Goal: Information Seeking & Learning: Learn about a topic

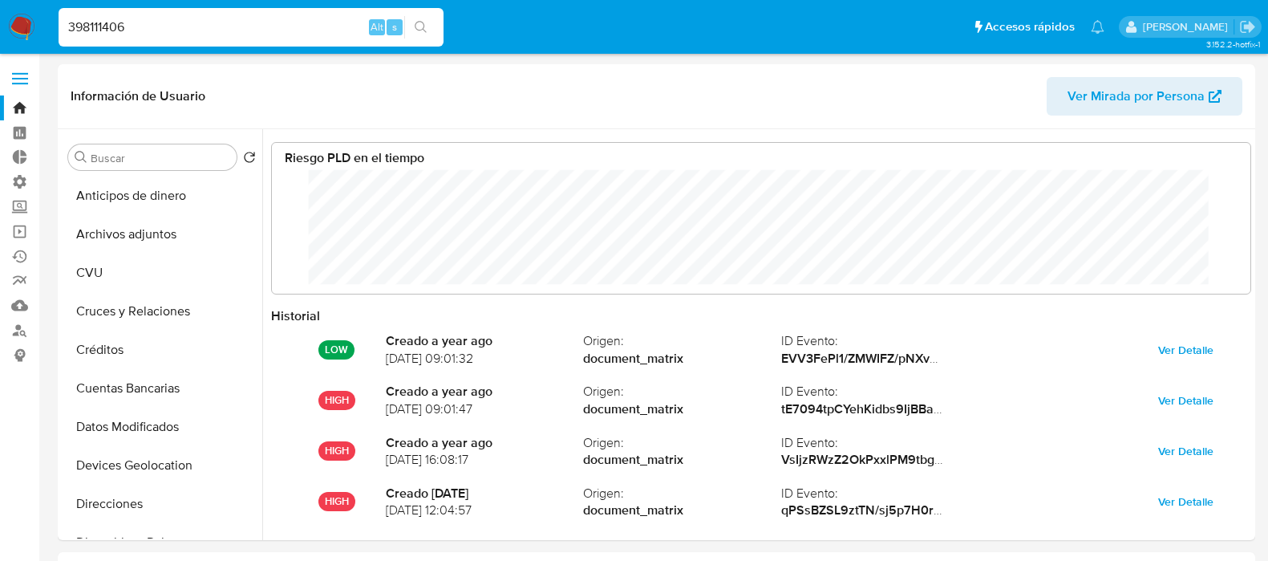
select select "10"
click at [540, 375] on div "HIGH Creado a year ago 05/06/2024 09:01:47 Origen : document_matrix ID Evento :…" at bounding box center [761, 400] width 980 height 51
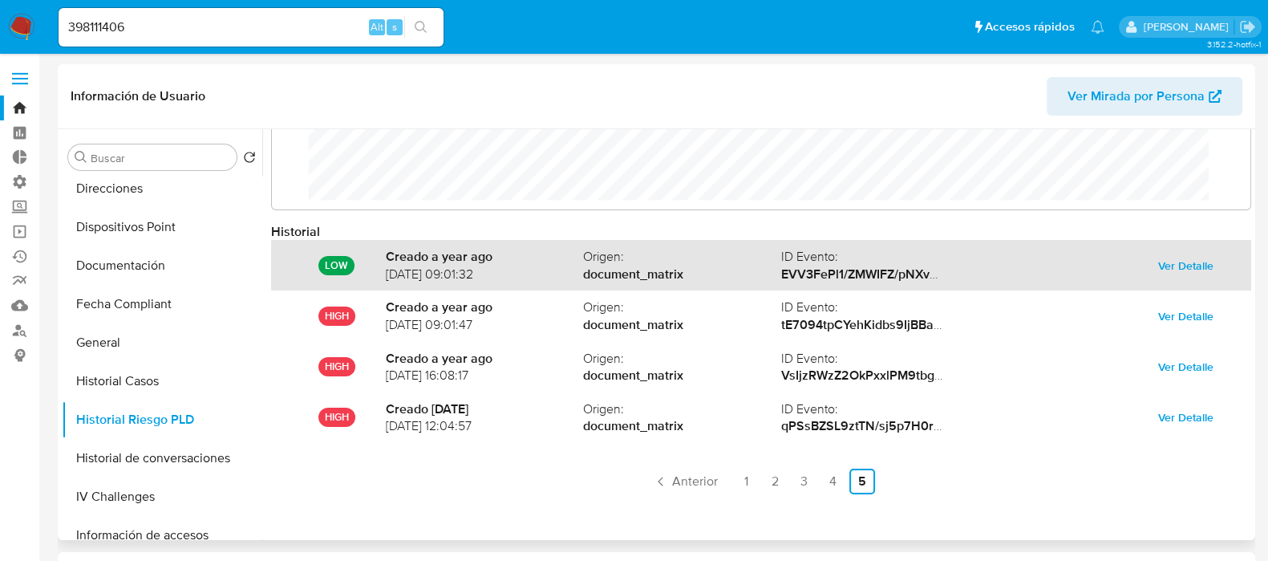
click at [535, 281] on div "LOW Creado a year ago 02/07/2024 09:01:32 Origen : document_matrix ID Evento : …" at bounding box center [761, 265] width 980 height 51
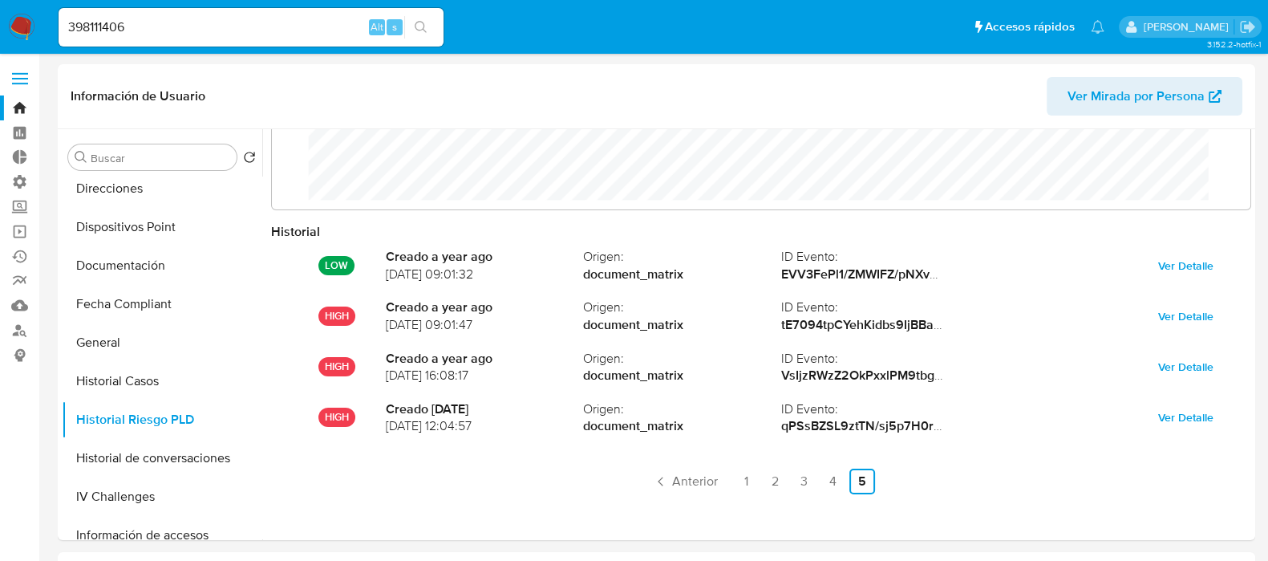
click at [281, 26] on input "398111406" at bounding box center [251, 27] width 385 height 21
paste input "412084204"
type input "412084204"
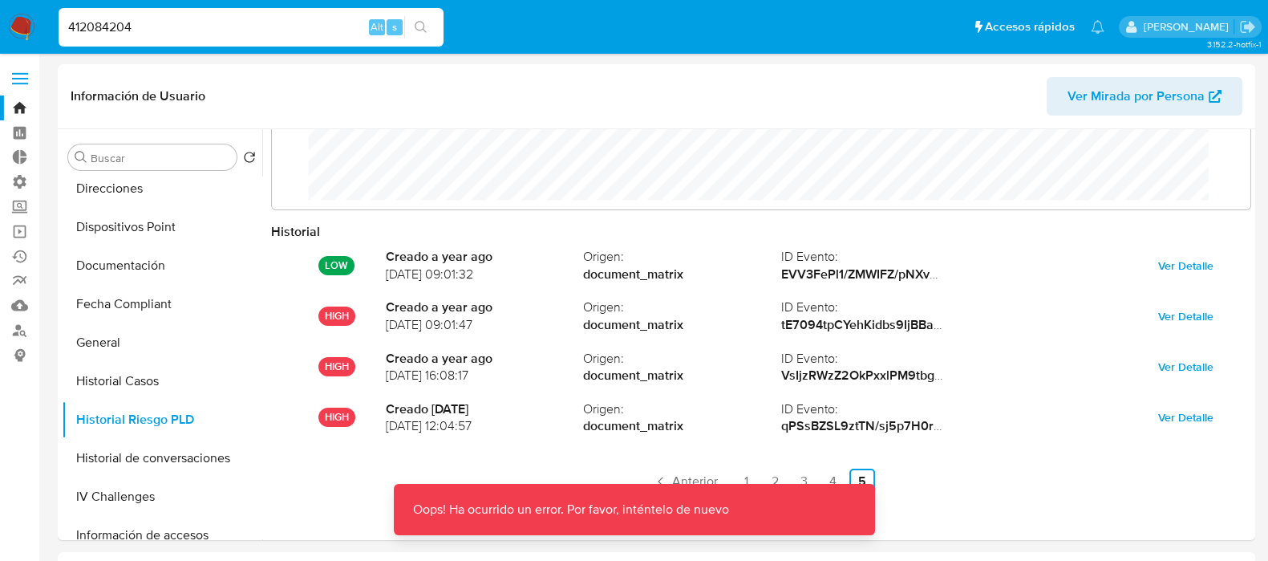
click at [21, 34] on img at bounding box center [21, 27] width 27 height 27
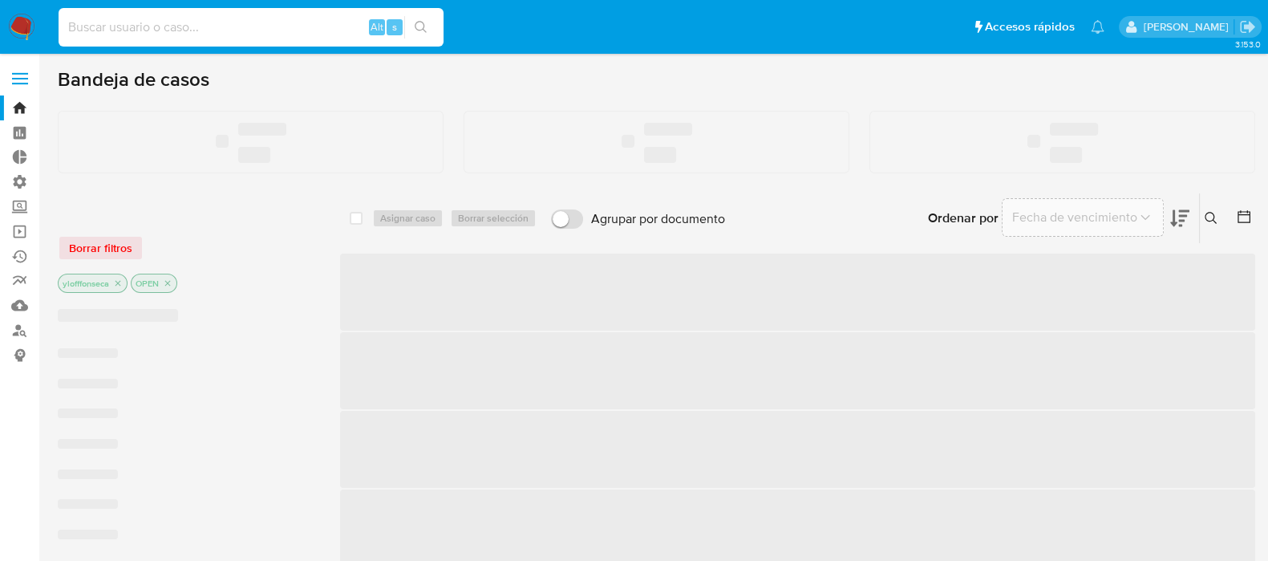
click at [198, 17] on input at bounding box center [251, 27] width 385 height 21
paste input "412084204"
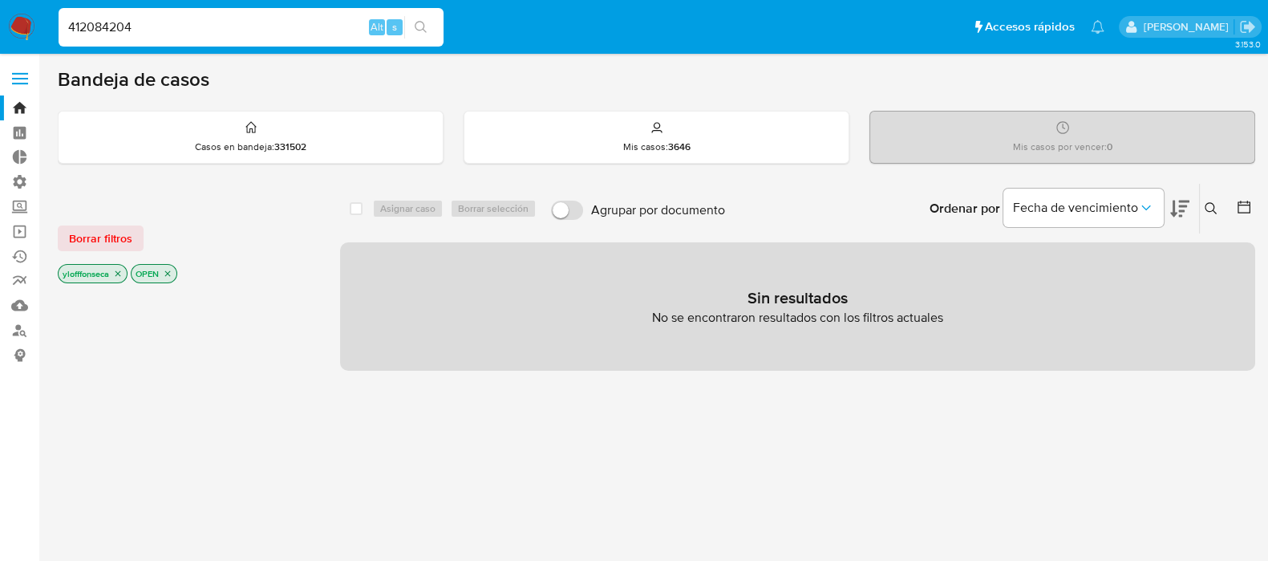
type input "412084204"
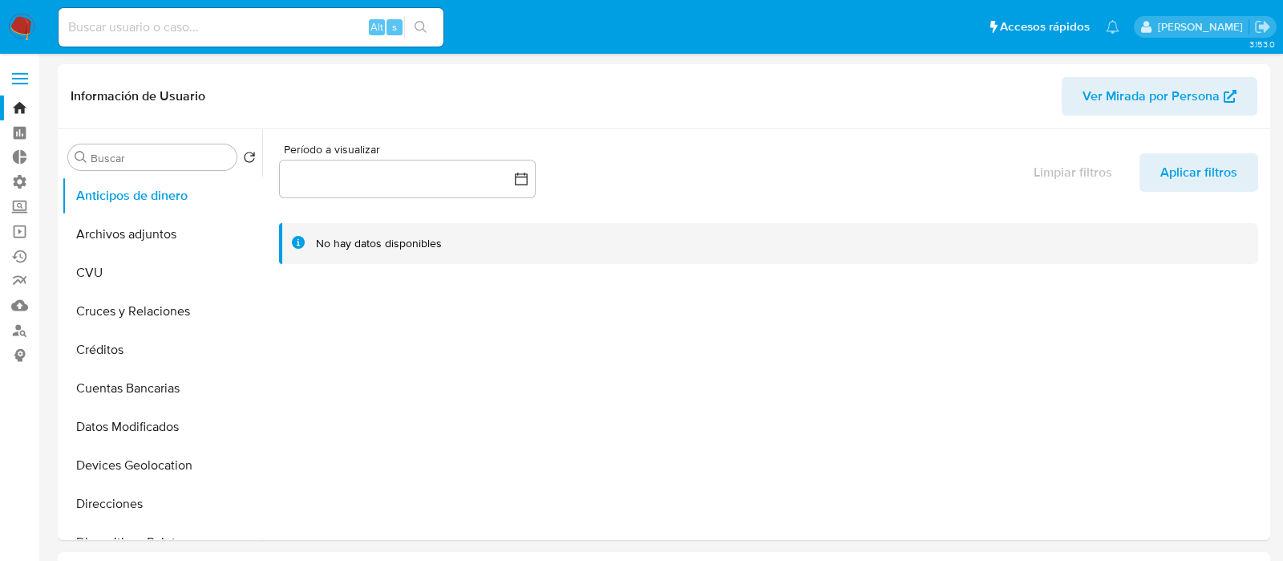
select select "10"
click at [212, 22] on input at bounding box center [251, 27] width 385 height 21
paste input "412084204"
type input "412084204"
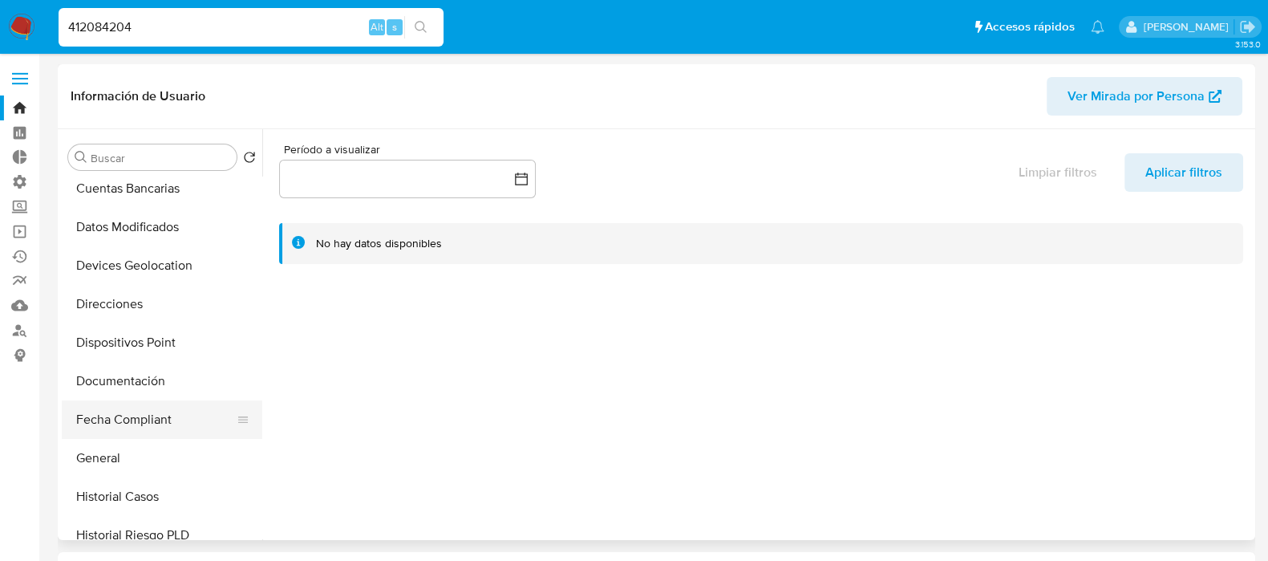
scroll to position [400, 0]
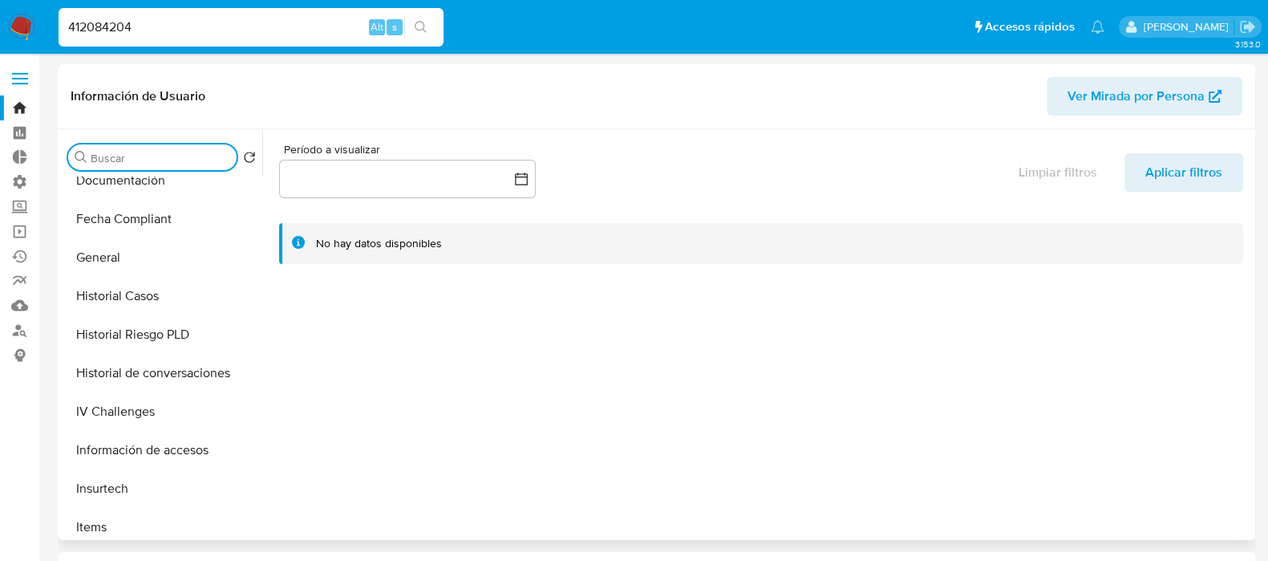
click at [125, 158] on input "Buscar" at bounding box center [161, 158] width 140 height 14
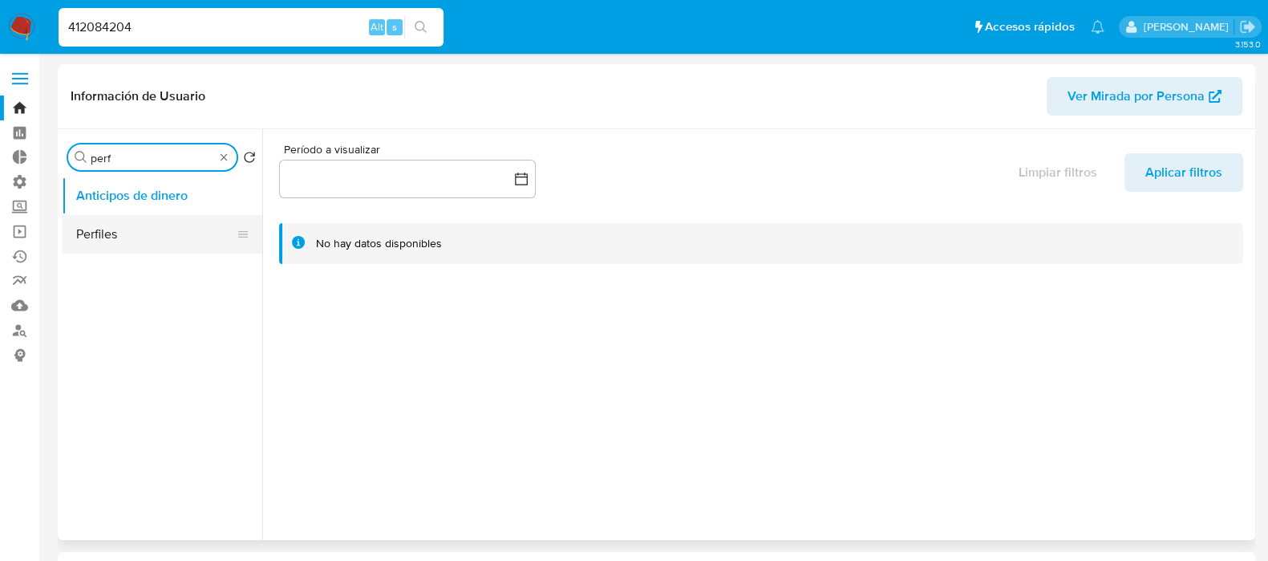
type input "perf"
click at [139, 224] on button "Perfiles" at bounding box center [156, 234] width 188 height 38
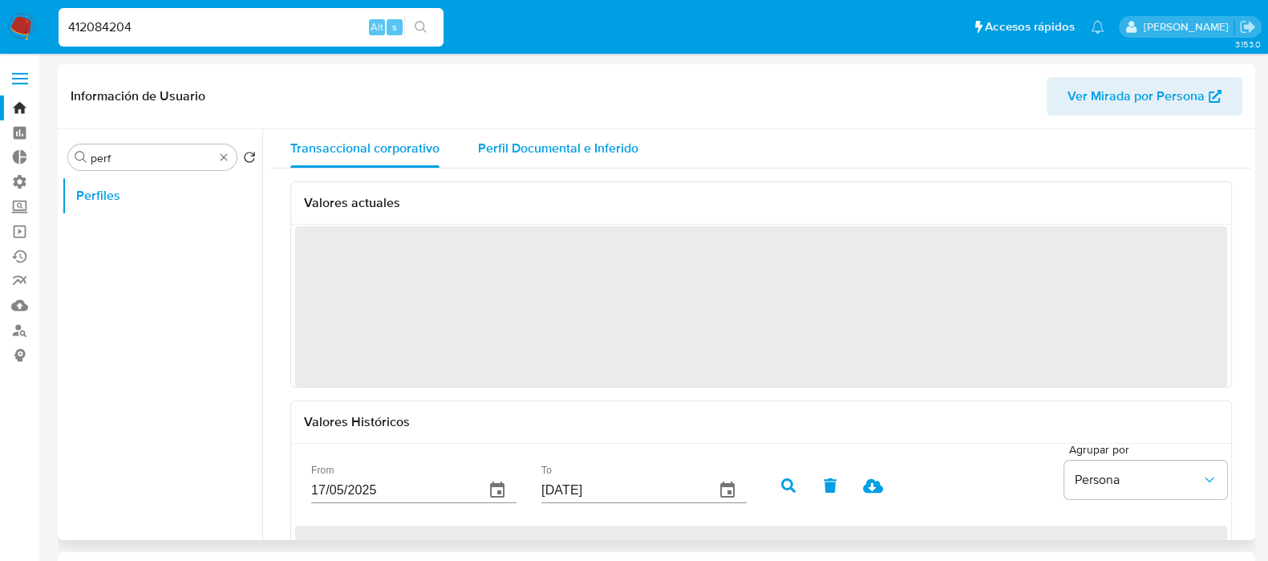
click at [565, 142] on span "Perfil Documental e Inferido" at bounding box center [558, 148] width 160 height 18
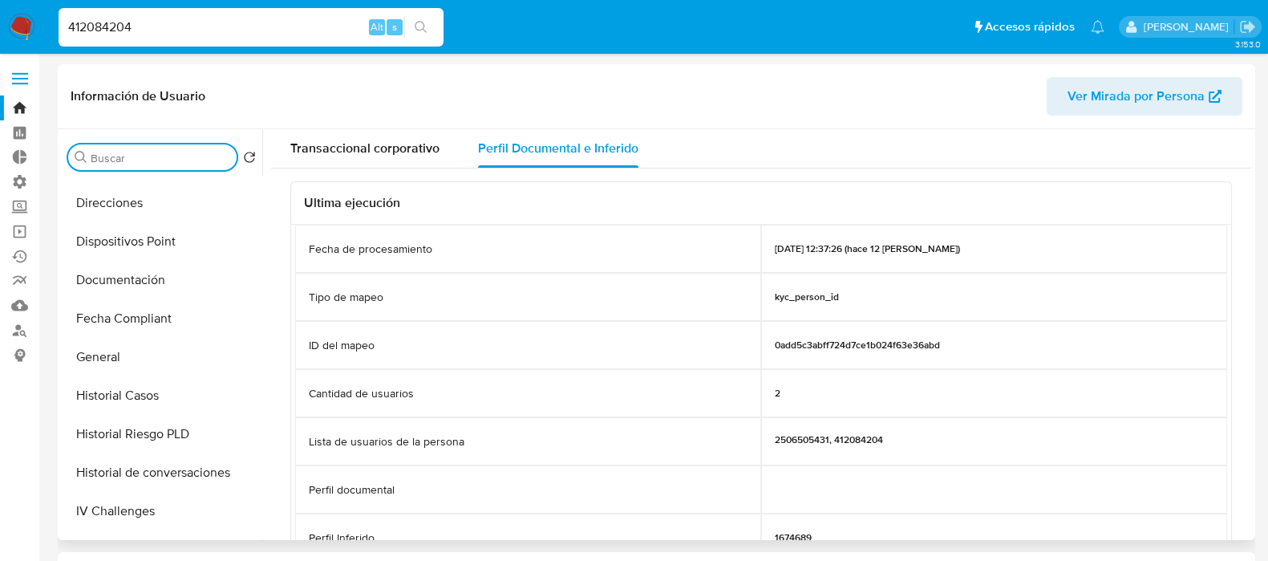
scroll to position [400, 0]
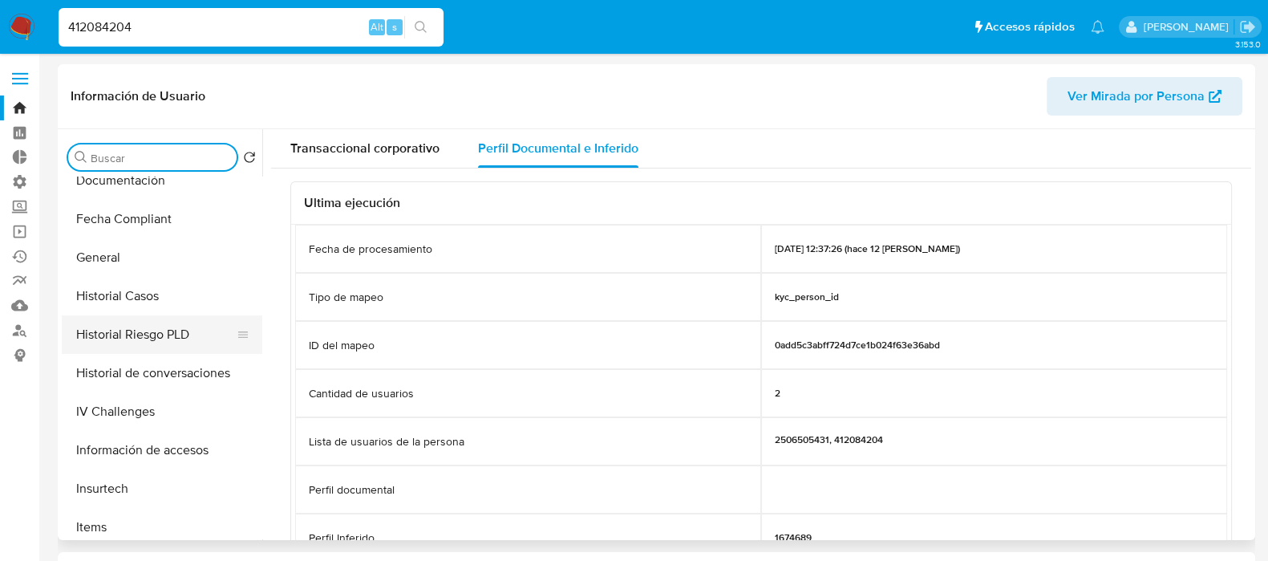
click at [178, 342] on button "Historial Riesgo PLD" at bounding box center [156, 334] width 188 height 38
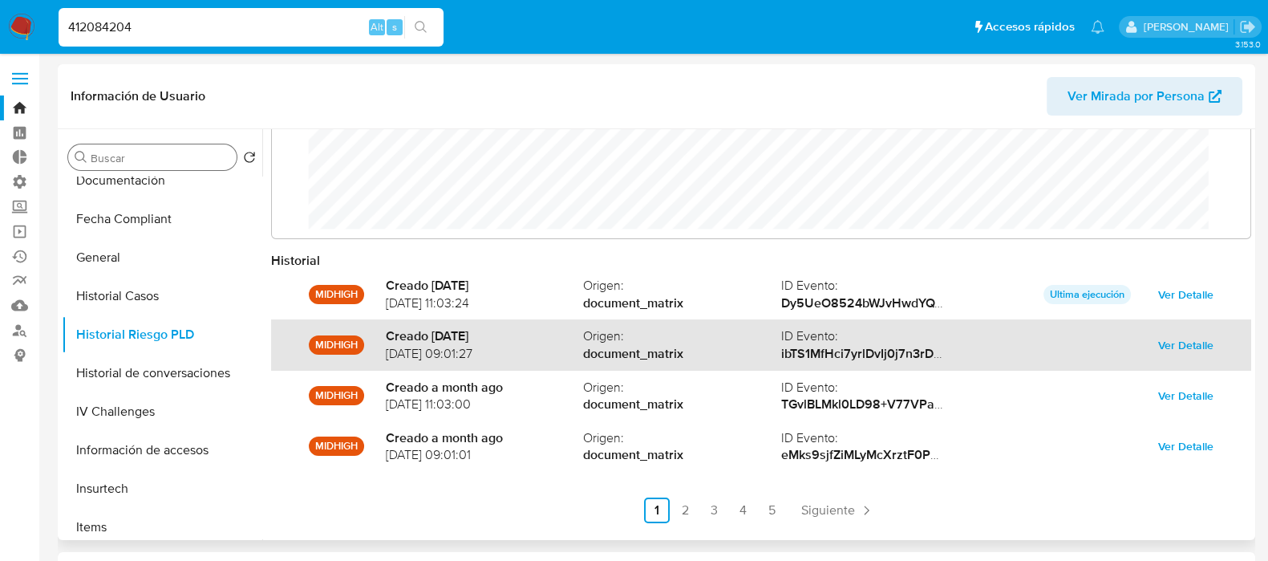
scroll to position [84, 0]
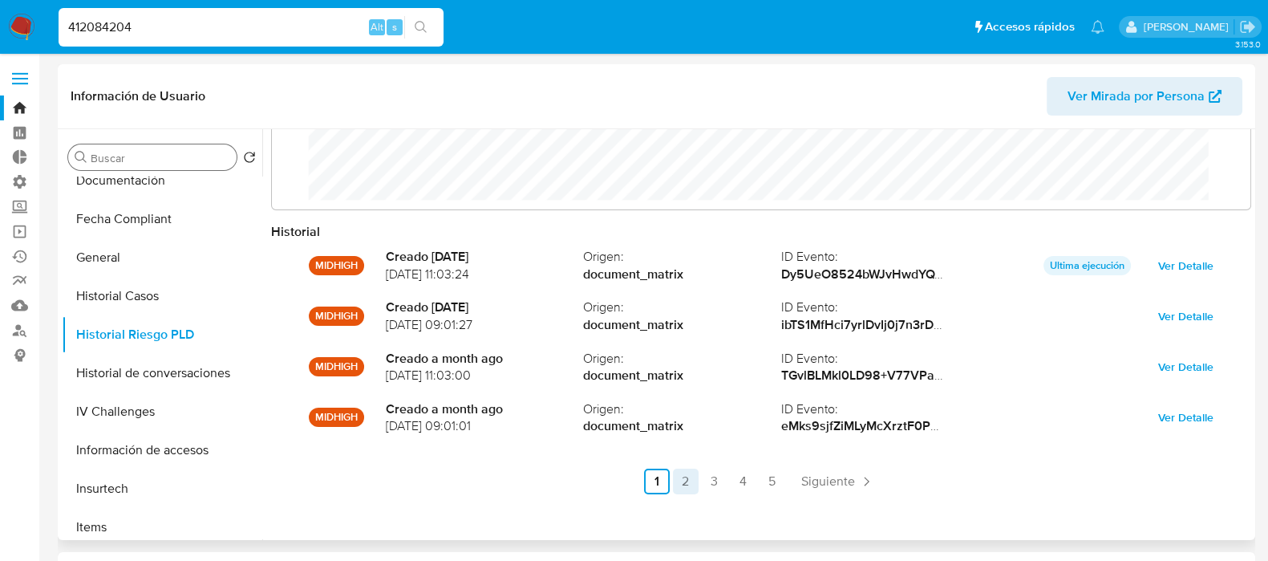
click at [695, 476] on link "2" at bounding box center [686, 481] width 26 height 26
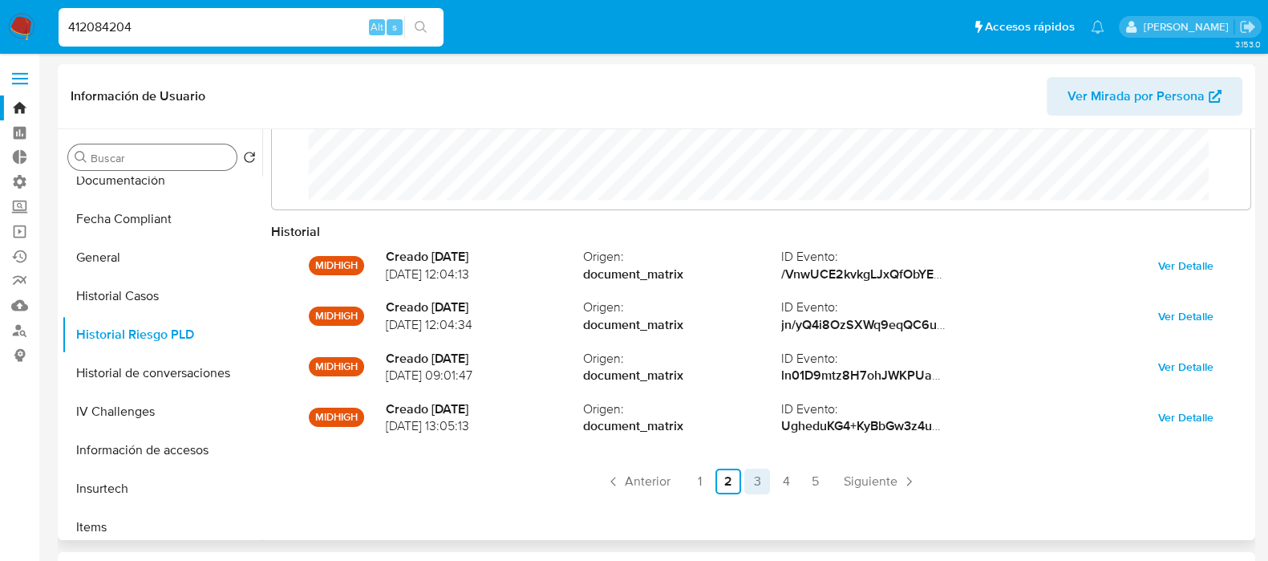
click at [748, 484] on link "3" at bounding box center [757, 481] width 26 height 26
click at [777, 487] on link "4" at bounding box center [786, 481] width 26 height 26
click at [822, 483] on link "5" at bounding box center [815, 481] width 26 height 26
click at [892, 483] on ul "Anterior 1 2 3 4 5 Siguiente" at bounding box center [761, 481] width 980 height 26
click at [974, 491] on ul "Anterior 1 2 3 4 5 Siguiente" at bounding box center [761, 481] width 980 height 26
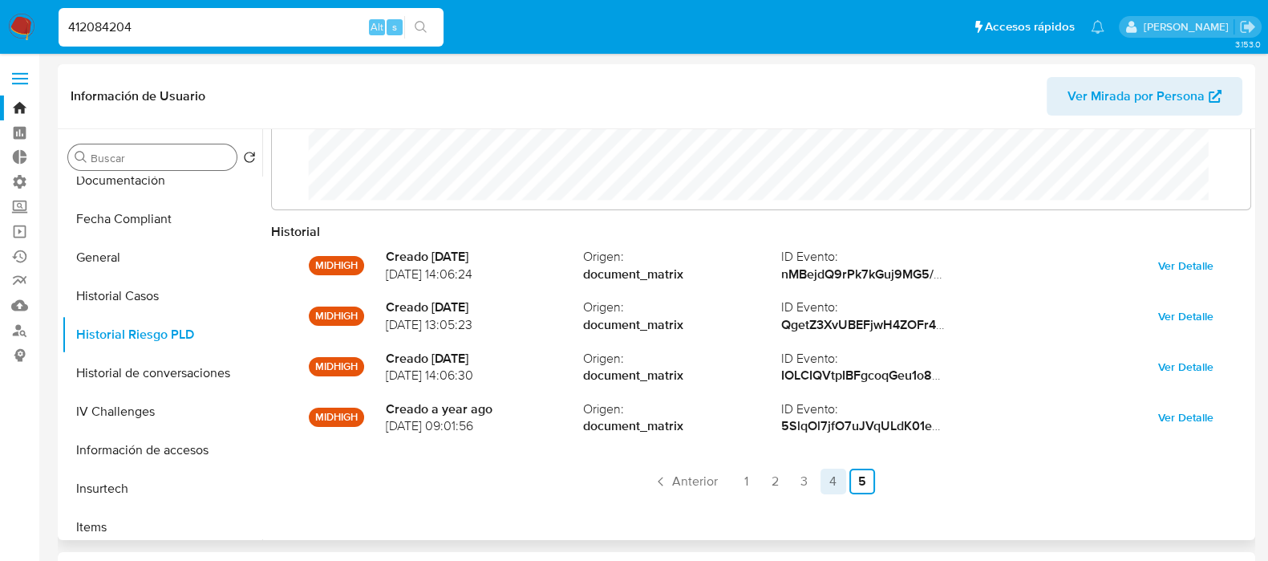
click at [834, 480] on link "4" at bounding box center [833, 481] width 26 height 26
click at [758, 476] on link "3" at bounding box center [757, 481] width 26 height 26
click at [728, 478] on link "2" at bounding box center [728, 481] width 26 height 26
click at [701, 478] on link "1" at bounding box center [699, 481] width 26 height 26
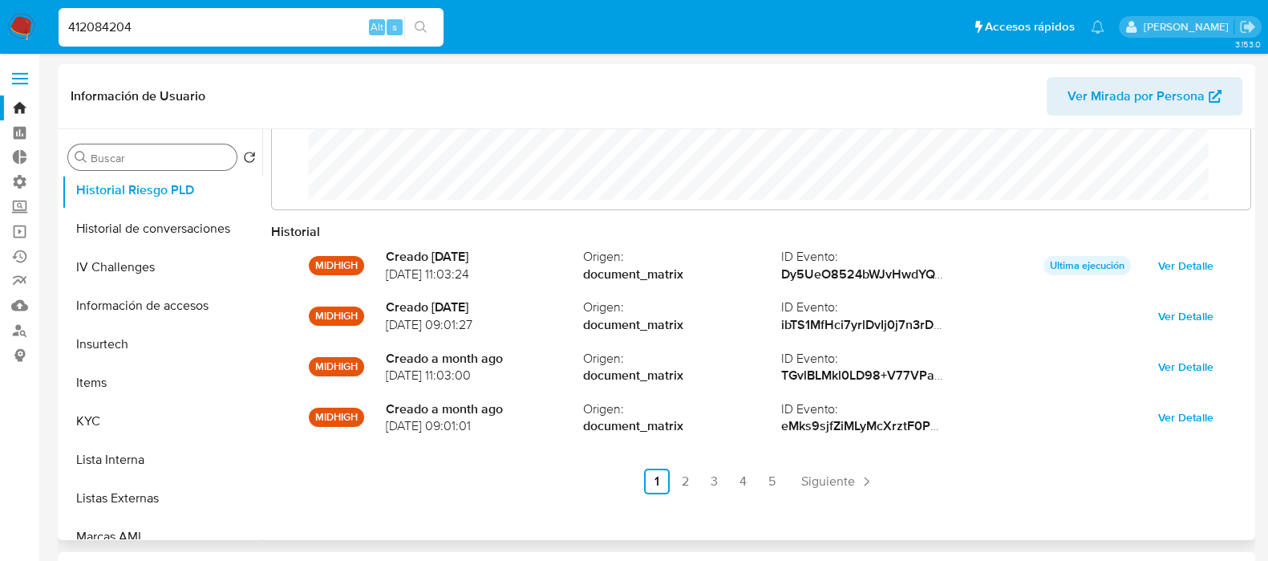
scroll to position [701, 0]
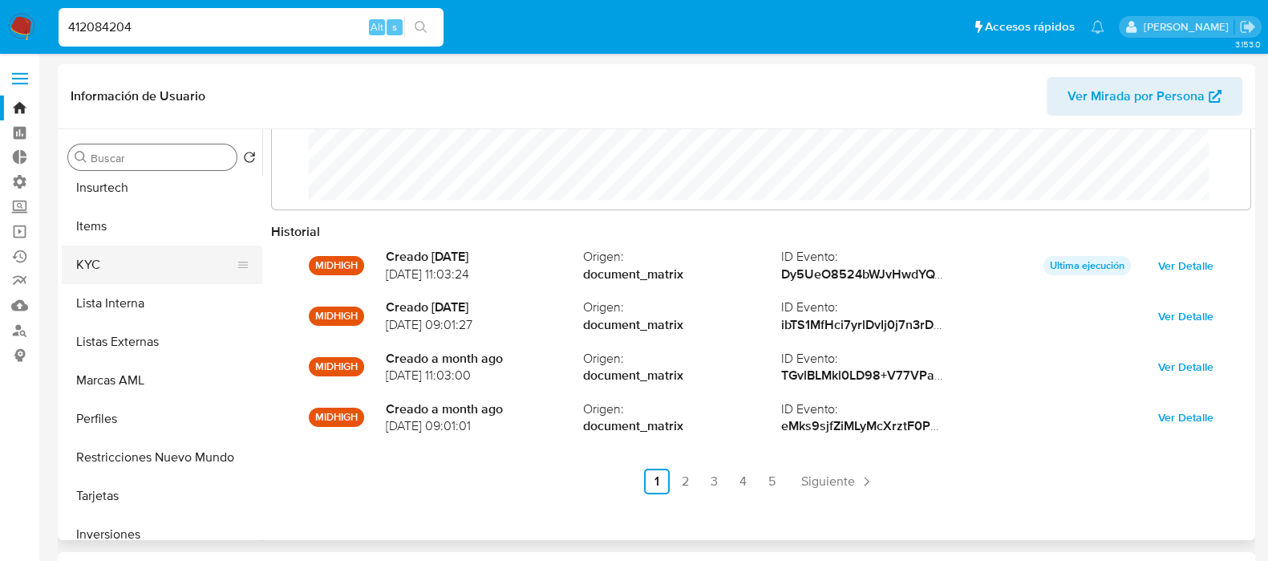
click at [111, 273] on button "KYC" at bounding box center [156, 264] width 188 height 38
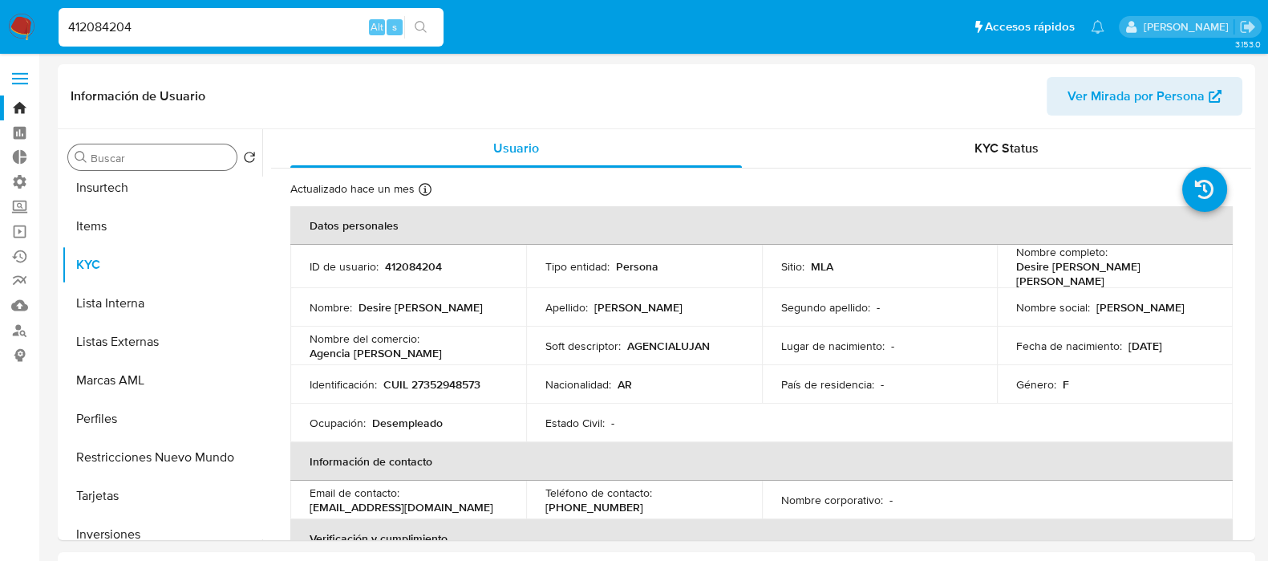
click at [157, 30] on input "412084204" at bounding box center [251, 27] width 385 height 21
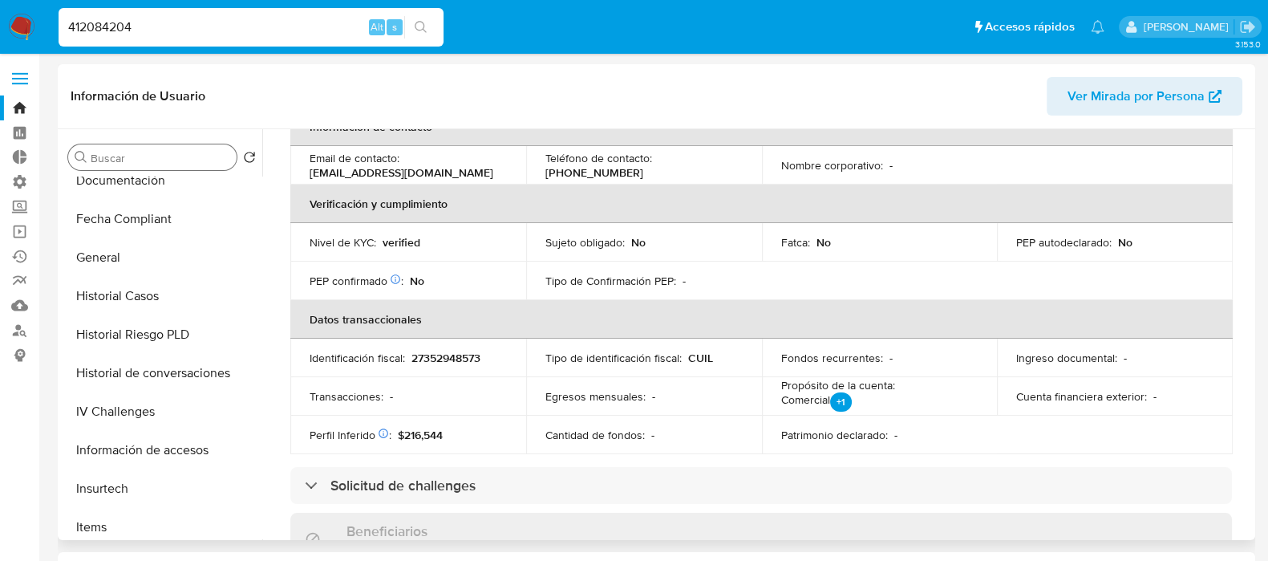
scroll to position [501, 0]
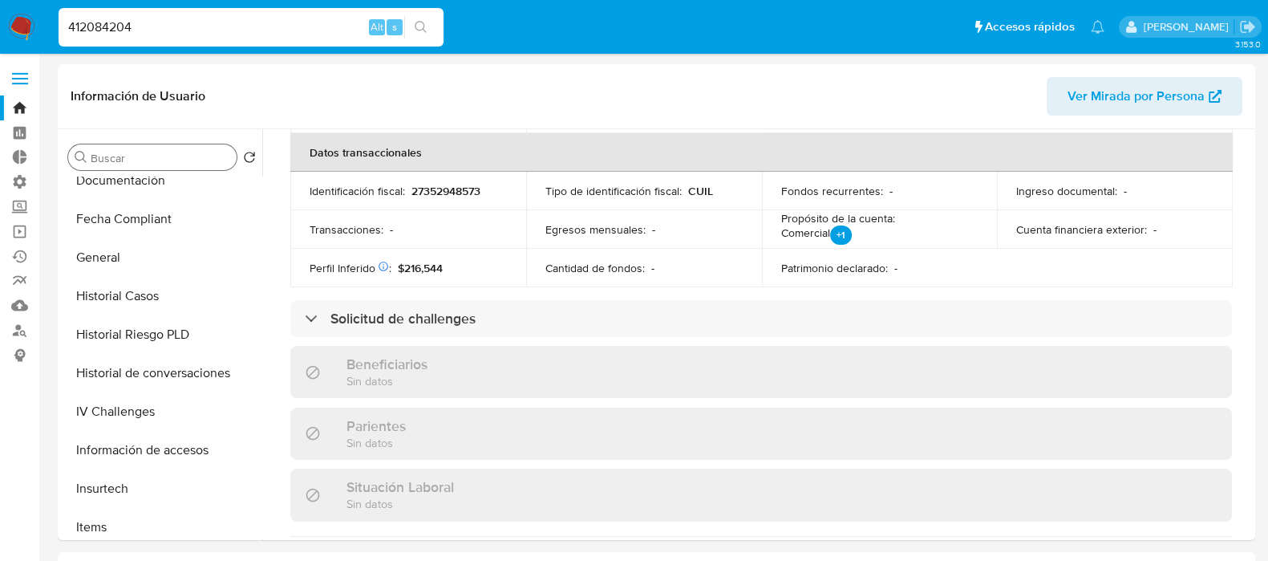
click at [120, 21] on input "412084204" at bounding box center [251, 27] width 385 height 21
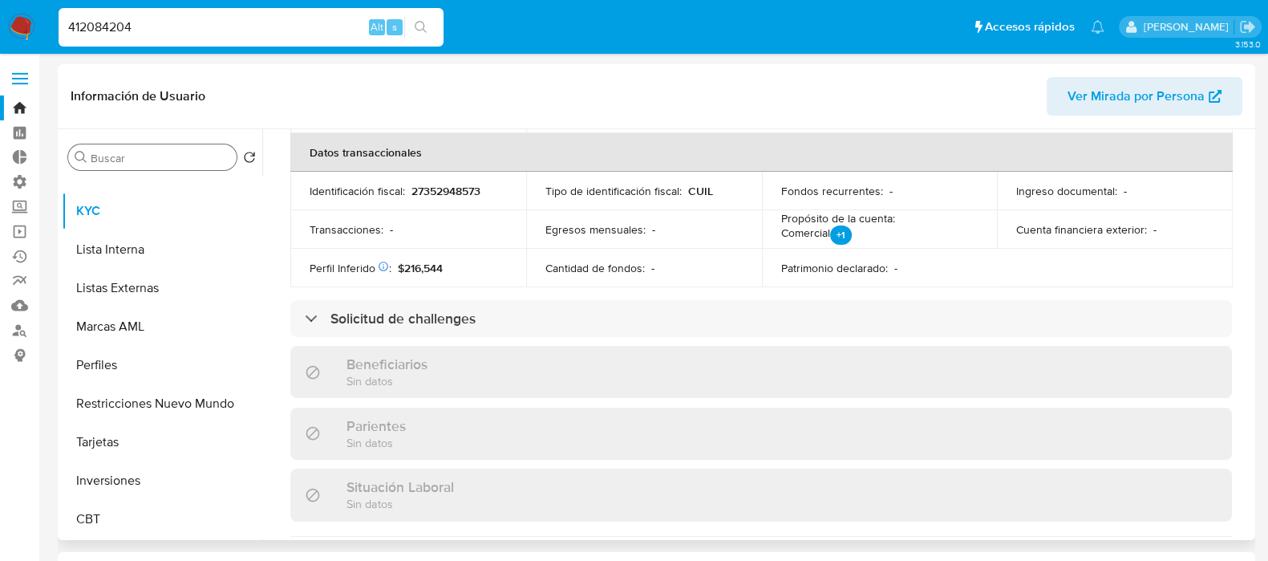
scroll to position [754, 0]
click at [148, 156] on input "Buscar" at bounding box center [161, 158] width 140 height 14
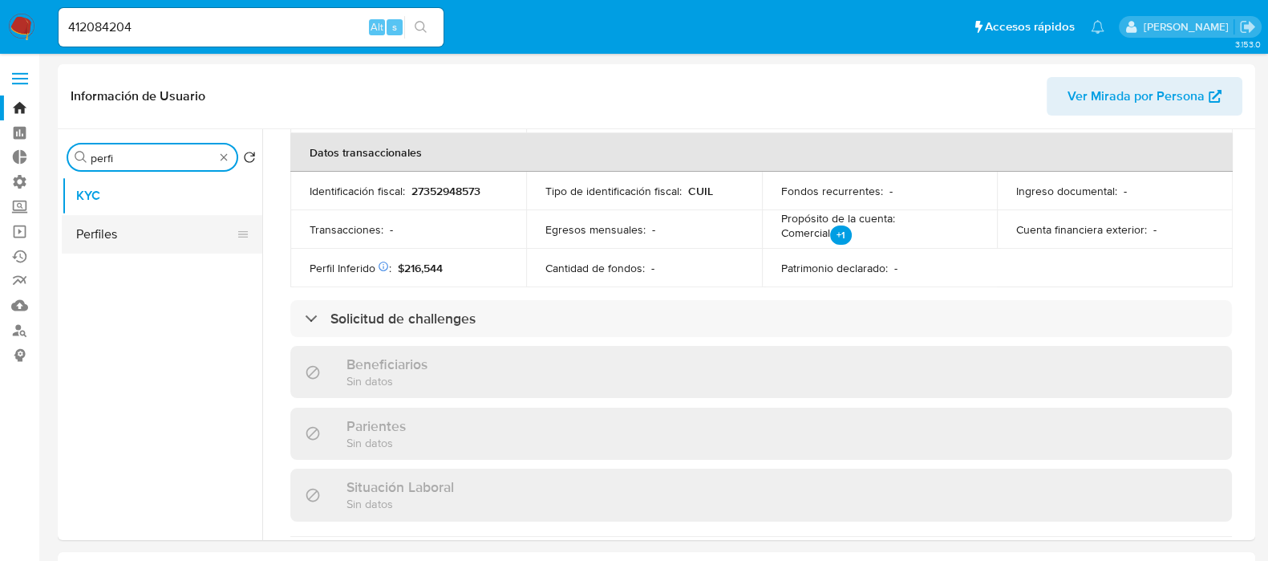
type input "perfi"
click at [111, 237] on button "Perfiles" at bounding box center [156, 234] width 188 height 38
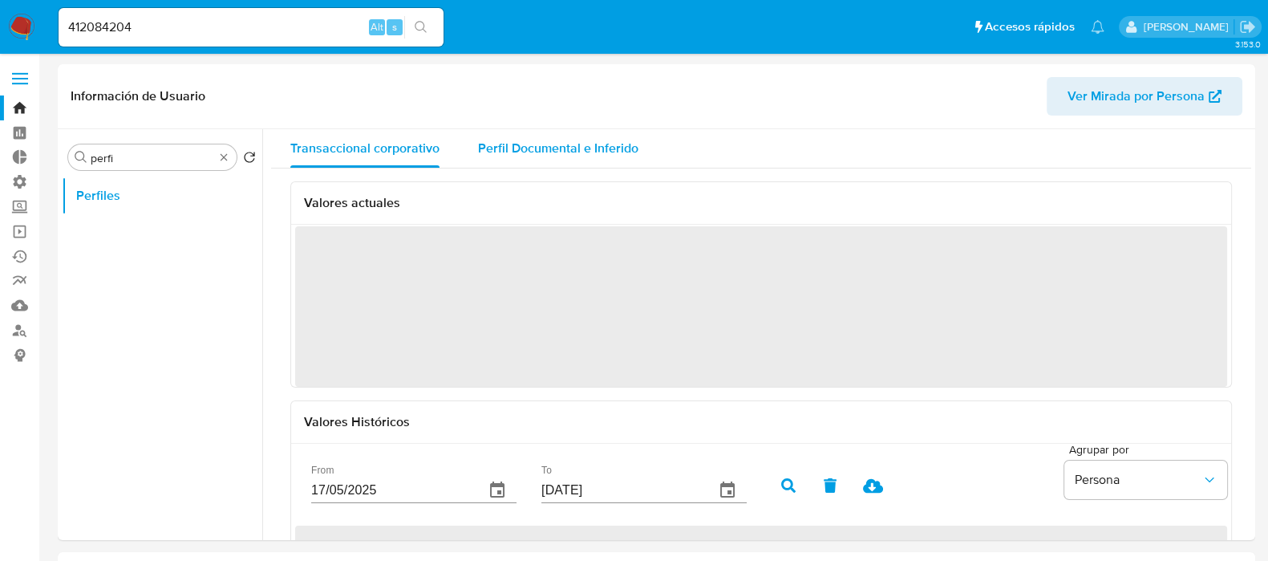
click at [601, 149] on span "Perfil Documental e Inferido" at bounding box center [558, 148] width 160 height 18
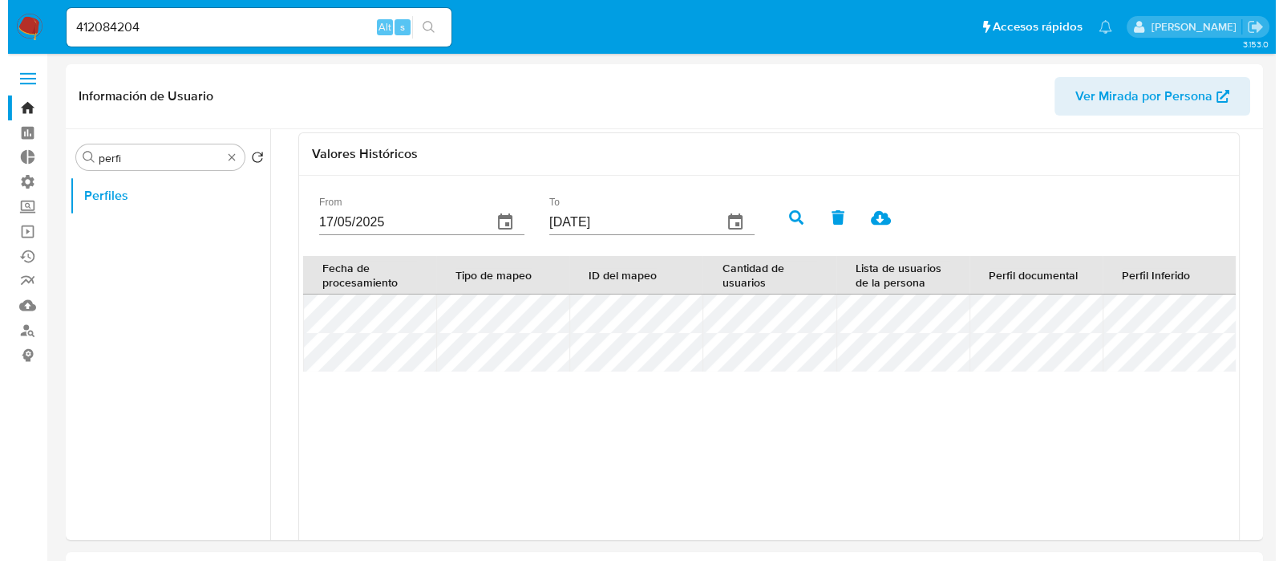
scroll to position [442, 0]
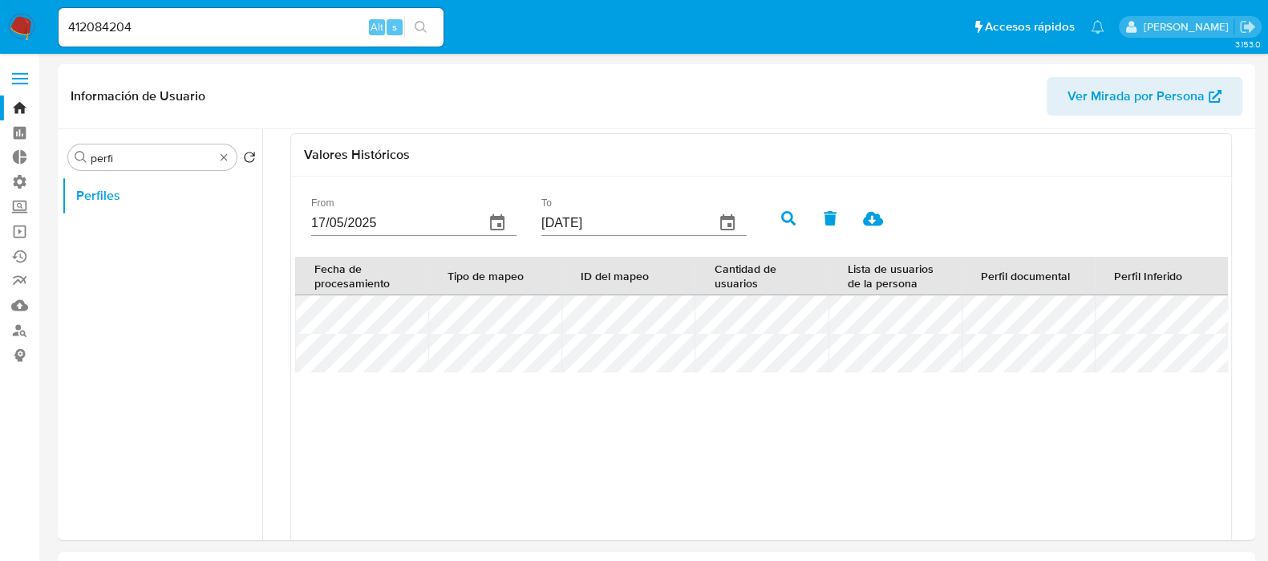
click at [499, 218] on icon "button" at bounding box center [497, 222] width 14 height 16
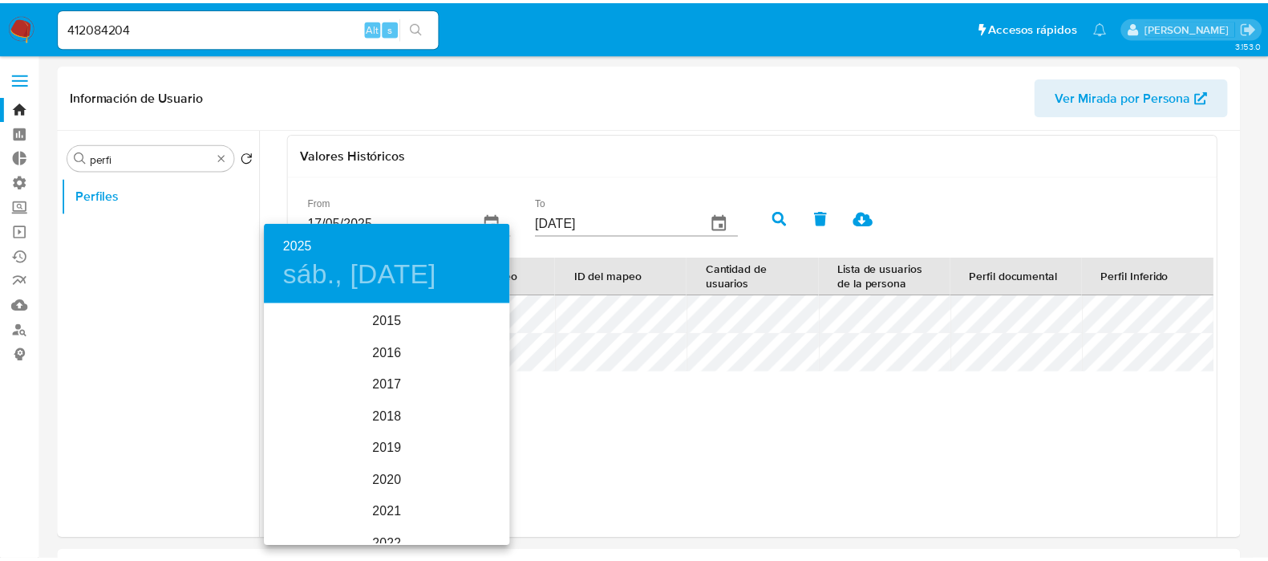
scroll to position [225, 0]
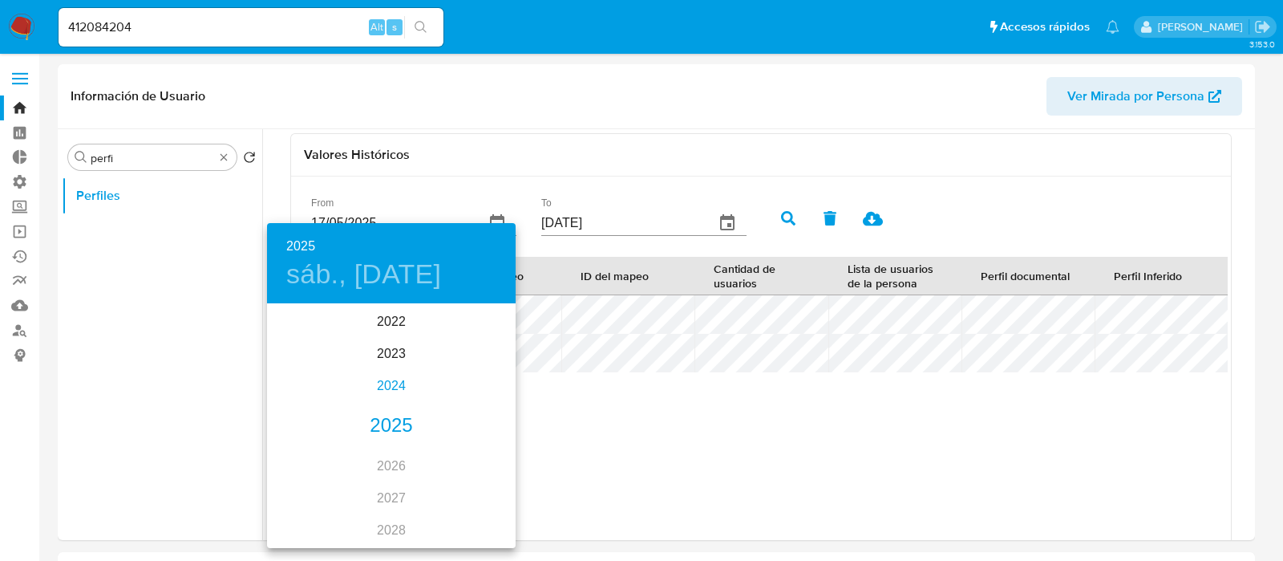
click at [380, 377] on div "2024" at bounding box center [391, 386] width 249 height 32
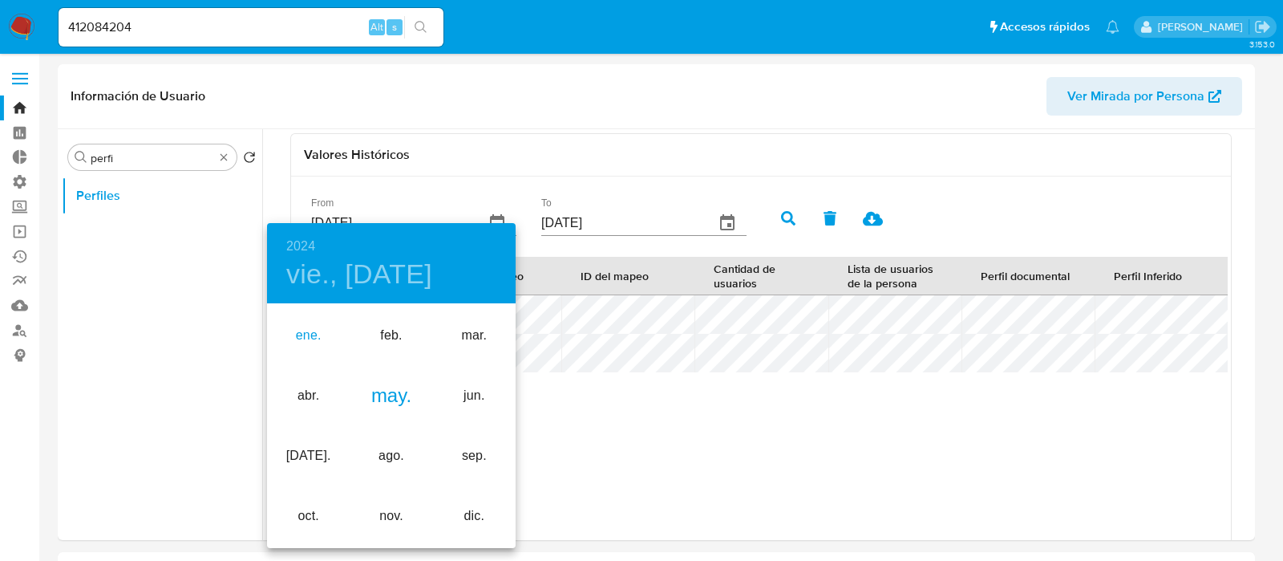
click at [317, 336] on div "ene." at bounding box center [308, 336] width 83 height 60
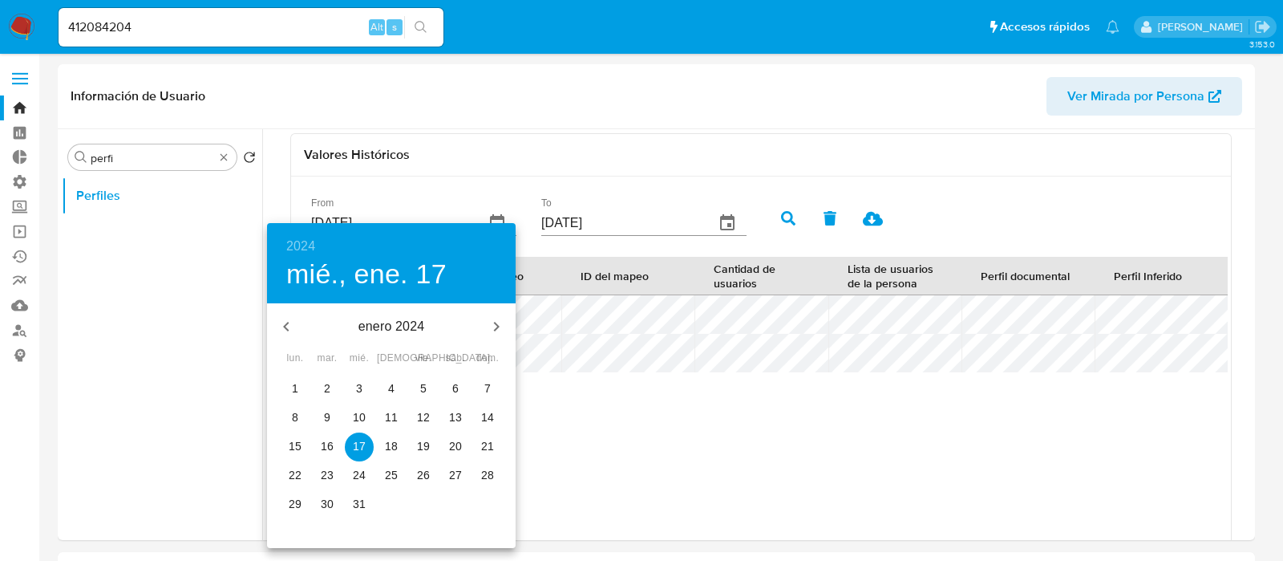
click at [296, 386] on p "1" at bounding box center [295, 388] width 6 height 16
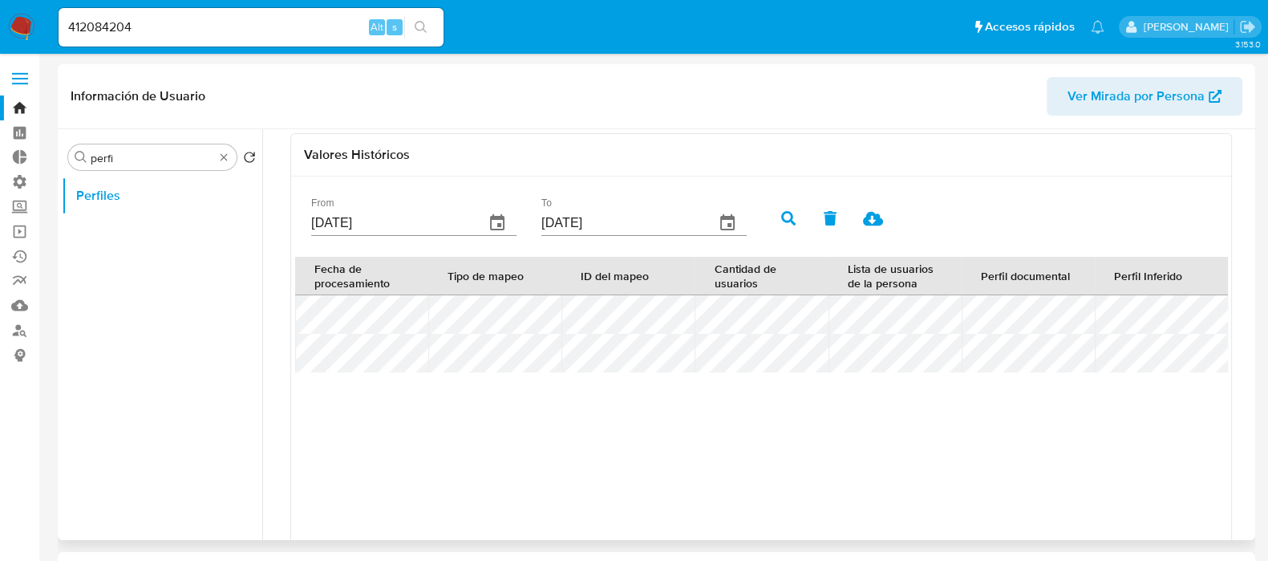
click at [785, 220] on icon "button" at bounding box center [788, 218] width 14 height 14
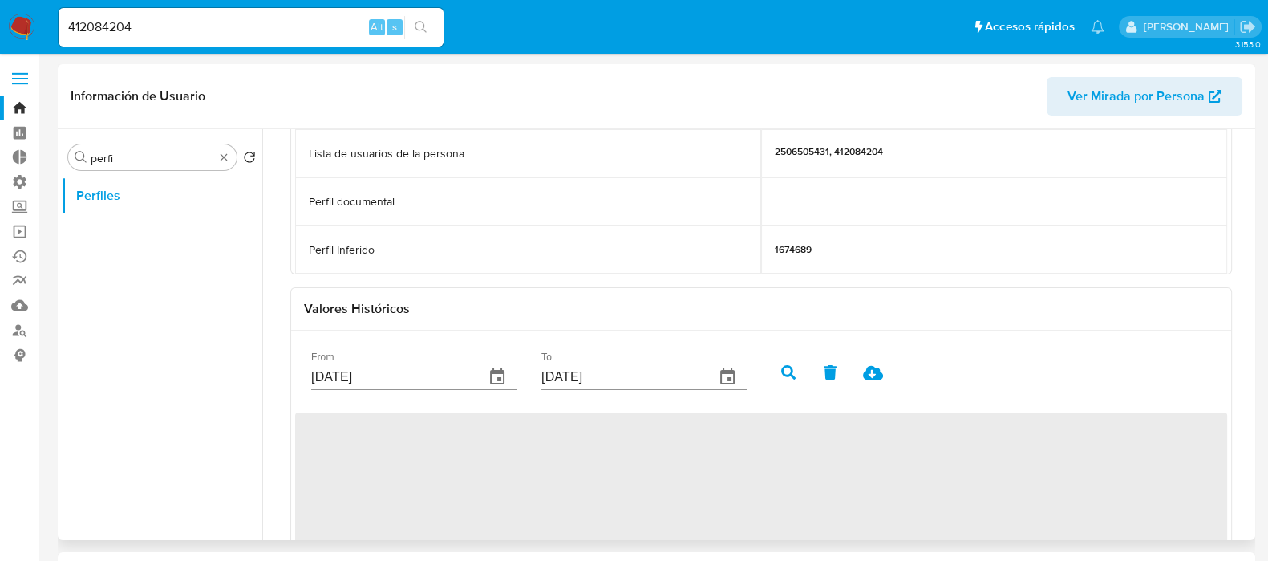
scroll to position [241, 0]
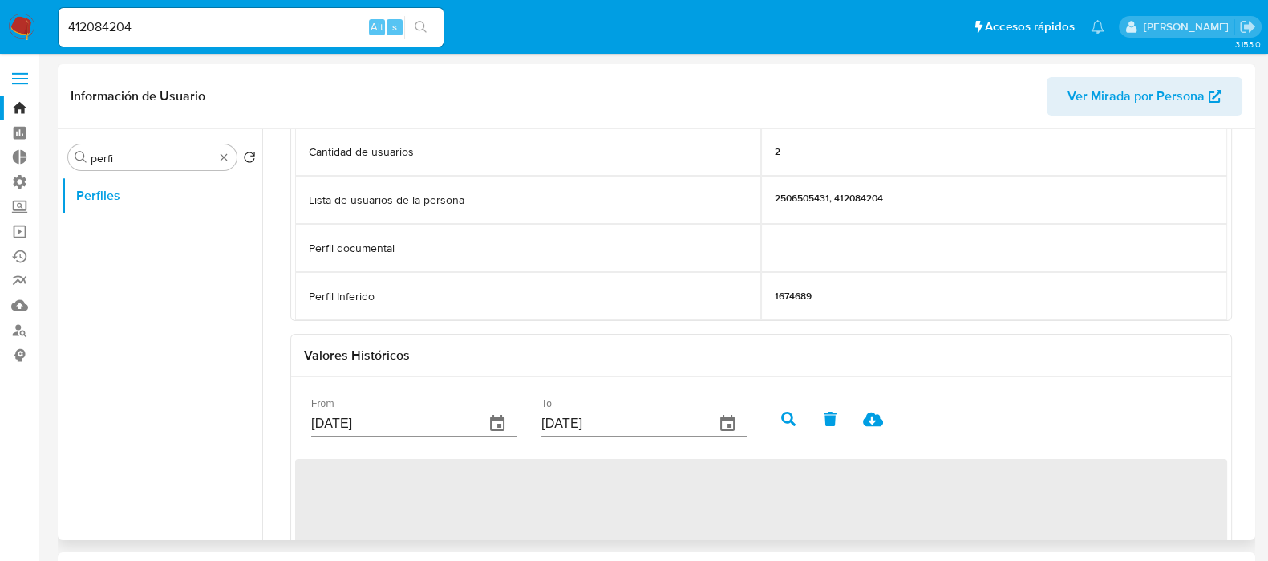
click at [346, 298] on p "Perfil Inferido" at bounding box center [342, 296] width 66 height 15
click at [803, 305] on div "1674689" at bounding box center [994, 296] width 466 height 48
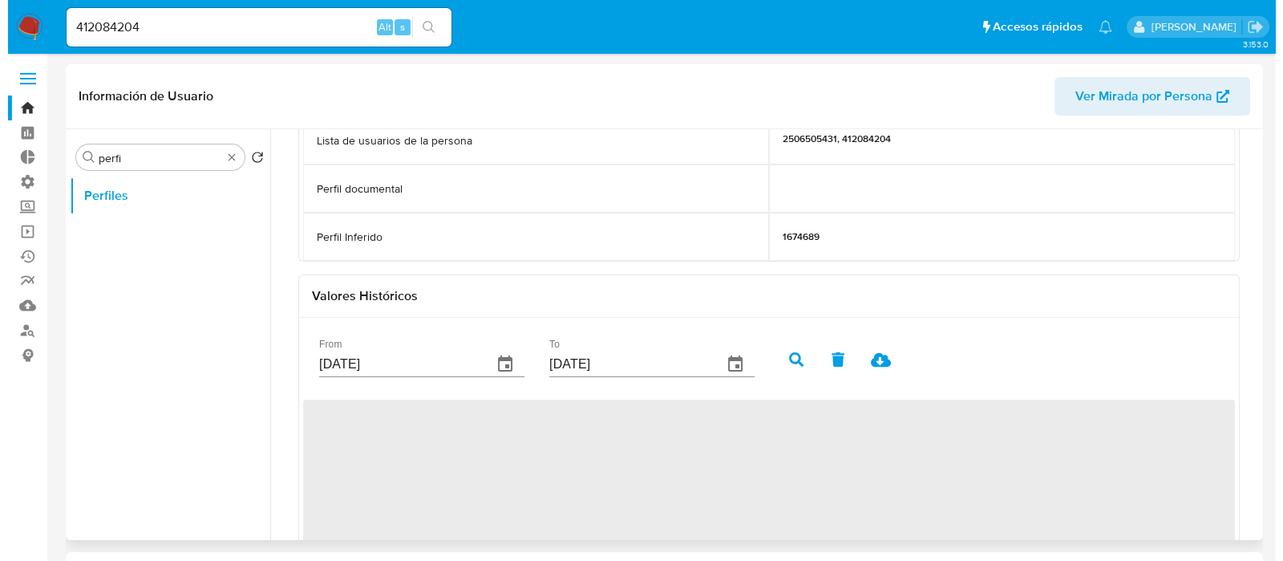
scroll to position [342, 0]
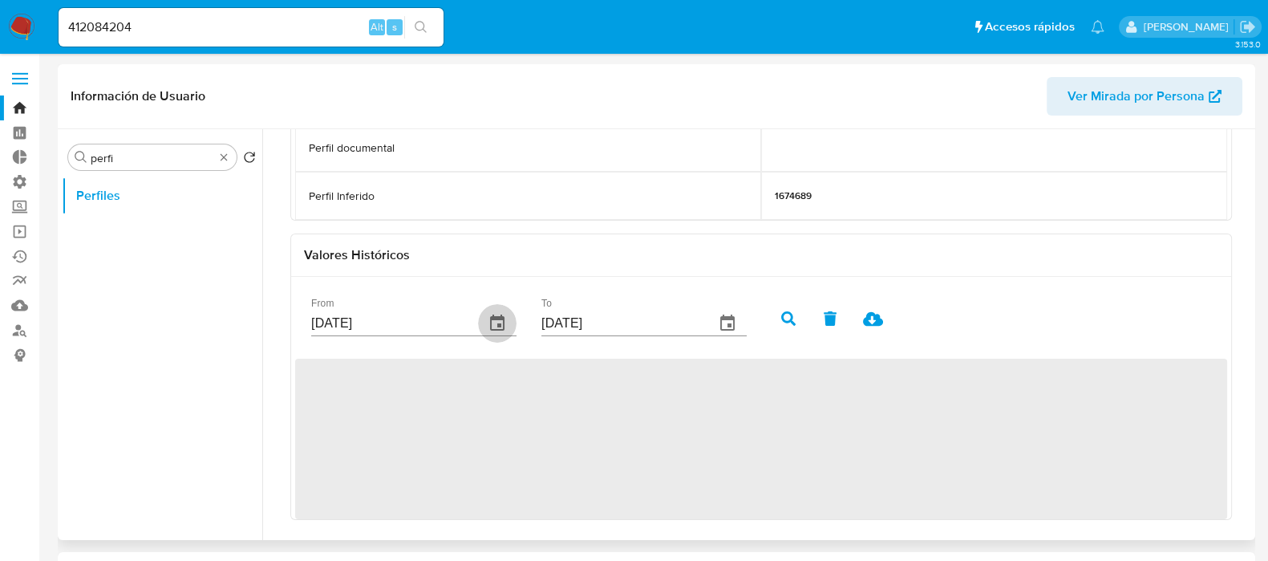
click at [495, 325] on icon "button" at bounding box center [497, 323] width 19 height 19
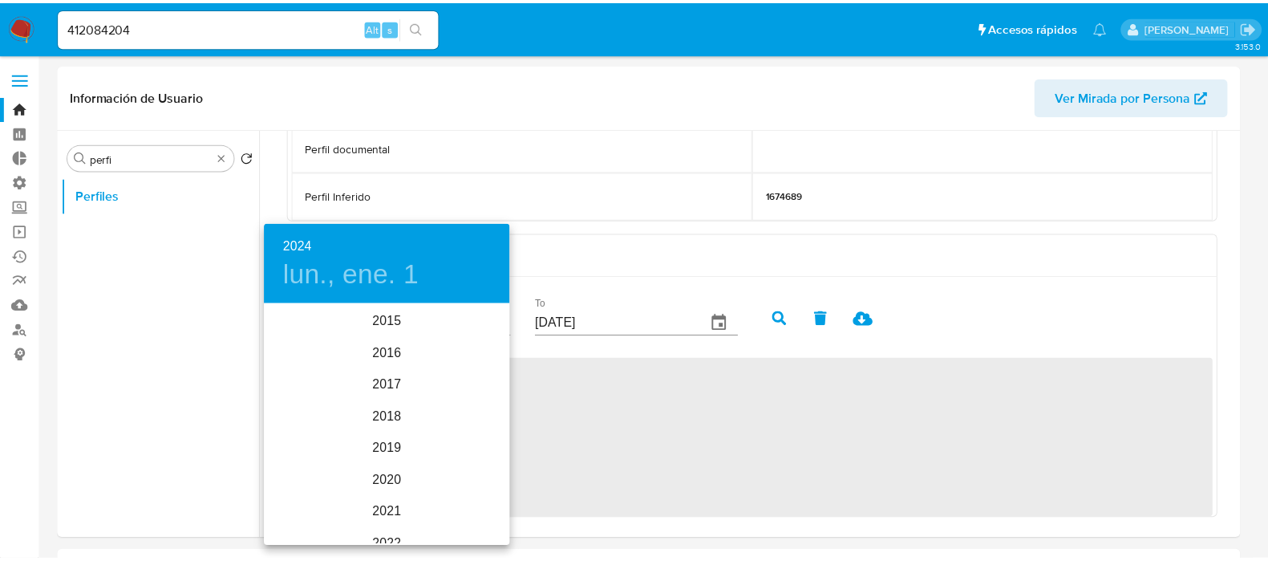
scroll to position [192, 0]
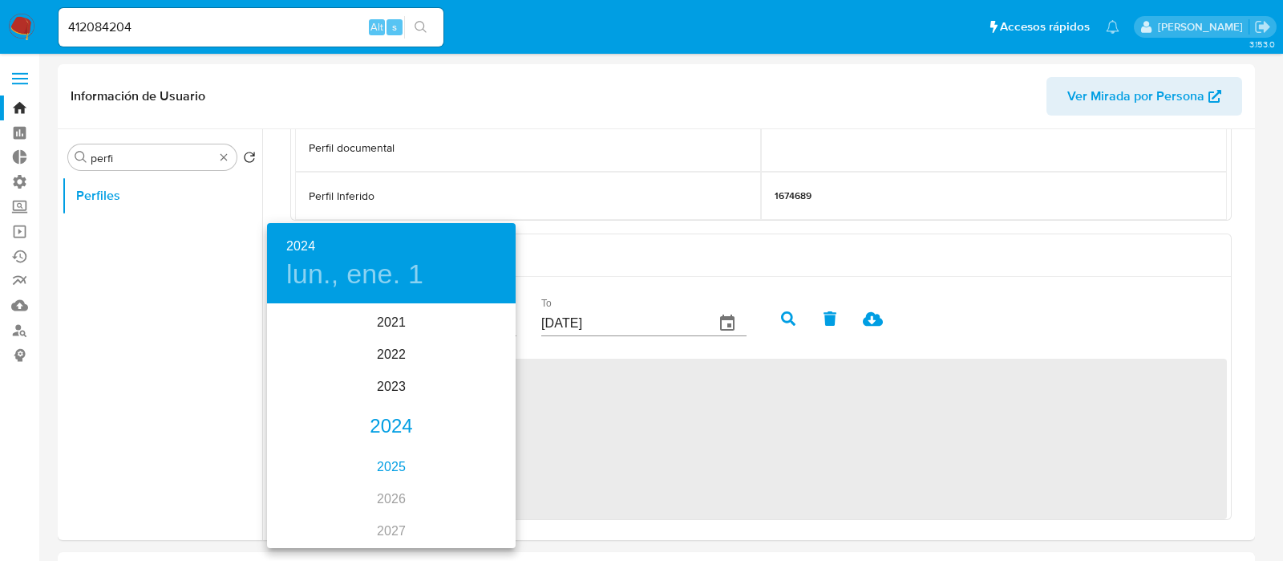
click at [390, 452] on div "2025" at bounding box center [391, 467] width 249 height 32
type input "01/01/2025"
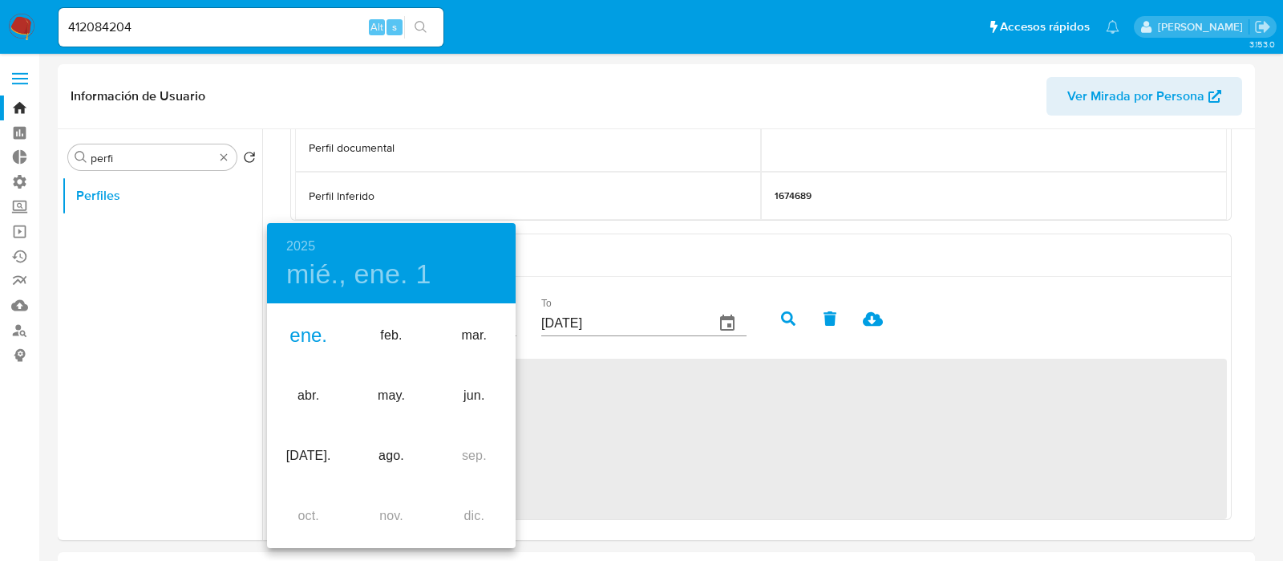
click at [301, 334] on div "ene." at bounding box center [308, 336] width 83 height 60
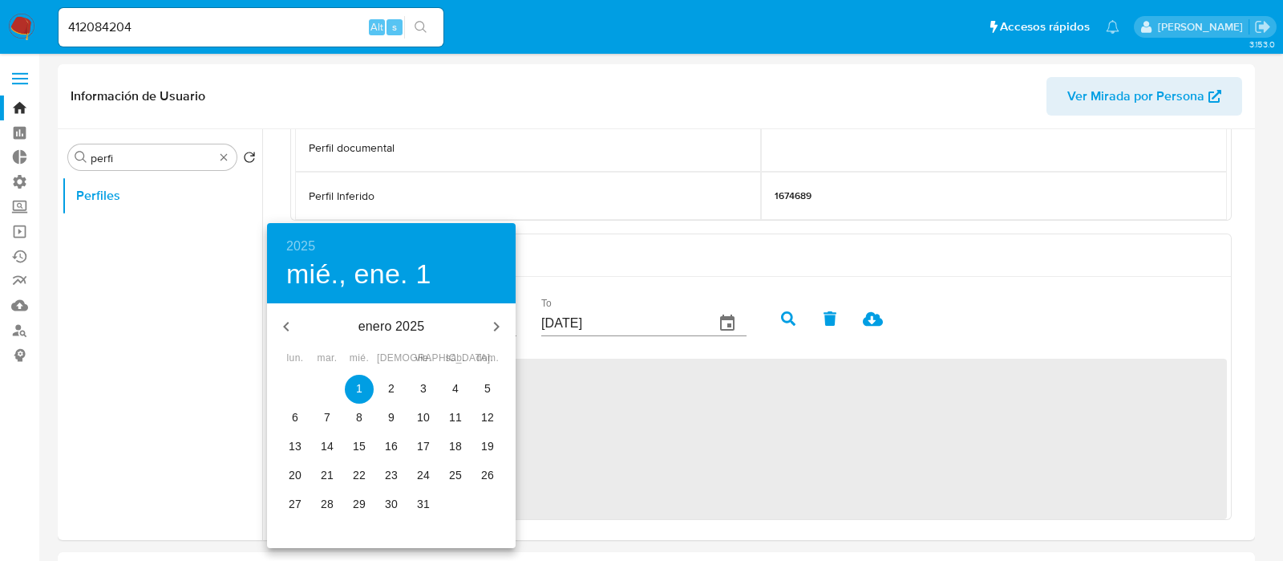
click at [356, 387] on p "1" at bounding box center [359, 388] width 6 height 16
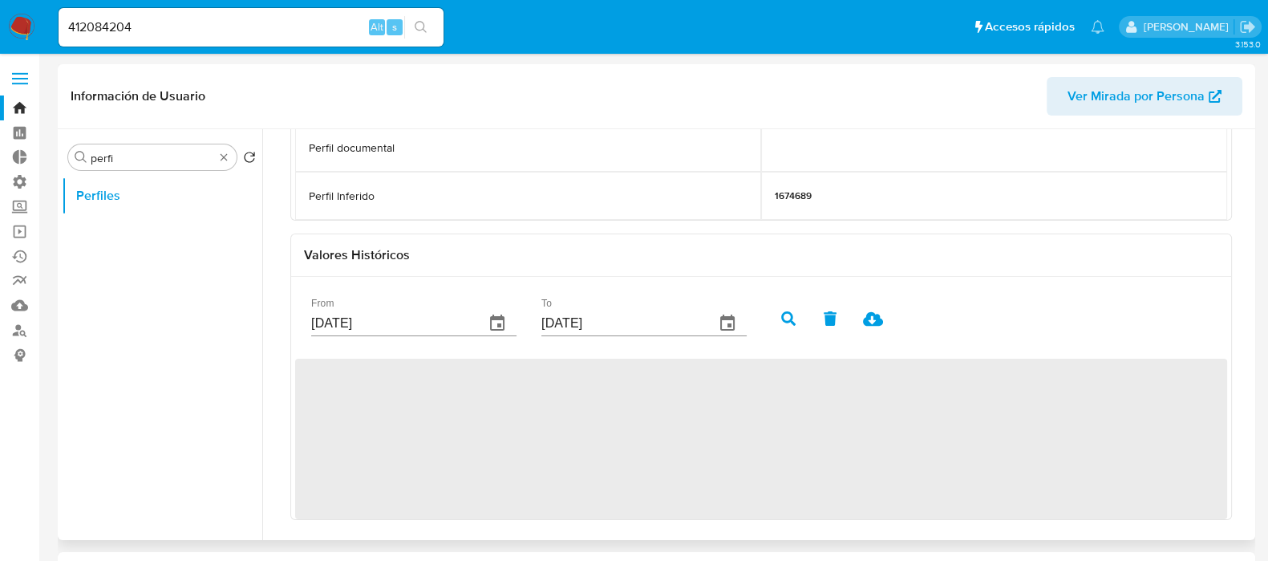
click at [779, 317] on button "button" at bounding box center [788, 318] width 42 height 38
click at [788, 319] on icon "button" at bounding box center [788, 318] width 14 height 14
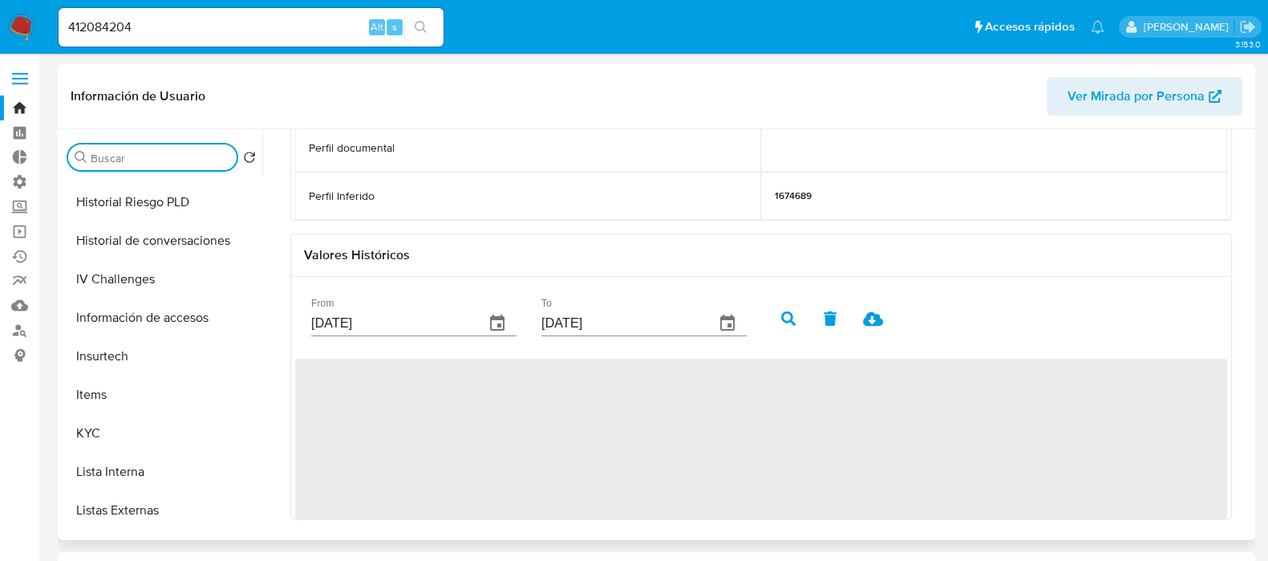
scroll to position [501, 0]
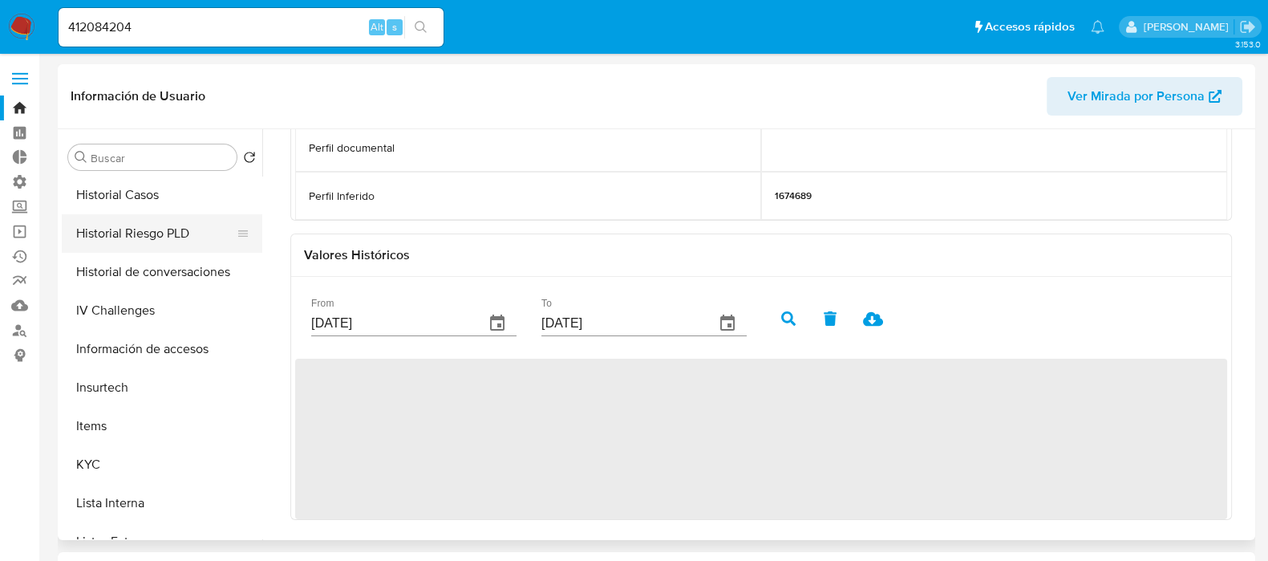
click at [152, 223] on button "Historial Riesgo PLD" at bounding box center [156, 233] width 188 height 38
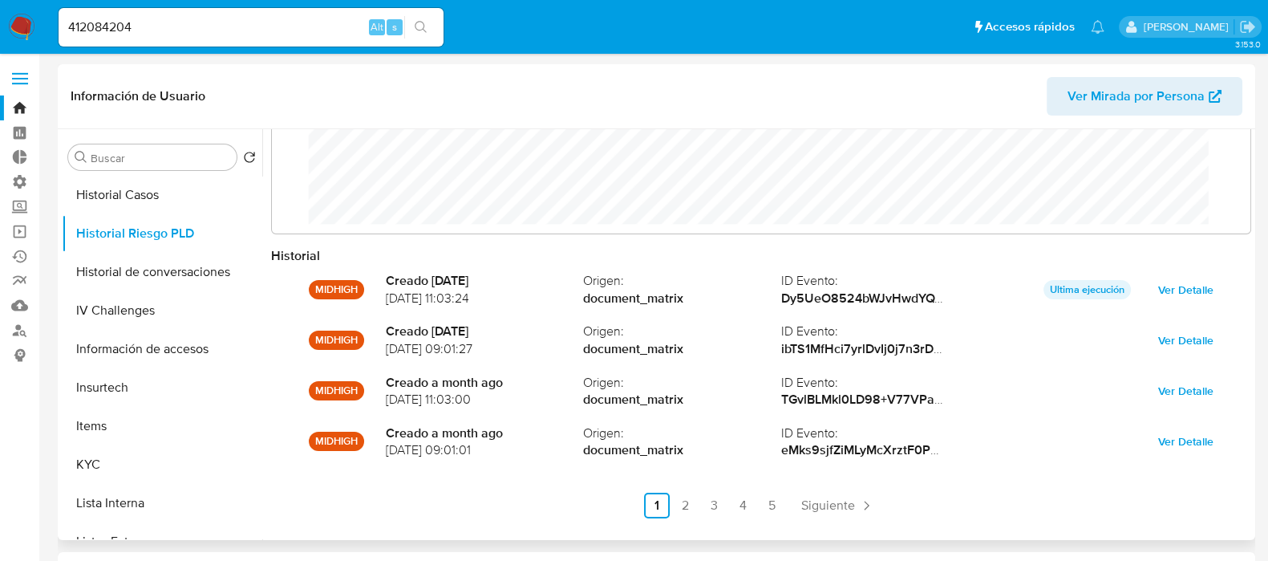
scroll to position [84, 0]
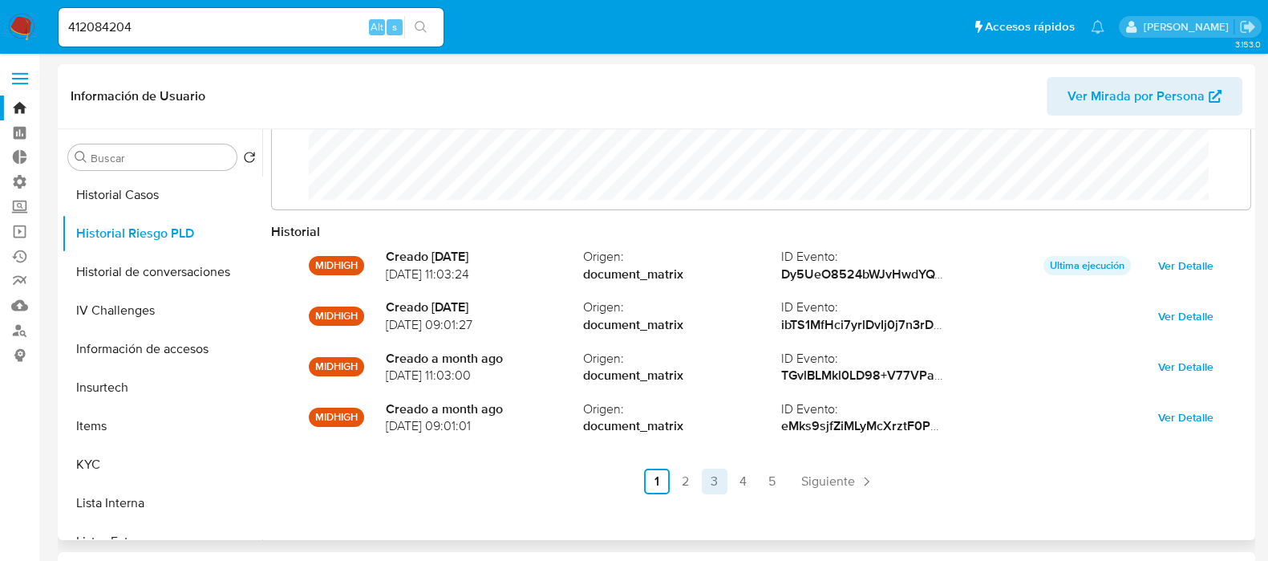
click at [704, 487] on link "3" at bounding box center [715, 481] width 26 height 26
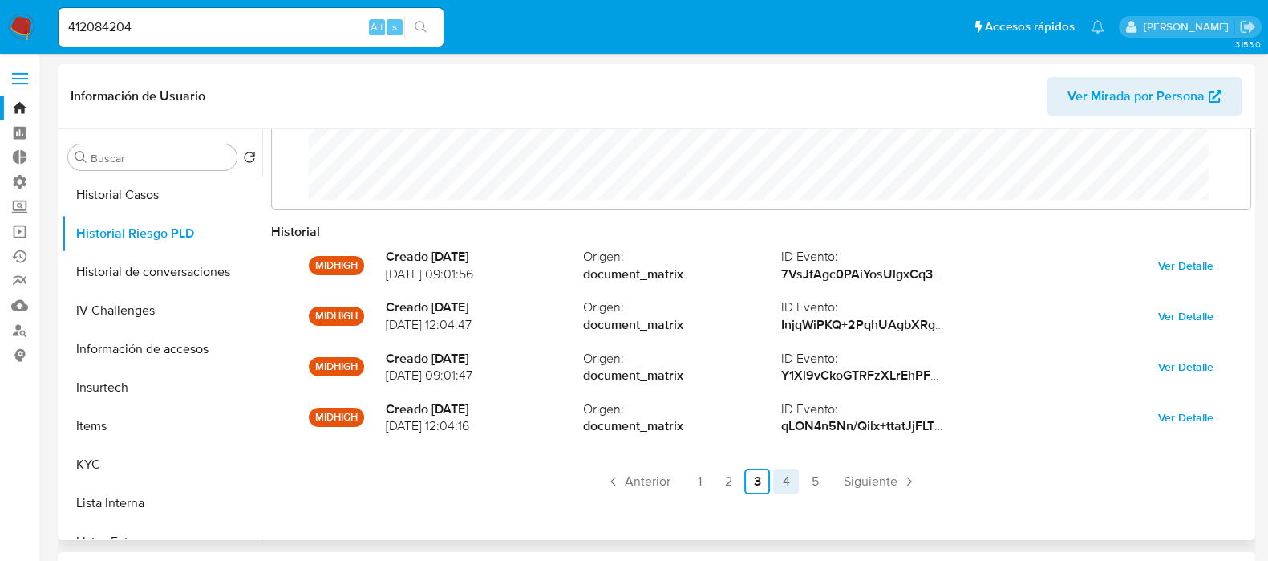
click at [791, 483] on link "4" at bounding box center [786, 481] width 26 height 26
click at [795, 482] on link "4" at bounding box center [786, 481] width 26 height 26
click at [802, 482] on link "5" at bounding box center [815, 481] width 26 height 26
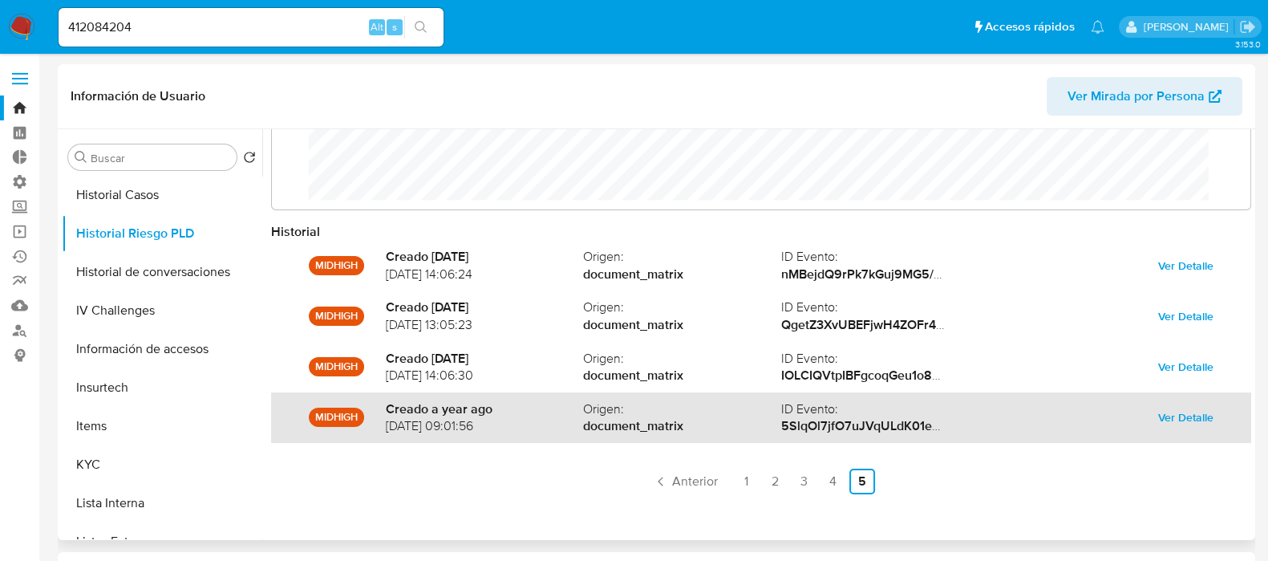
click at [1171, 411] on span "Ver Detalle" at bounding box center [1185, 417] width 55 height 22
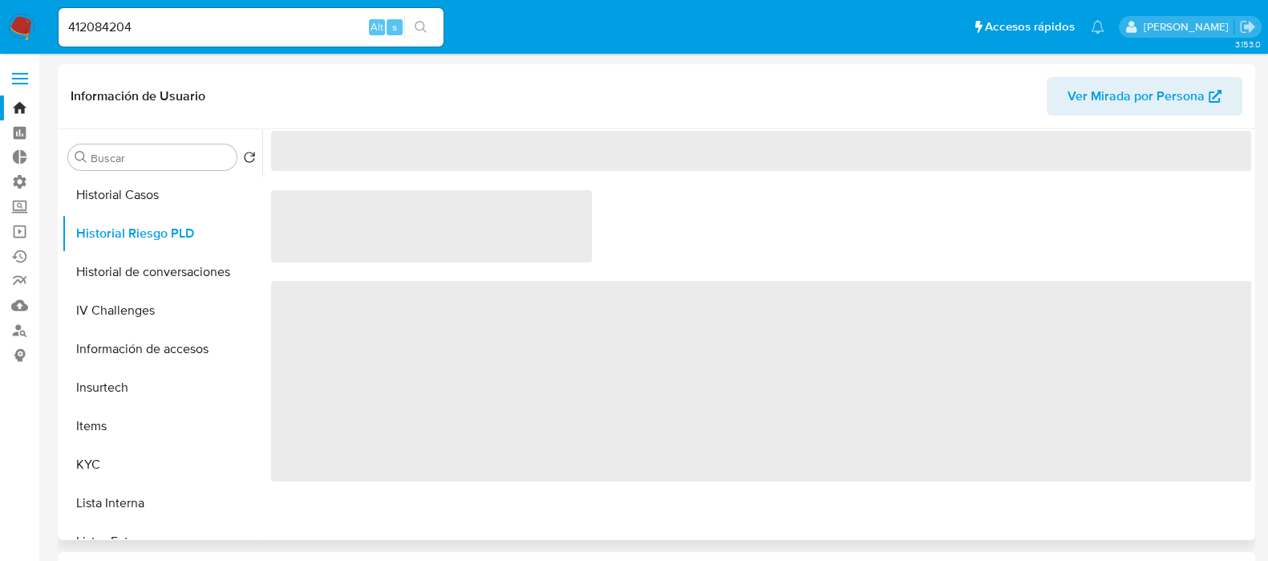
scroll to position [0, 0]
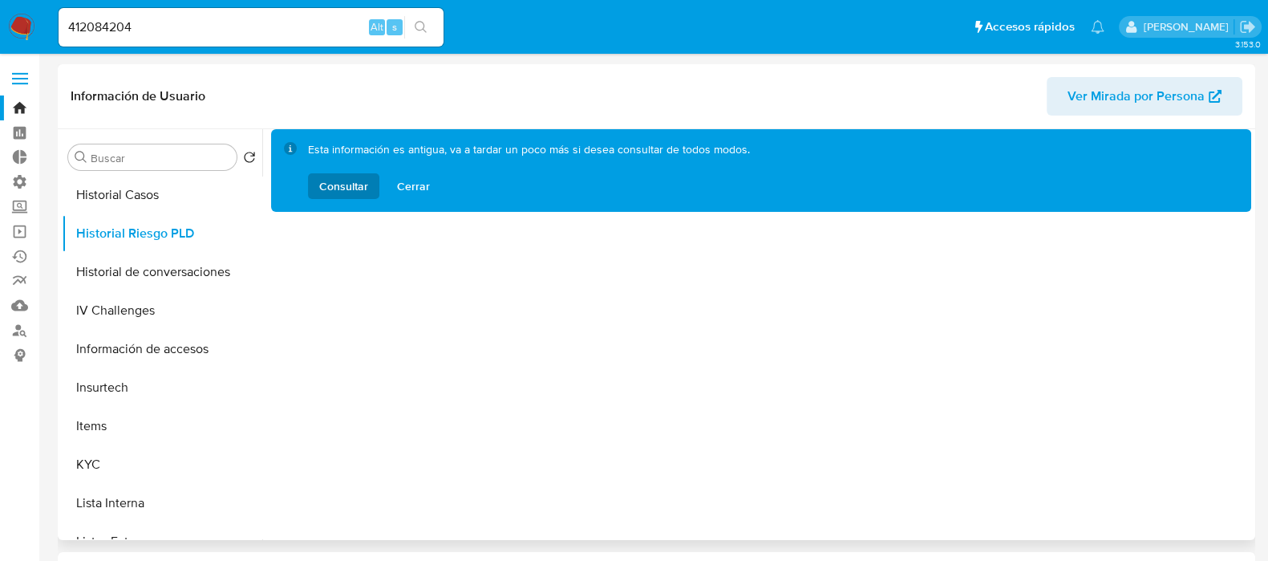
click at [241, 30] on input "412084204" at bounding box center [251, 27] width 385 height 21
paste input "178199785"
type input "178199785"
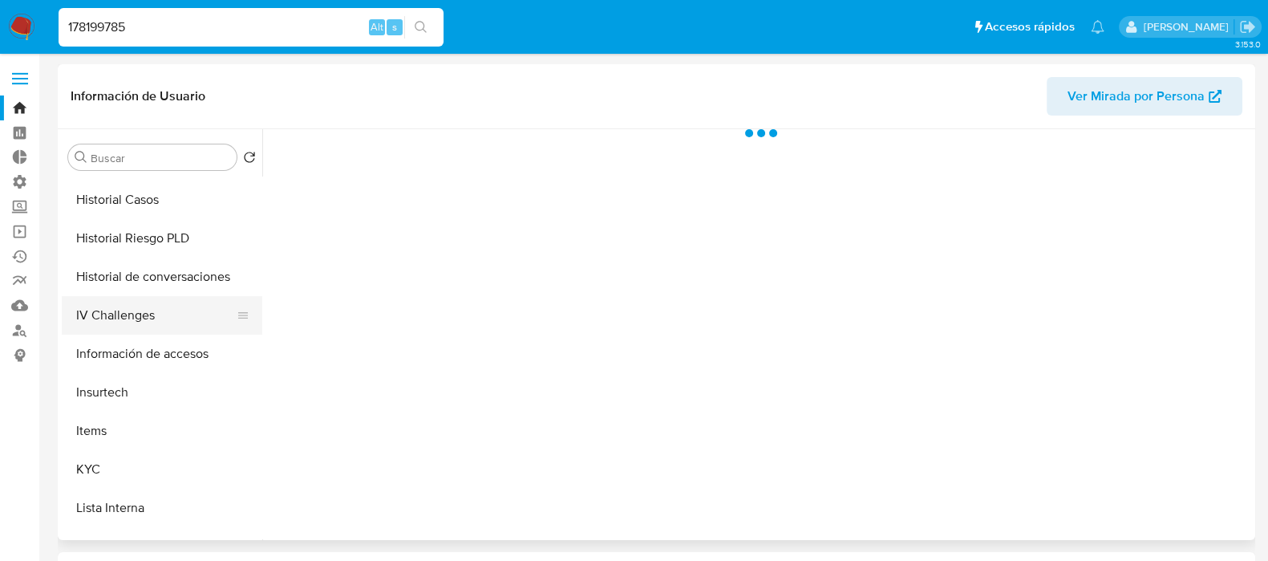
scroll to position [601, 0]
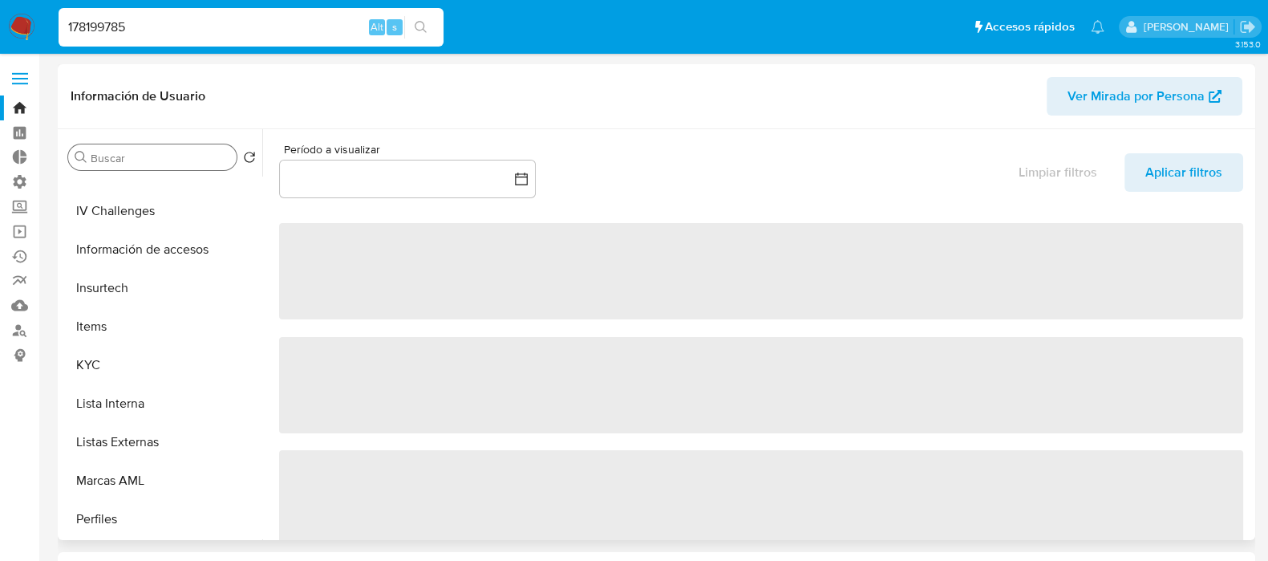
click at [136, 145] on div "Buscar" at bounding box center [152, 157] width 168 height 26
select select "10"
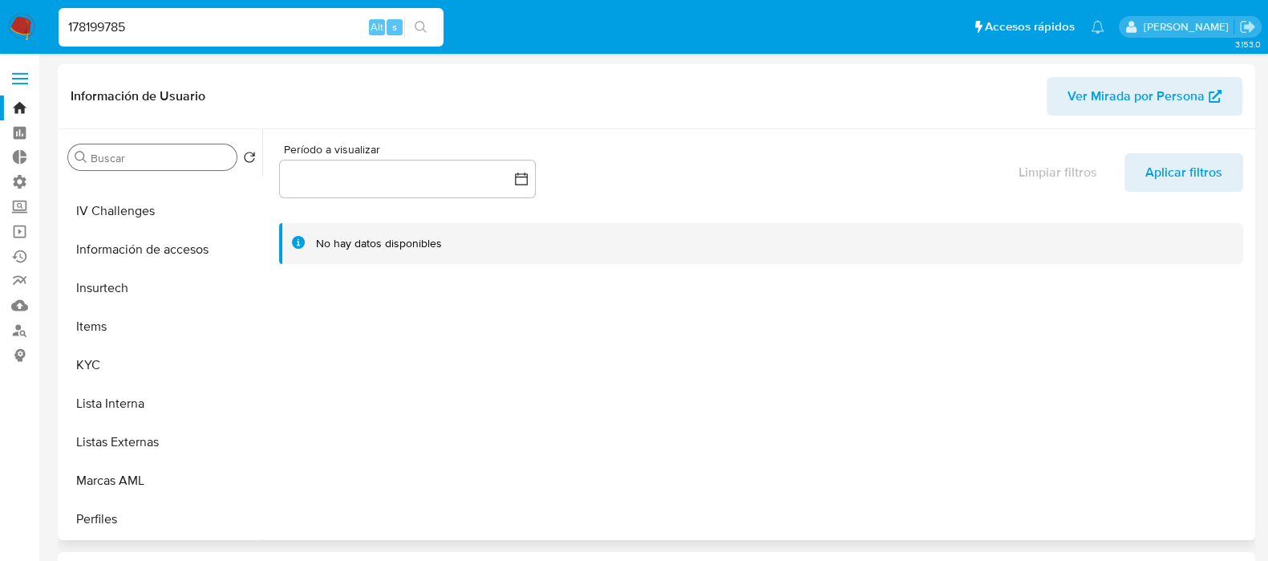
click at [130, 163] on input "Buscar" at bounding box center [161, 158] width 140 height 14
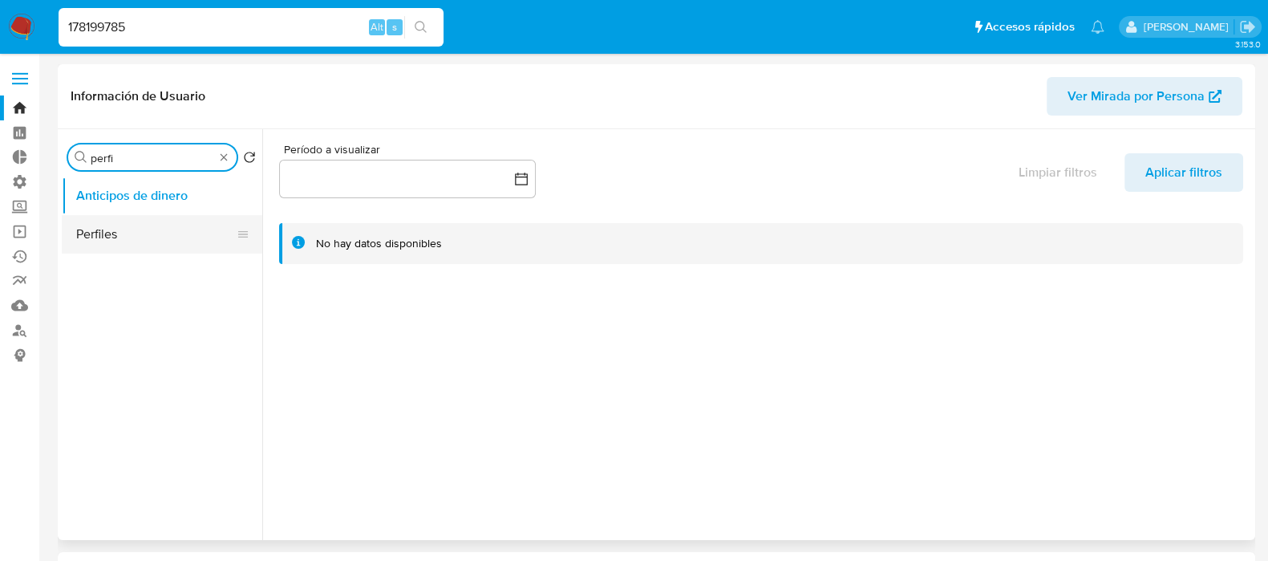
type input "perfi"
click at [119, 249] on button "Perfiles" at bounding box center [156, 234] width 188 height 38
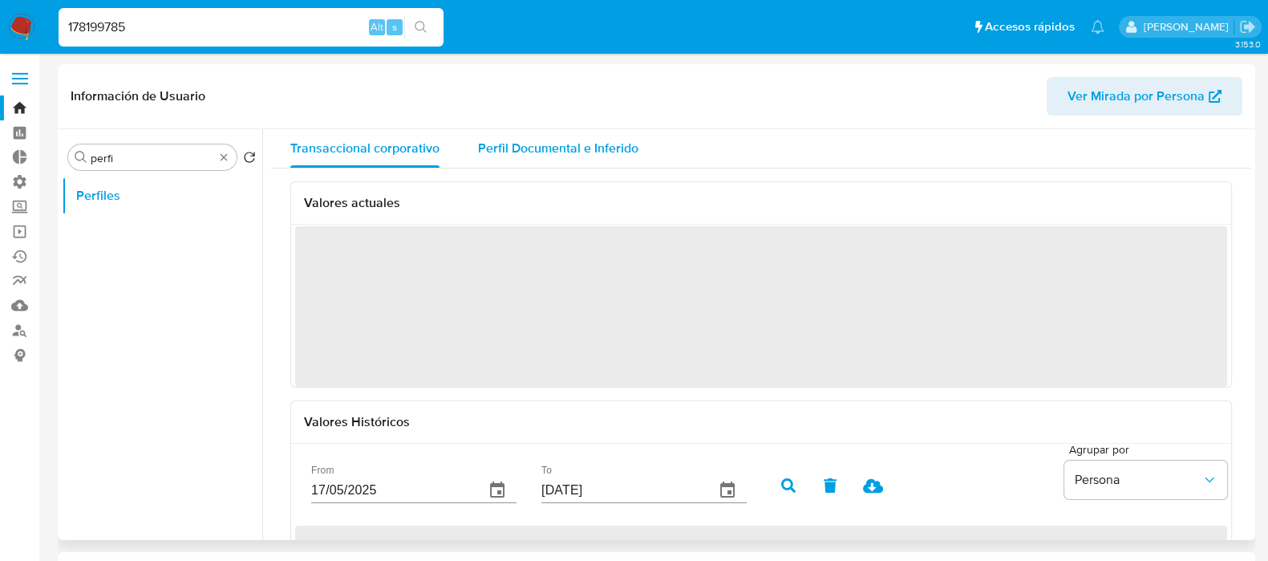
click at [561, 156] on span "Perfil Documental e Inferido" at bounding box center [558, 148] width 160 height 18
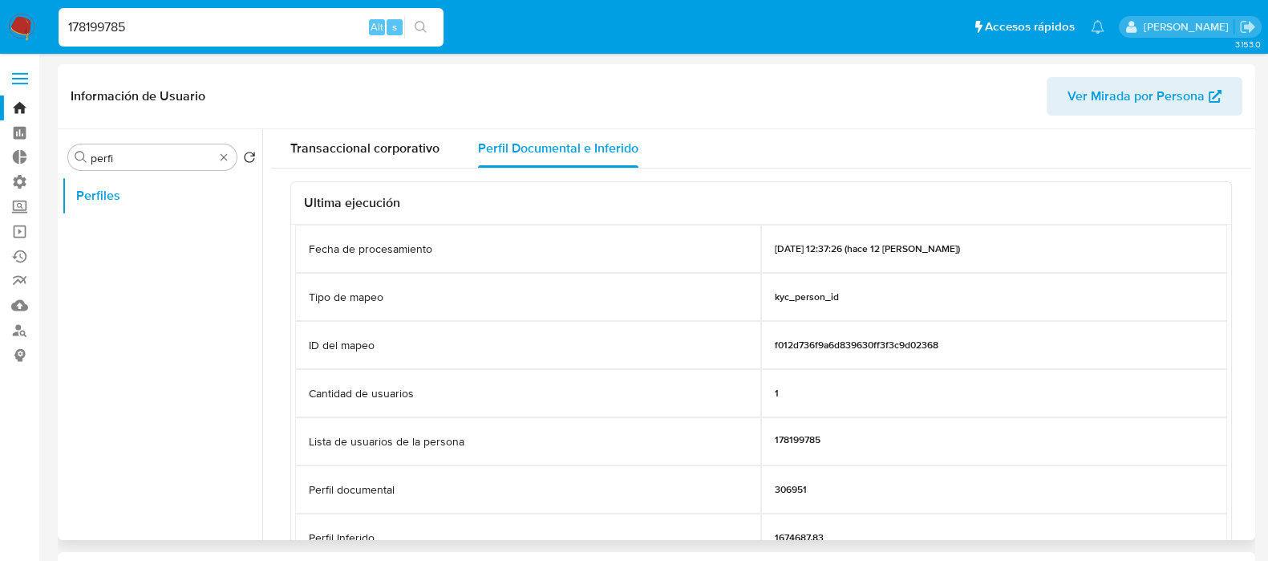
click at [237, 159] on div "Buscar perfi" at bounding box center [152, 157] width 168 height 26
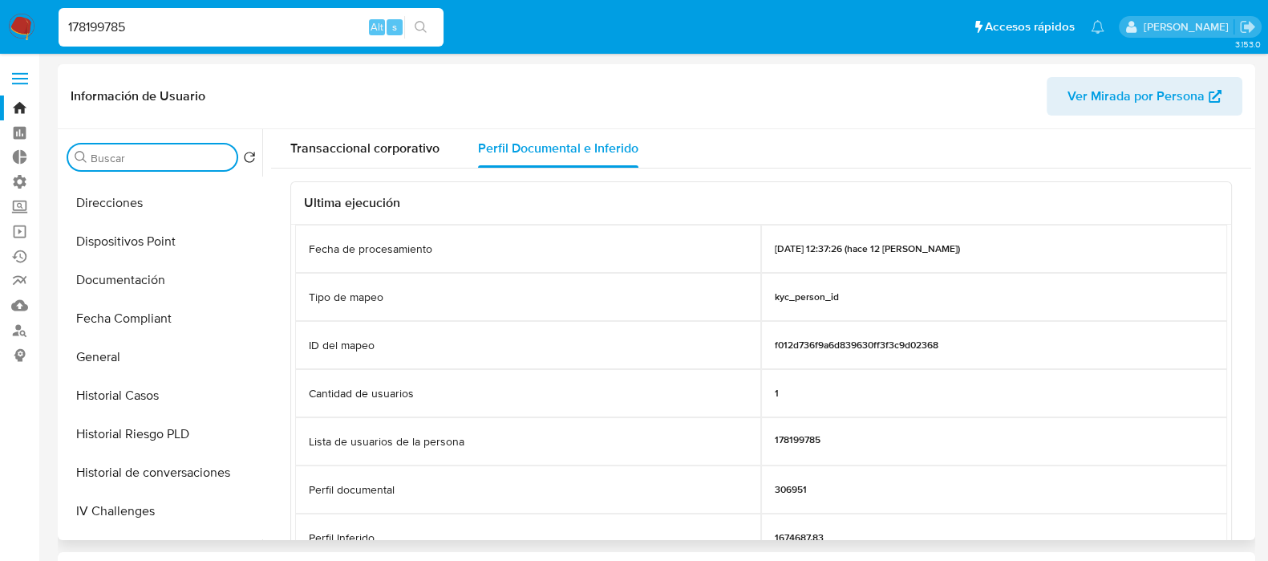
scroll to position [300, 0]
click at [168, 450] on button "Historial Riesgo PLD" at bounding box center [156, 434] width 188 height 38
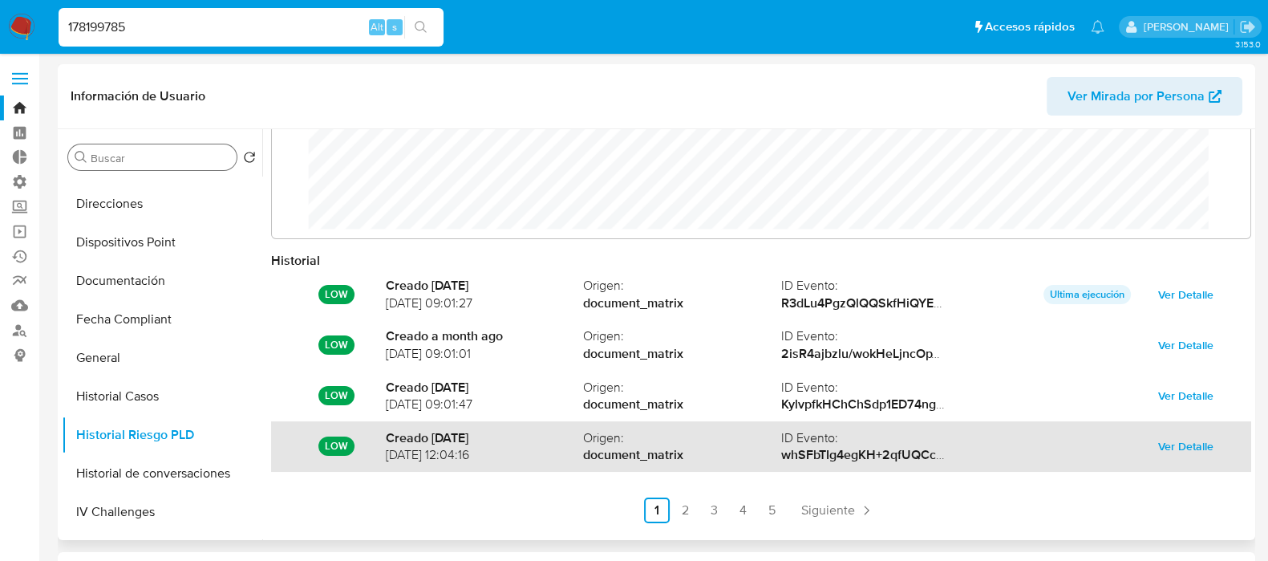
scroll to position [84, 0]
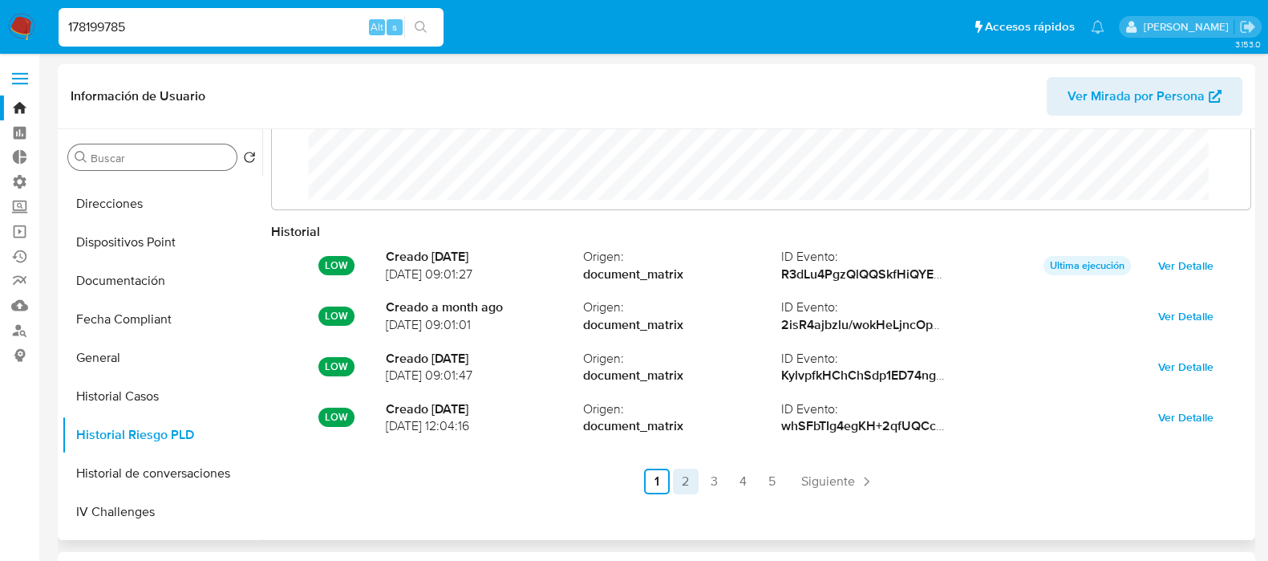
click at [690, 485] on link "2" at bounding box center [686, 481] width 26 height 26
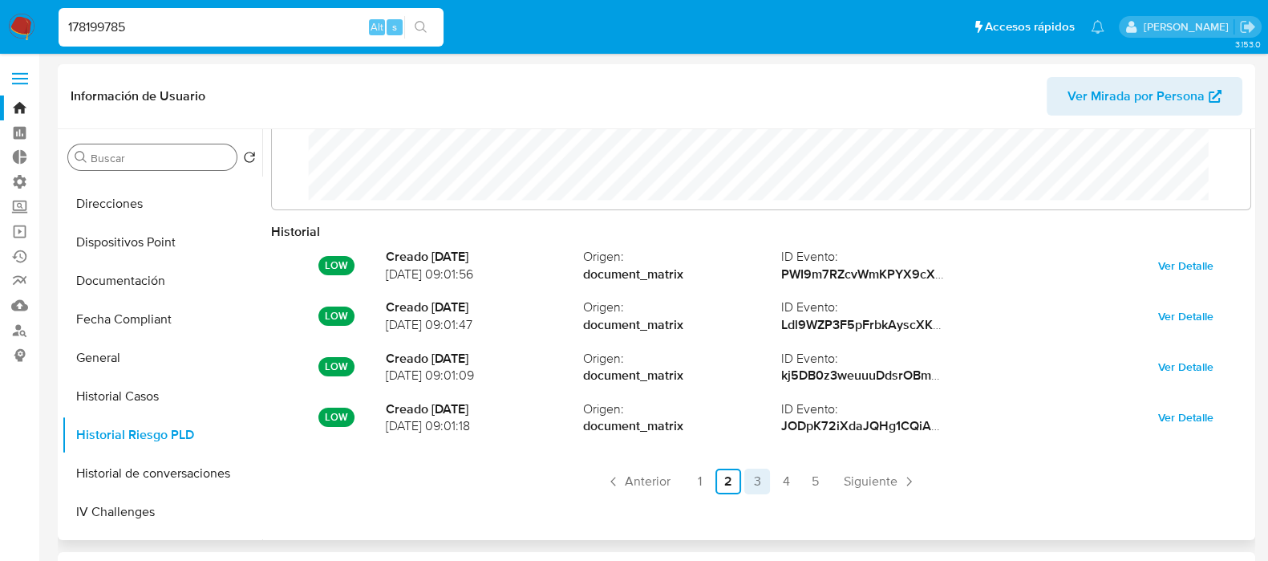
click at [750, 484] on link "3" at bounding box center [757, 481] width 26 height 26
click at [802, 482] on link "5" at bounding box center [815, 481] width 26 height 26
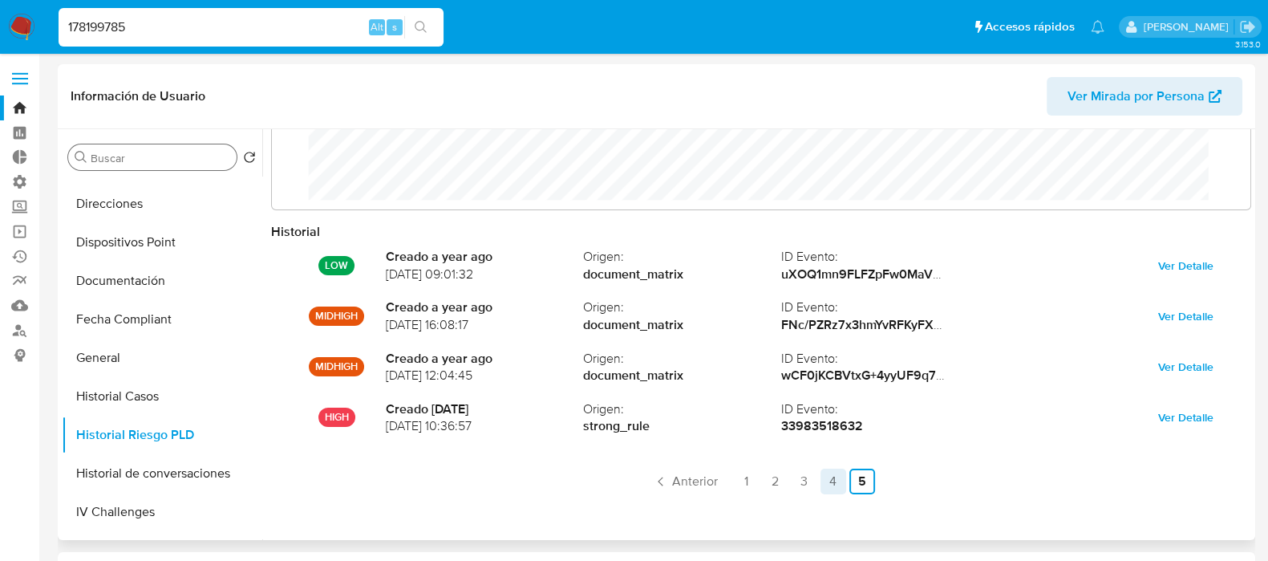
click at [836, 489] on link "4" at bounding box center [833, 481] width 26 height 26
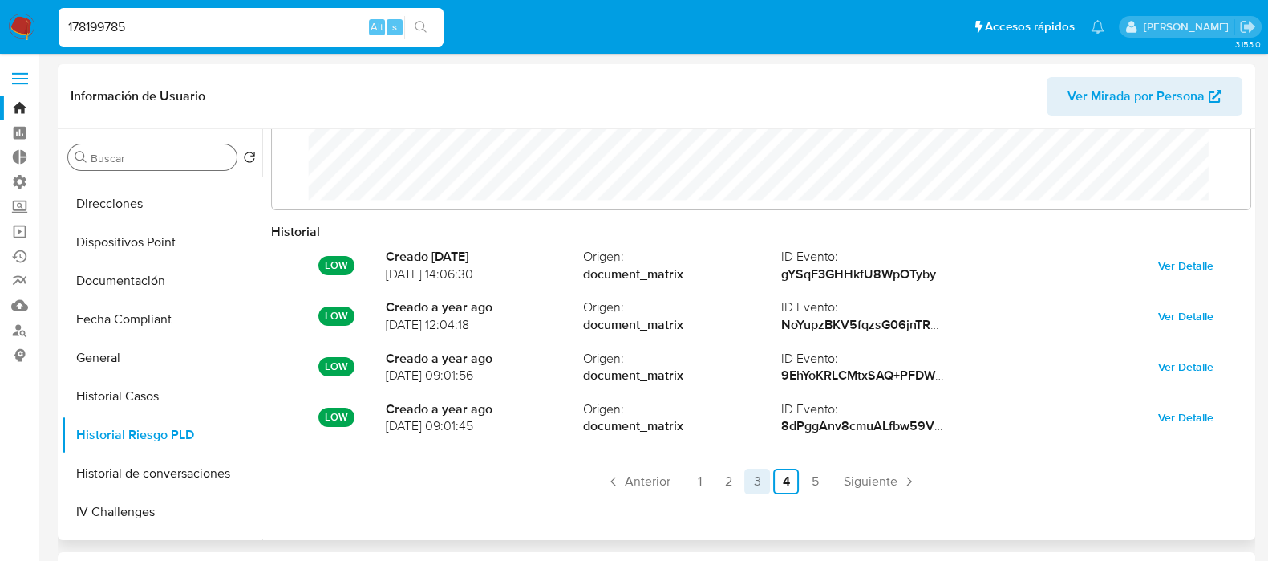
click at [762, 478] on link "3" at bounding box center [757, 481] width 26 height 26
click at [744, 483] on link "3" at bounding box center [757, 481] width 26 height 26
click at [738, 483] on ul "Anterior 1 2 3 4 5 Siguiente" at bounding box center [761, 481] width 980 height 26
click at [728, 480] on link "2" at bounding box center [728, 481] width 26 height 26
click at [759, 484] on link "3" at bounding box center [757, 481] width 26 height 26
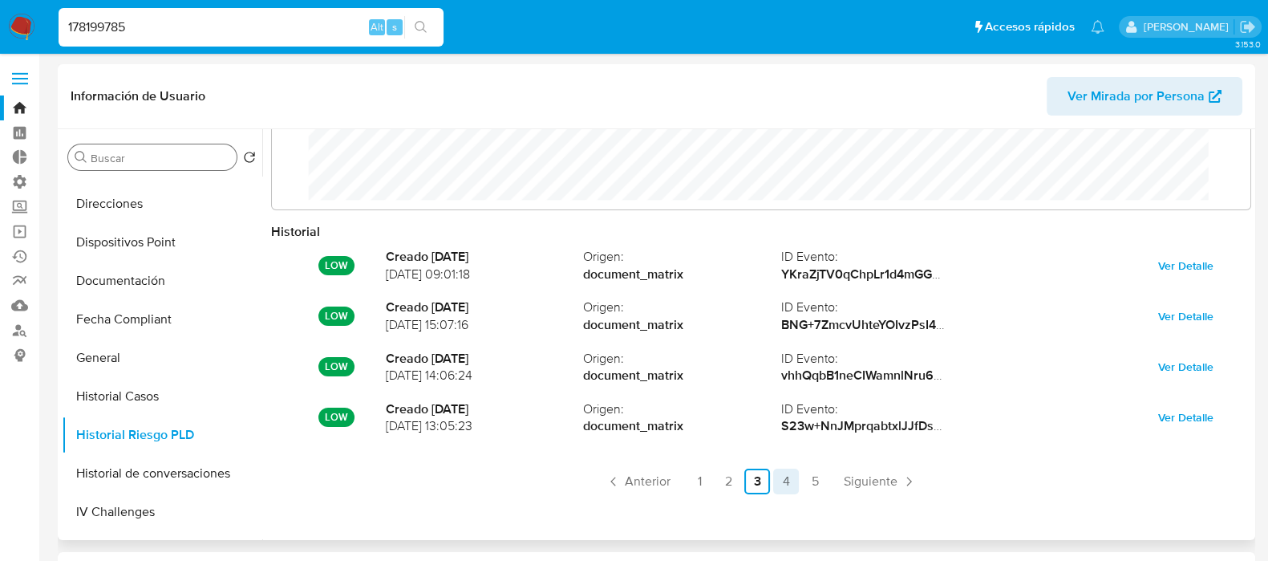
click at [794, 486] on link "4" at bounding box center [786, 481] width 26 height 26
click at [730, 479] on link "2" at bounding box center [728, 481] width 26 height 26
click at [748, 484] on link "3" at bounding box center [757, 481] width 26 height 26
click at [200, 22] on input "178199785" at bounding box center [251, 27] width 385 height 21
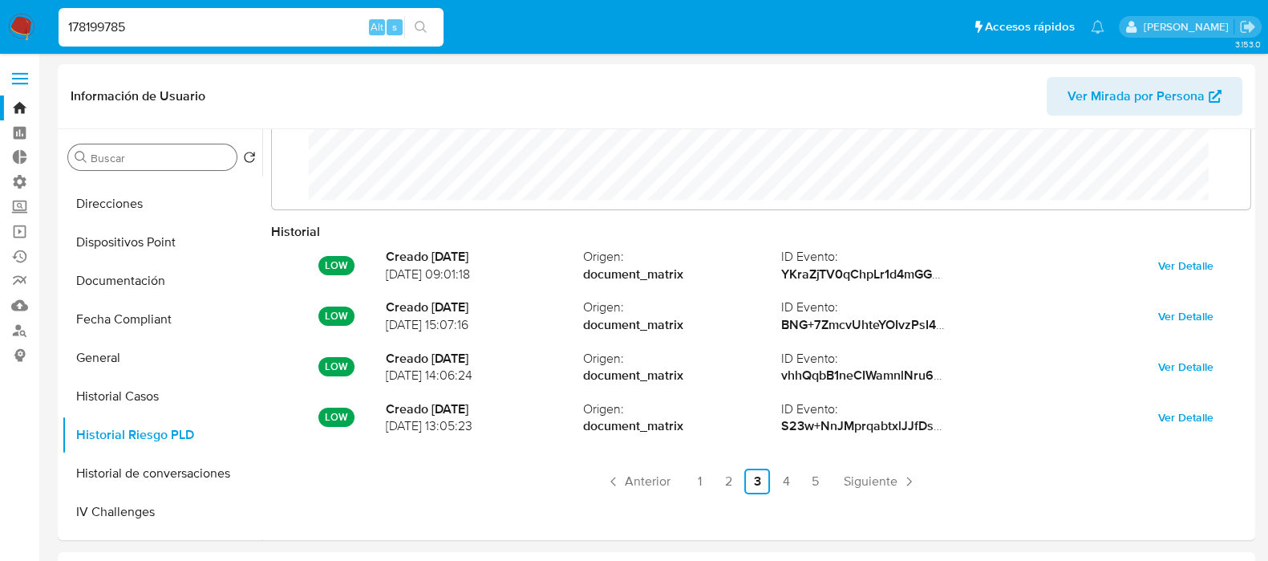
paste input "50879219"
type input "5"
paste input "50879219"
type input "50879219"
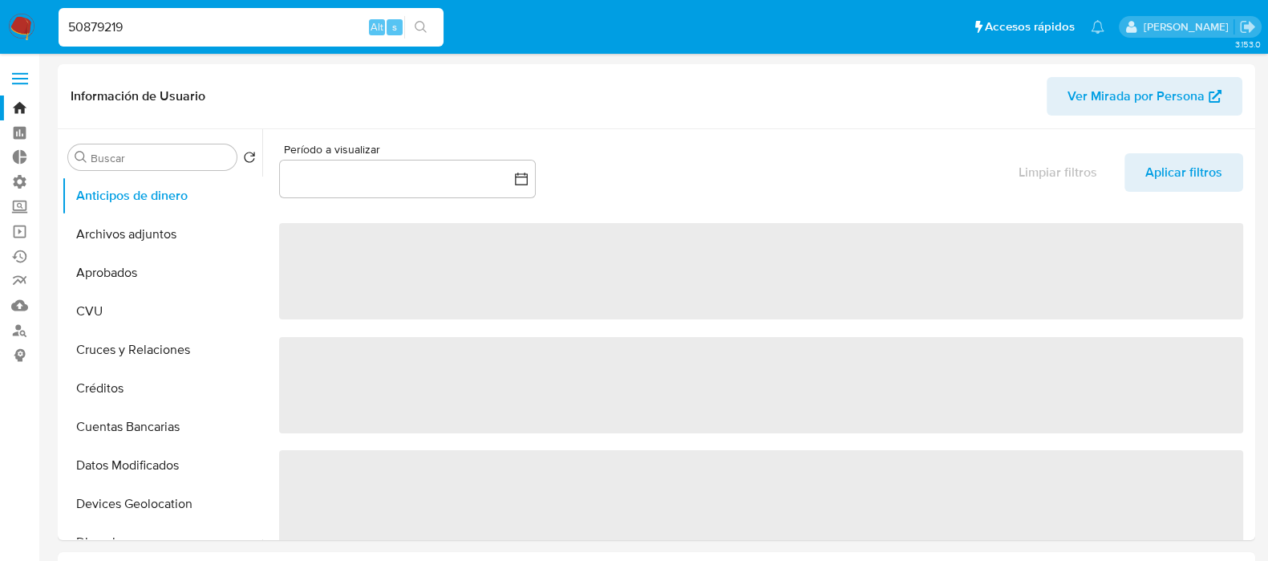
select select "10"
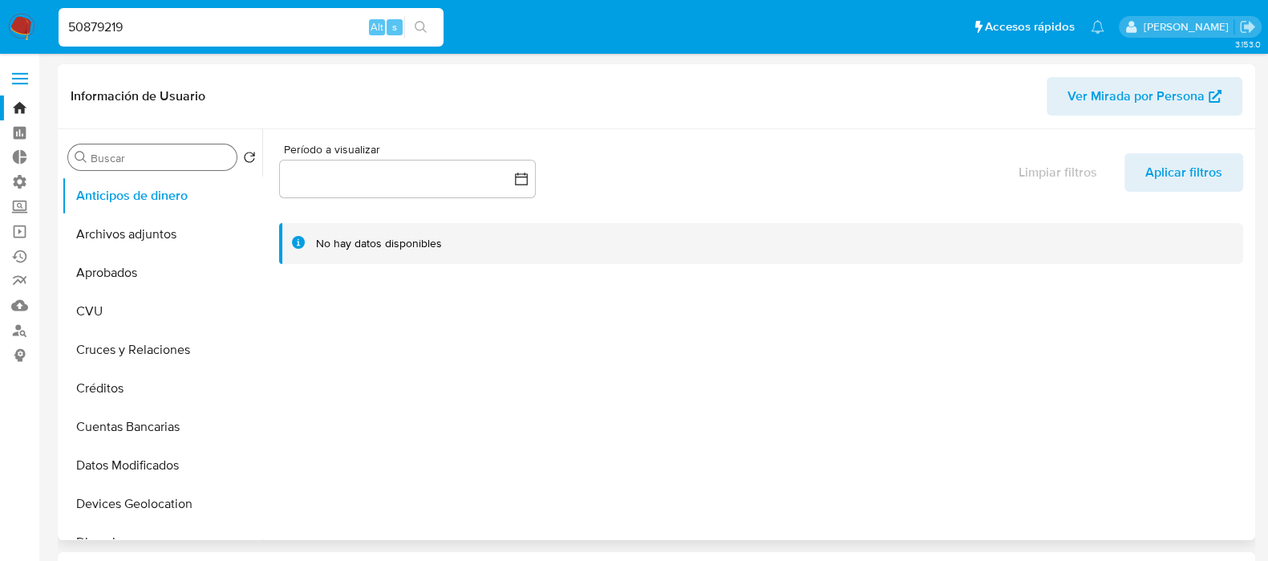
click at [171, 149] on div "Buscar" at bounding box center [152, 157] width 168 height 26
click at [181, 156] on input "Buscar" at bounding box center [161, 158] width 140 height 14
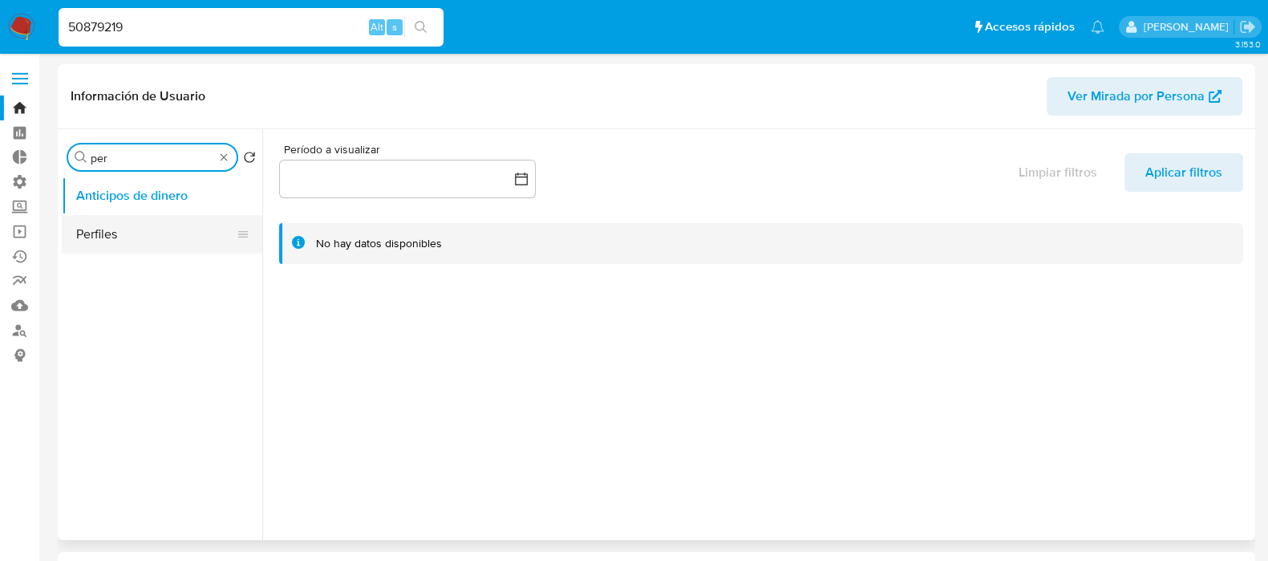
type input "per"
click at [169, 221] on button "Perfiles" at bounding box center [156, 234] width 188 height 38
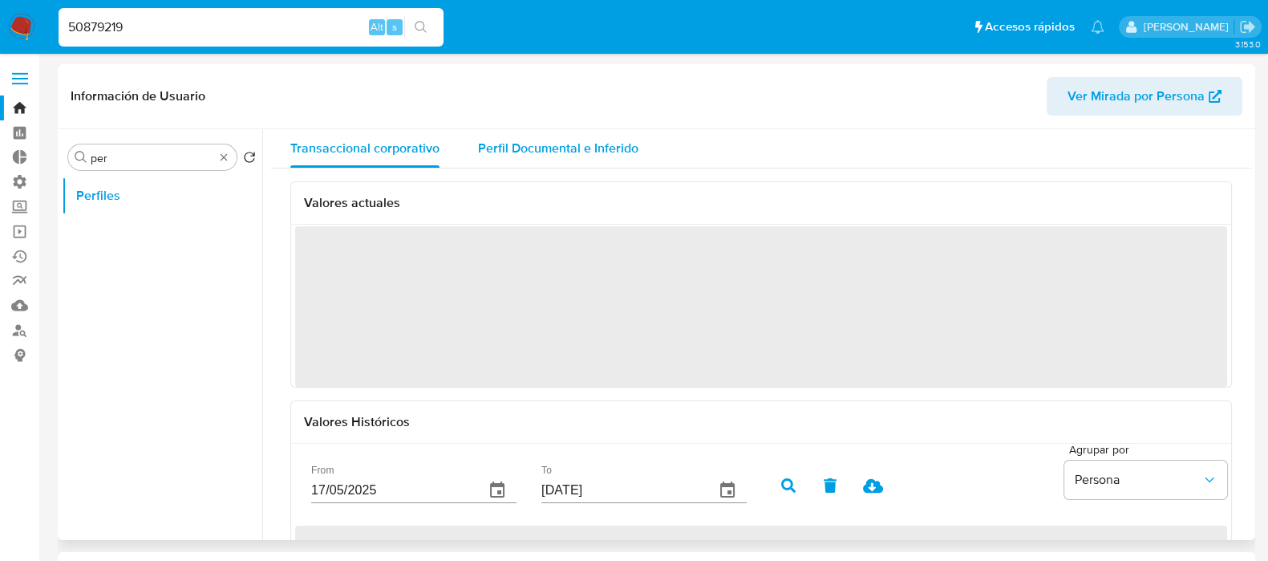
click at [545, 154] on span "Perfil Documental e Inferido" at bounding box center [558, 148] width 160 height 18
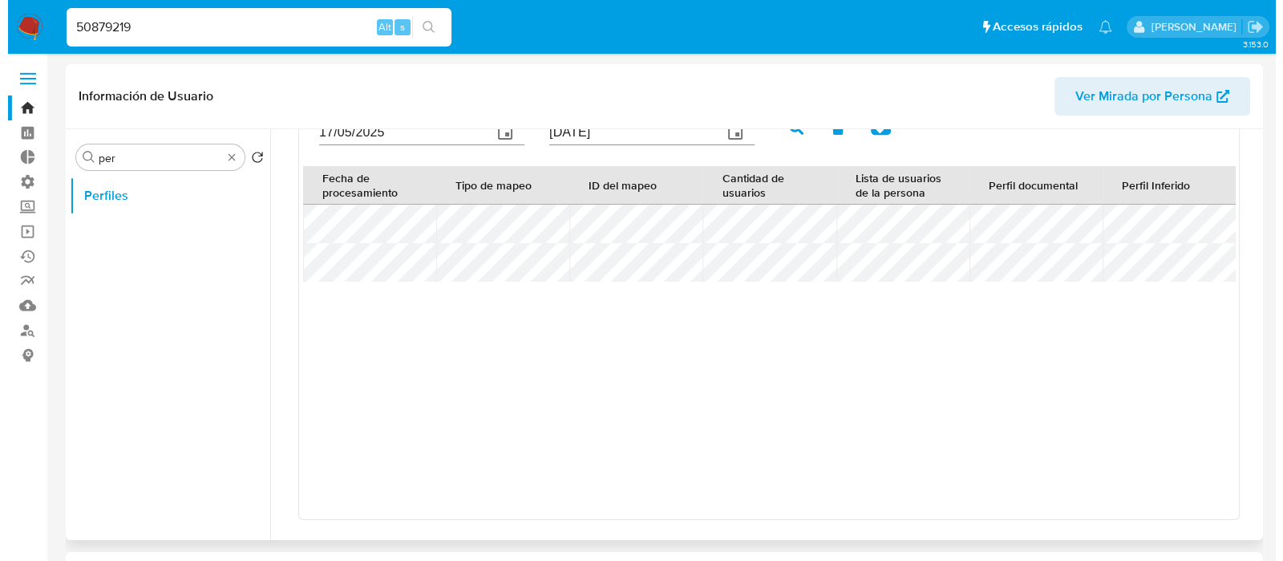
scroll to position [432, 0]
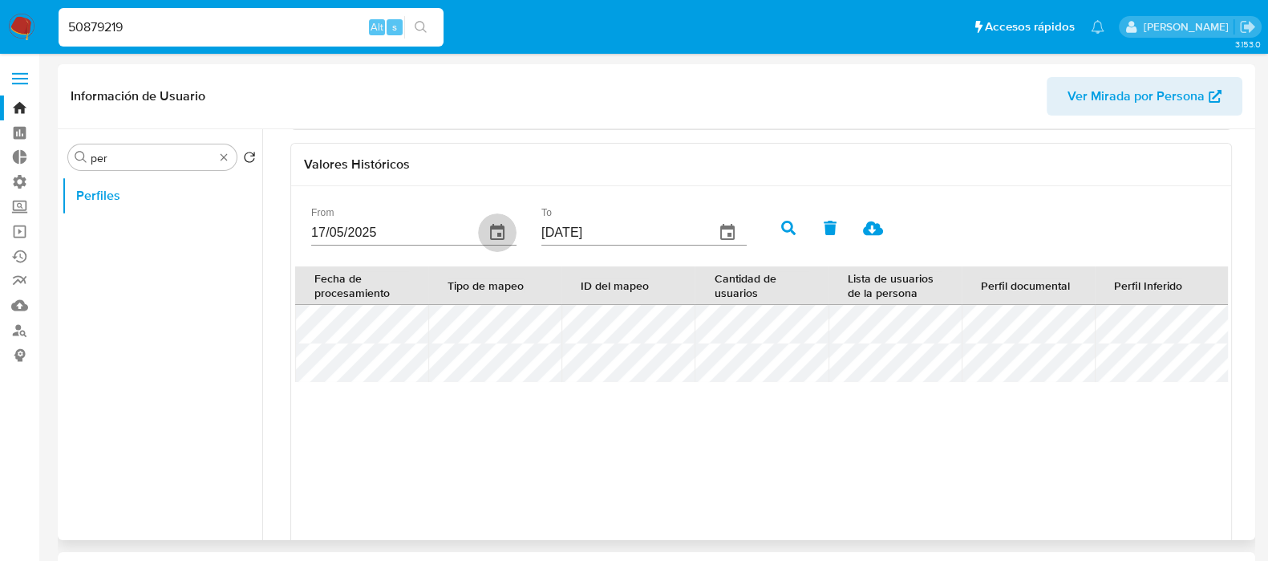
click at [498, 230] on icon "button" at bounding box center [497, 232] width 19 height 19
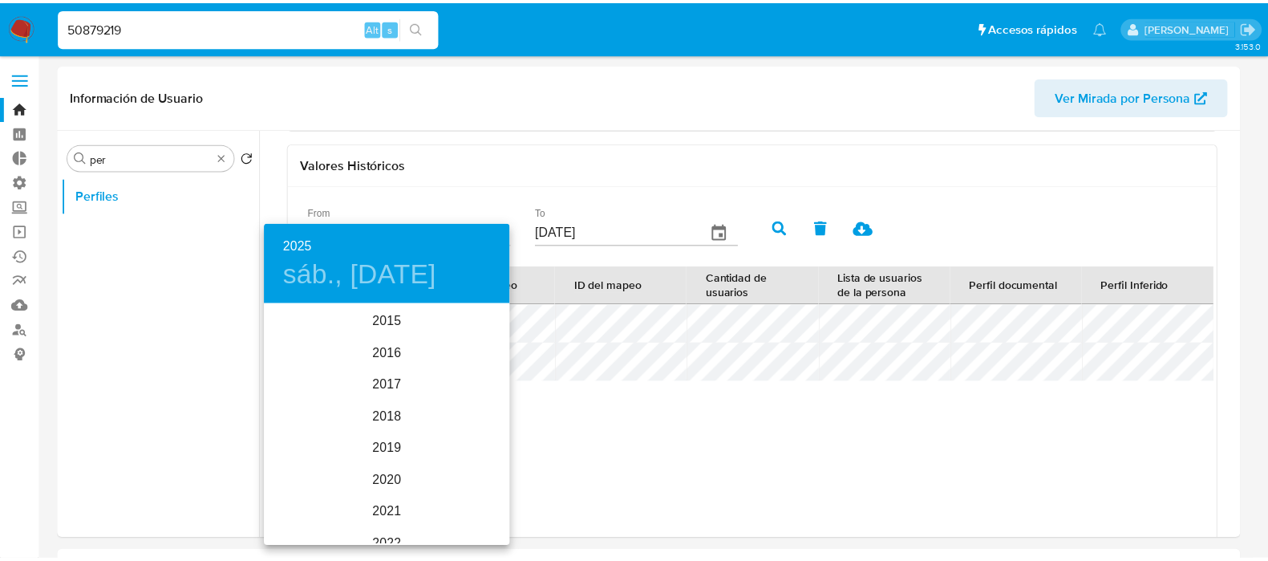
scroll to position [225, 0]
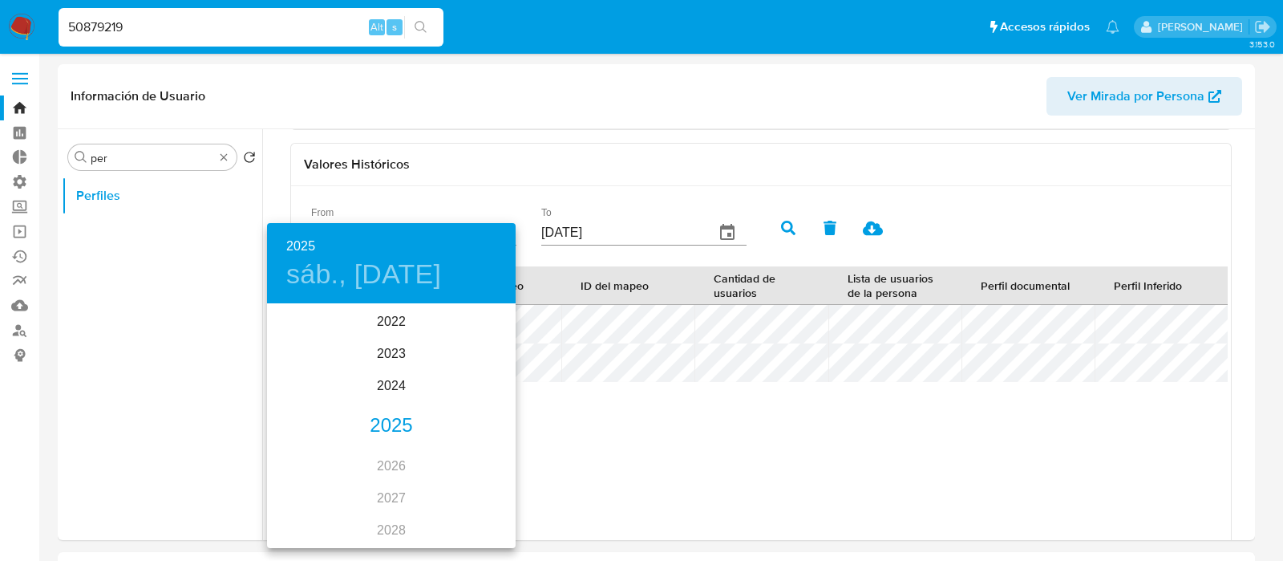
click at [385, 417] on div "2025" at bounding box center [391, 426] width 249 height 32
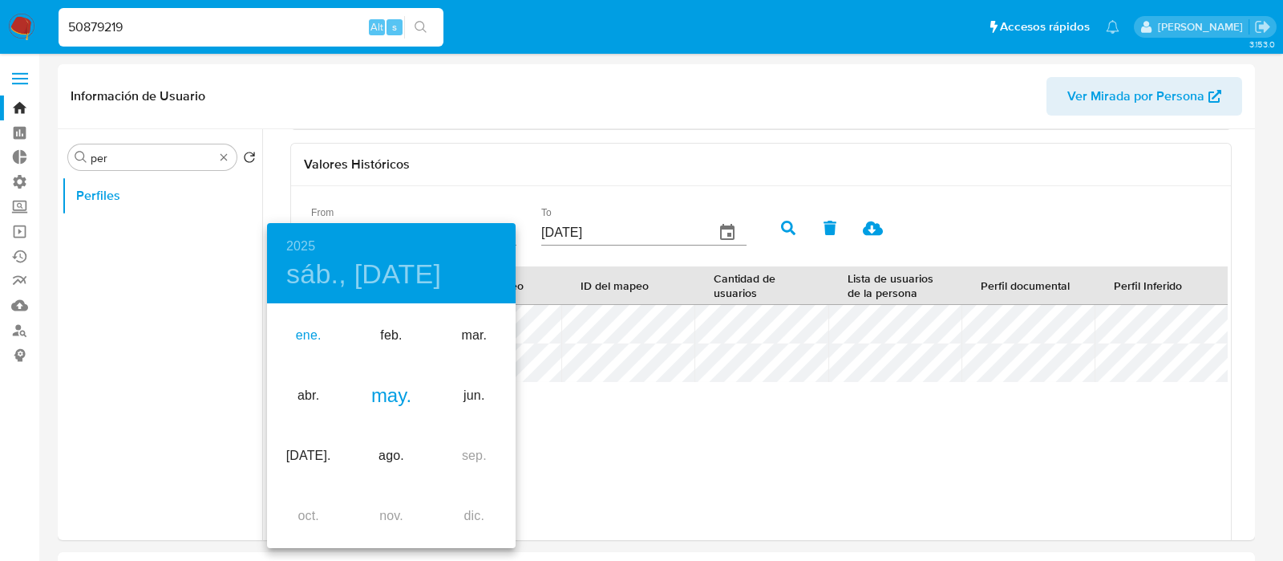
click at [323, 339] on div "ene." at bounding box center [308, 336] width 83 height 60
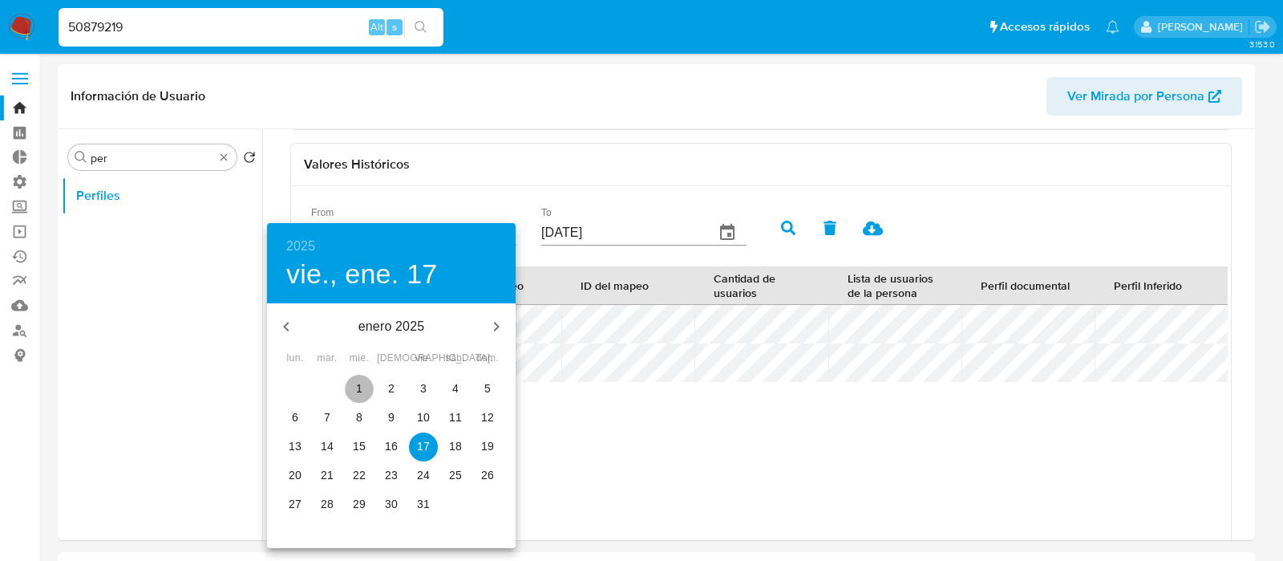
click at [367, 388] on span "1" at bounding box center [359, 388] width 29 height 16
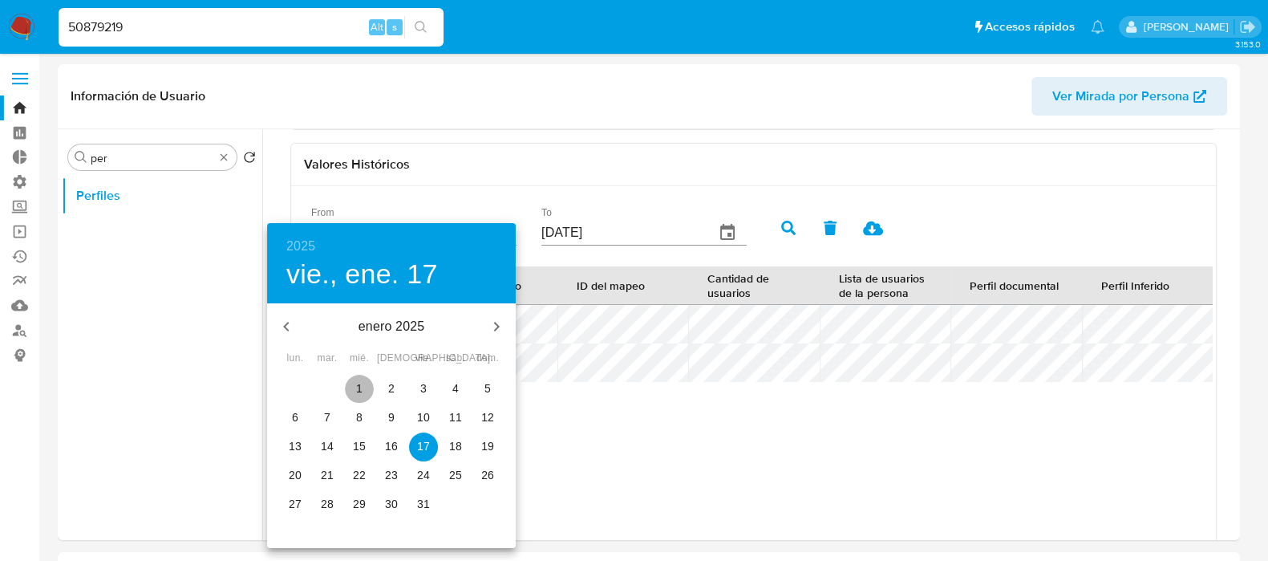
type input "01/01/2025"
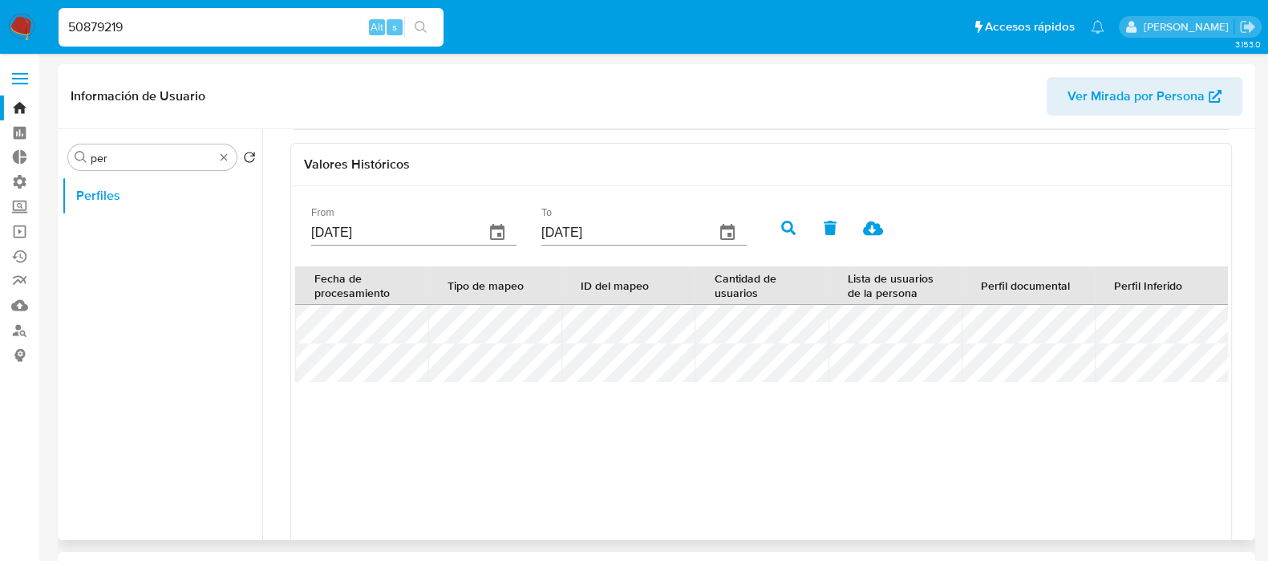
click at [788, 227] on icon "button" at bounding box center [788, 228] width 14 height 14
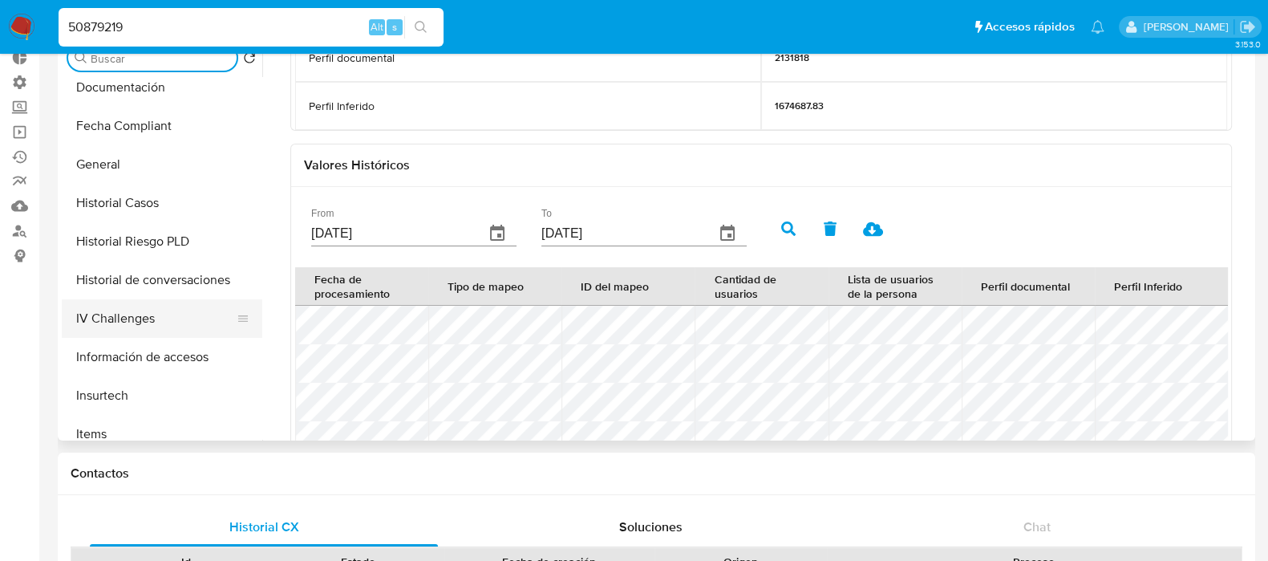
scroll to position [392, 0]
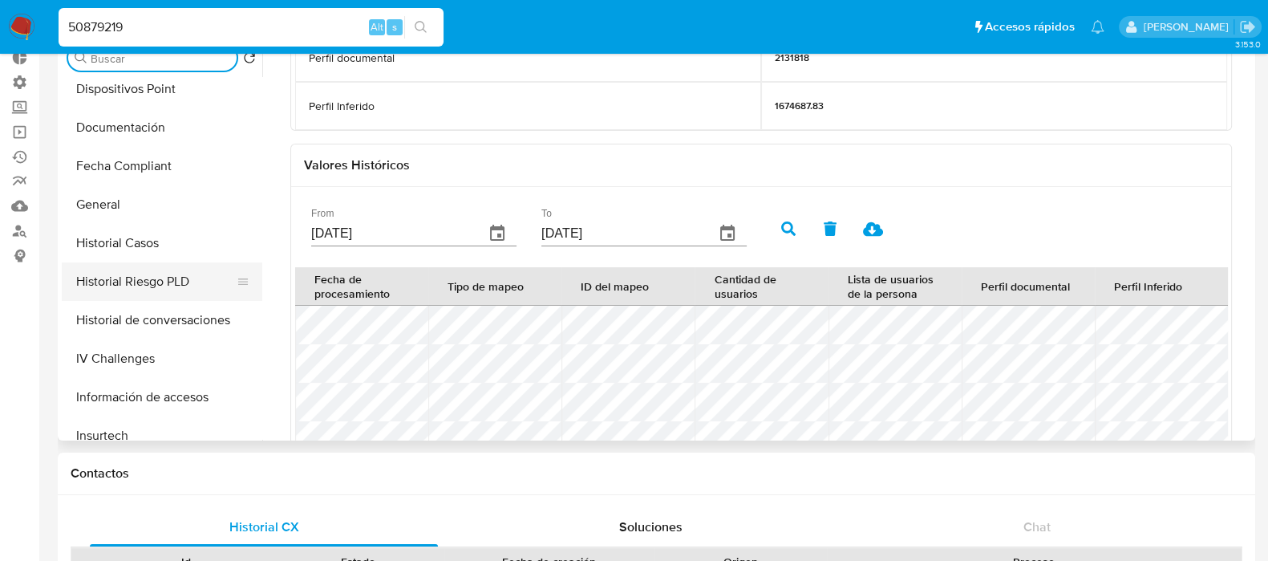
click at [164, 277] on button "Historial Riesgo PLD" at bounding box center [156, 281] width 188 height 38
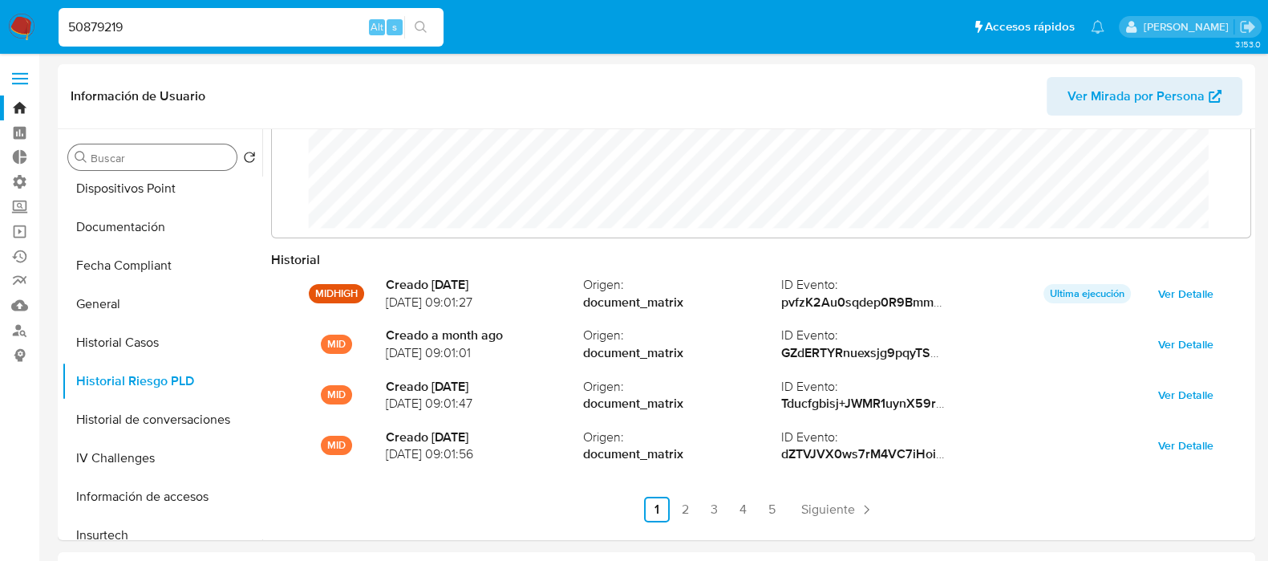
scroll to position [84, 0]
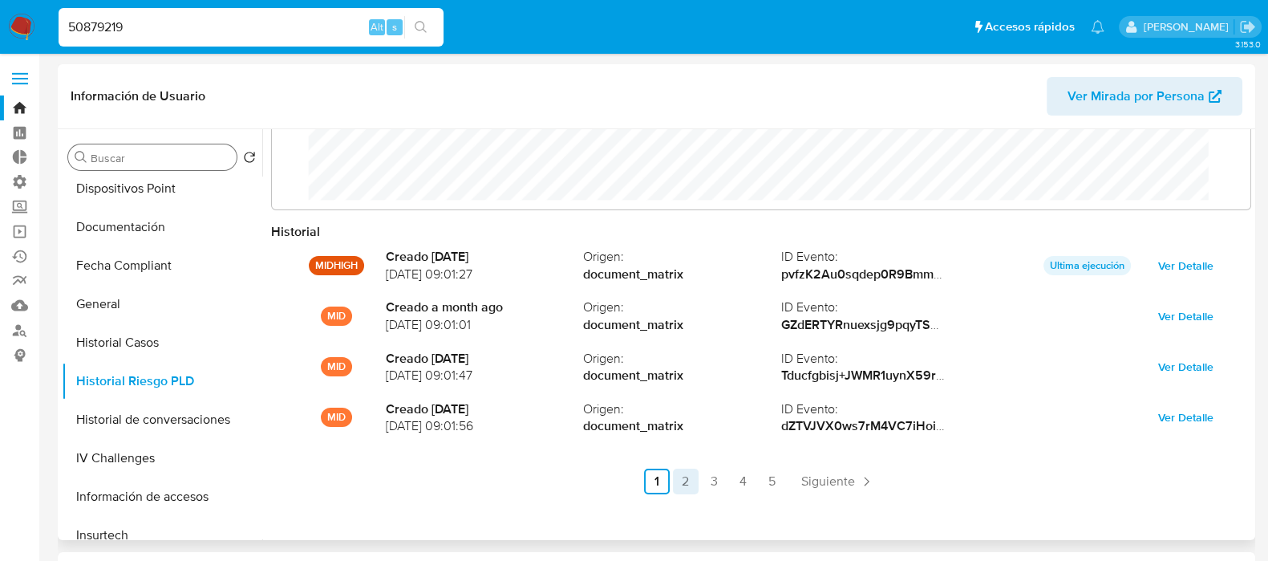
click at [673, 488] on link "2" at bounding box center [686, 481] width 26 height 26
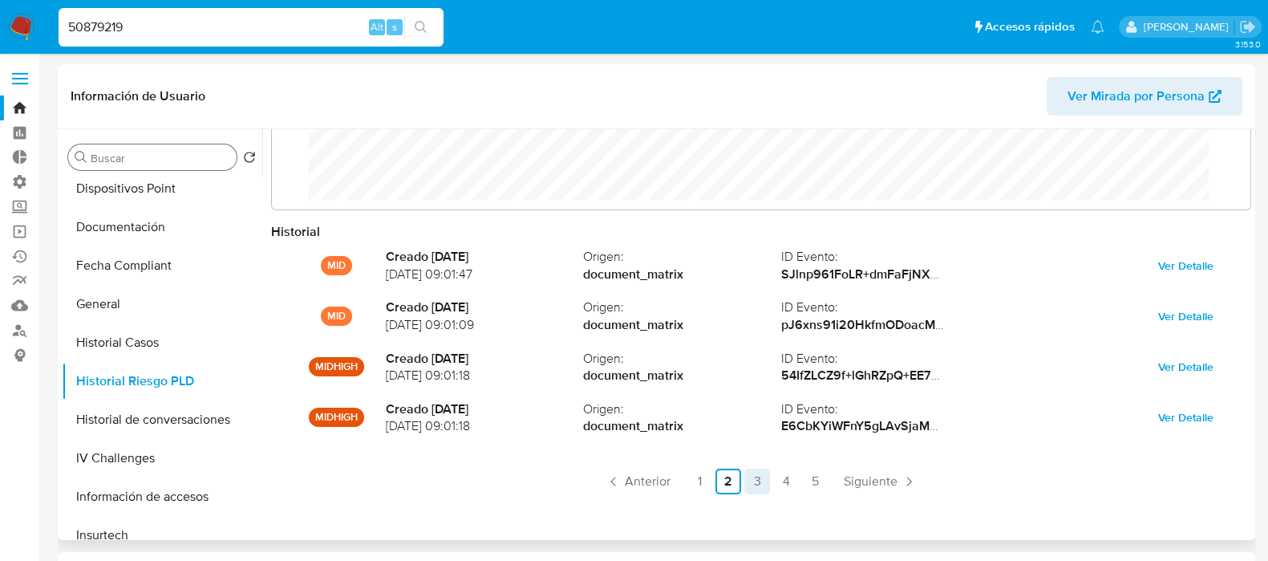
click at [755, 483] on link "3" at bounding box center [757, 481] width 26 height 26
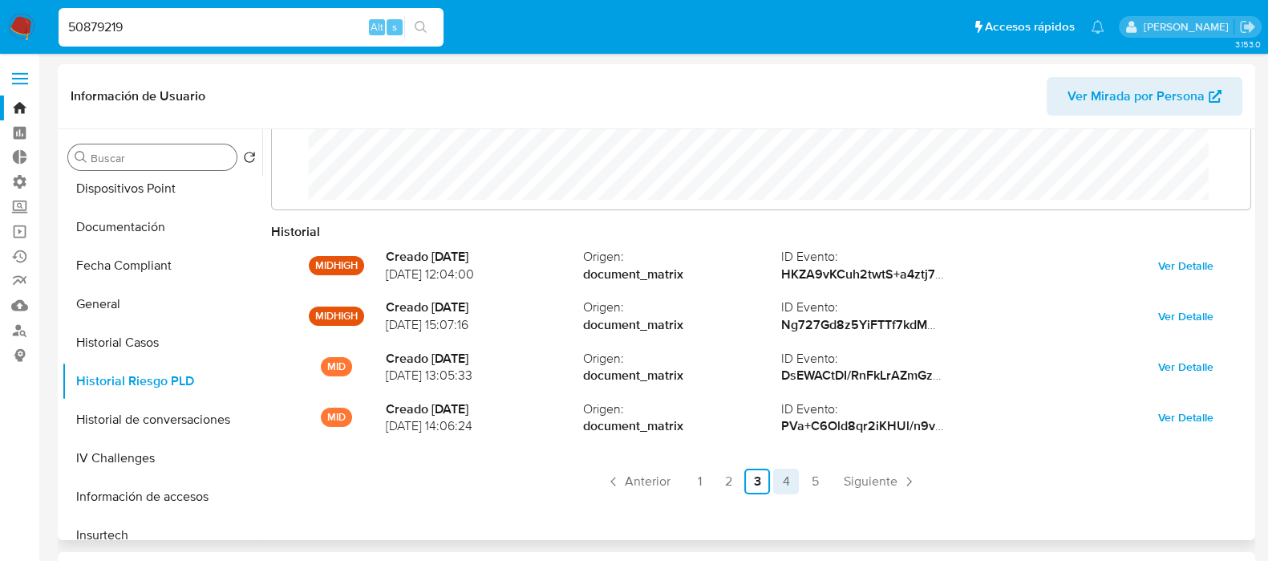
click at [774, 477] on link "4" at bounding box center [786, 481] width 26 height 26
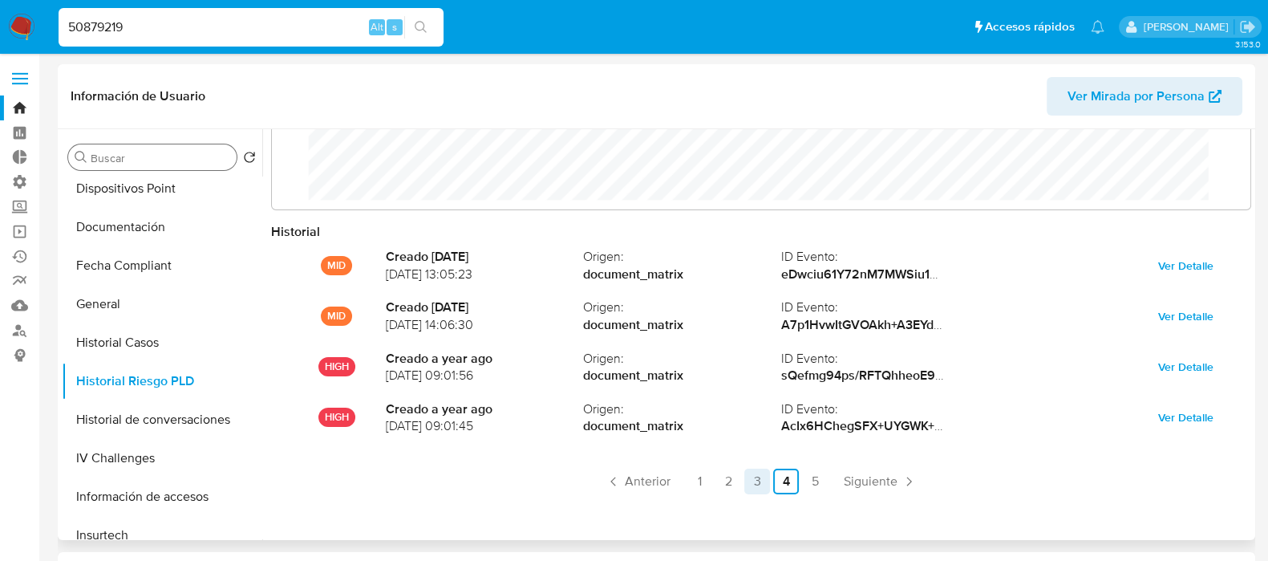
click at [754, 488] on link "3" at bounding box center [757, 481] width 26 height 26
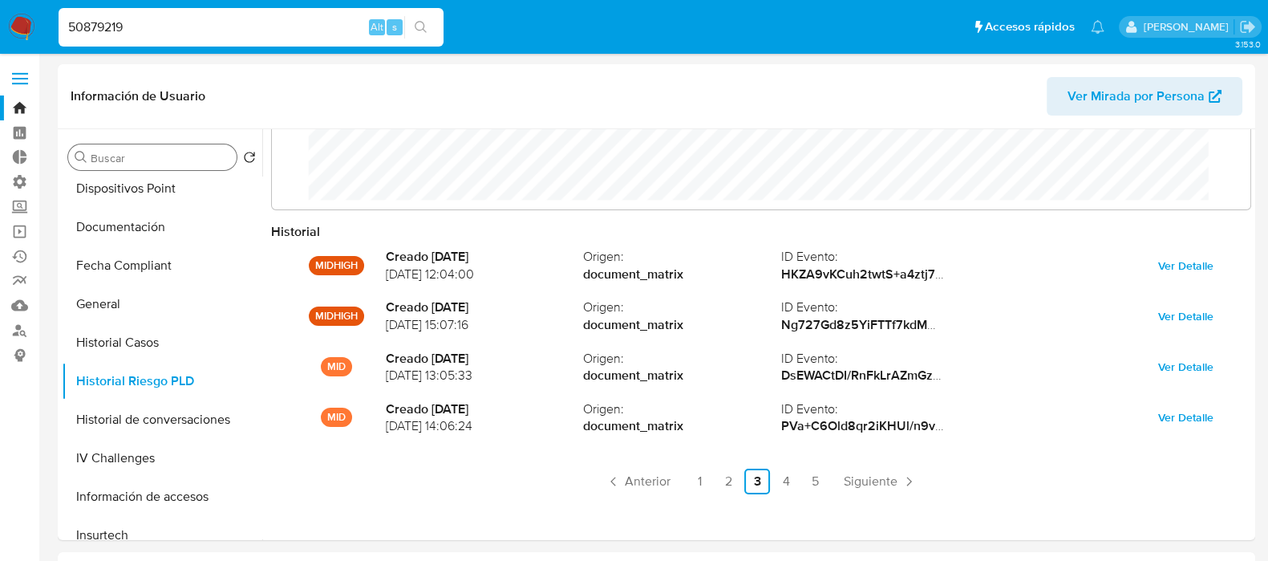
click at [204, 22] on input "50879219" at bounding box center [251, 27] width 385 height 21
paste input "1514259100"
type input "1514259100"
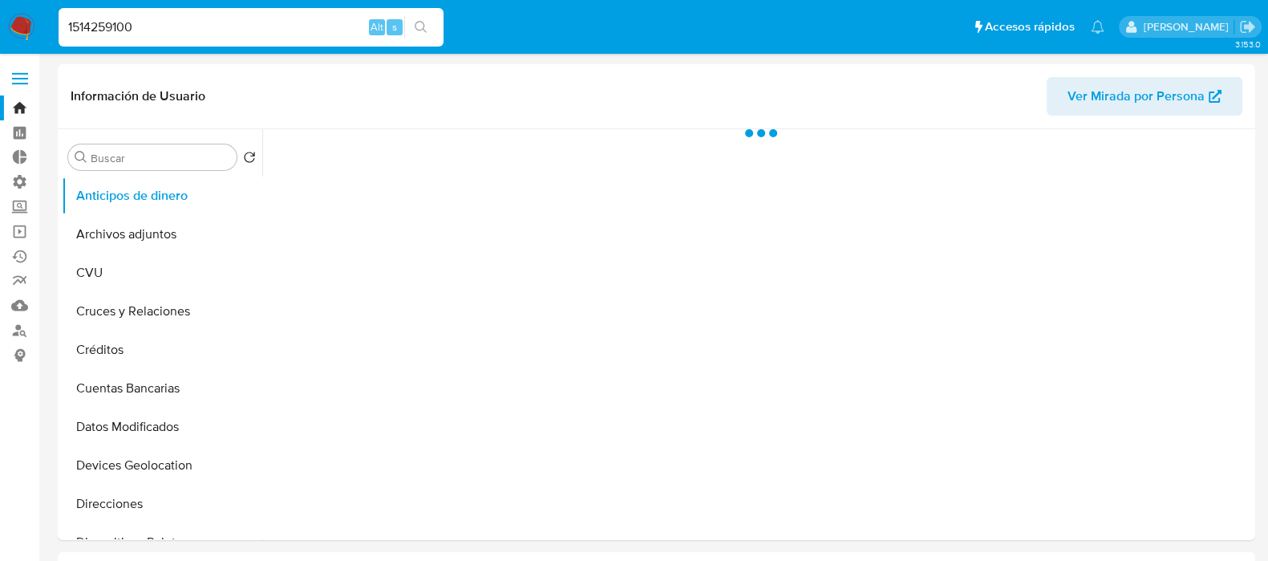
select select "10"
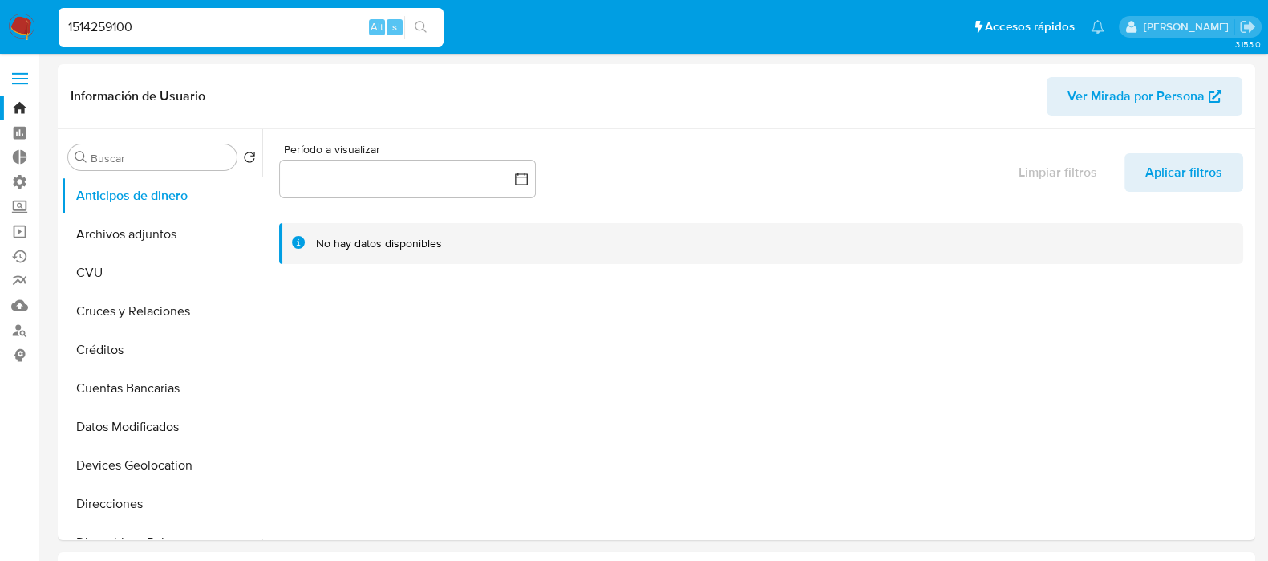
click at [204, 22] on input "1514259100" at bounding box center [251, 27] width 385 height 21
click at [144, 162] on input "Buscar" at bounding box center [161, 158] width 140 height 14
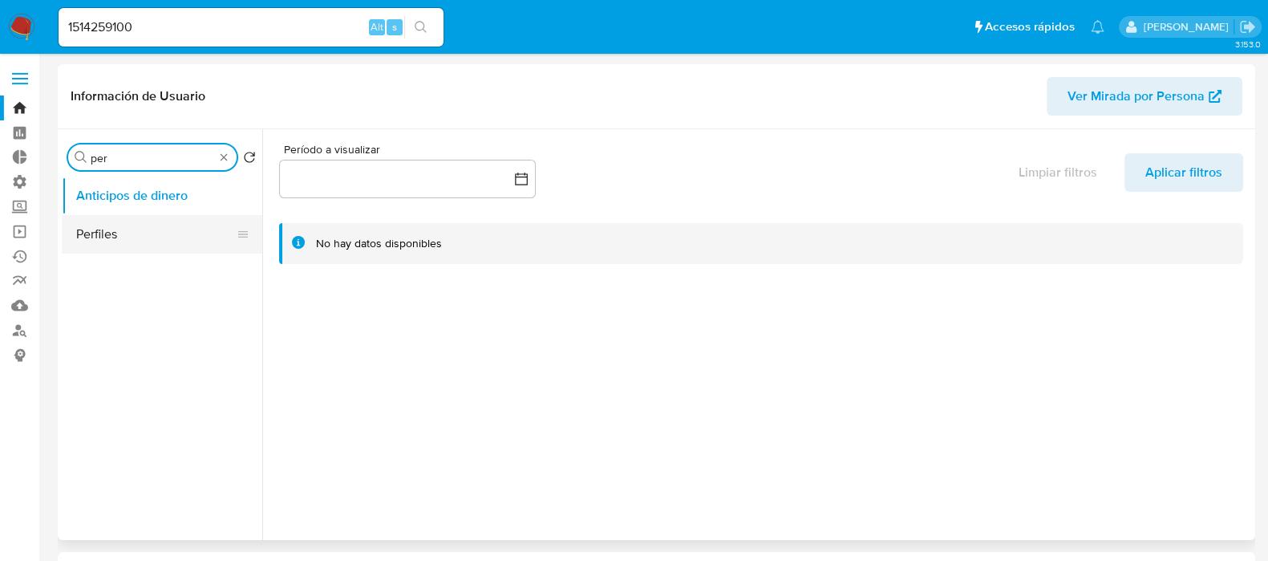
type input "per"
click at [126, 239] on button "Perfiles" at bounding box center [156, 234] width 188 height 38
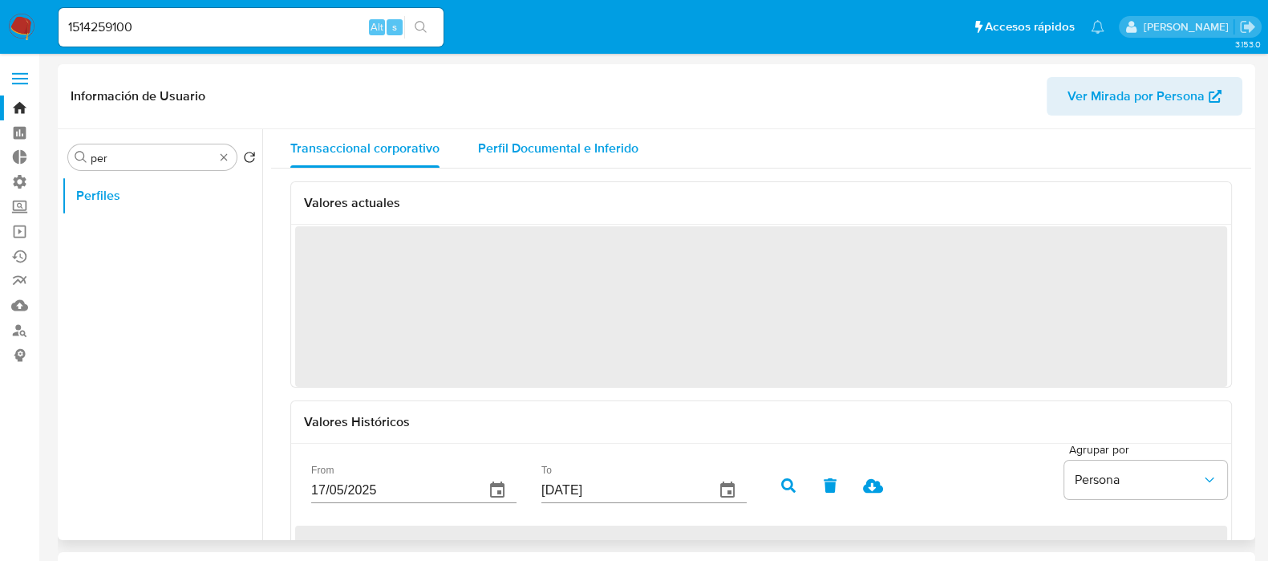
click at [590, 163] on div "Perfil Documental e Inferido" at bounding box center [558, 148] width 160 height 38
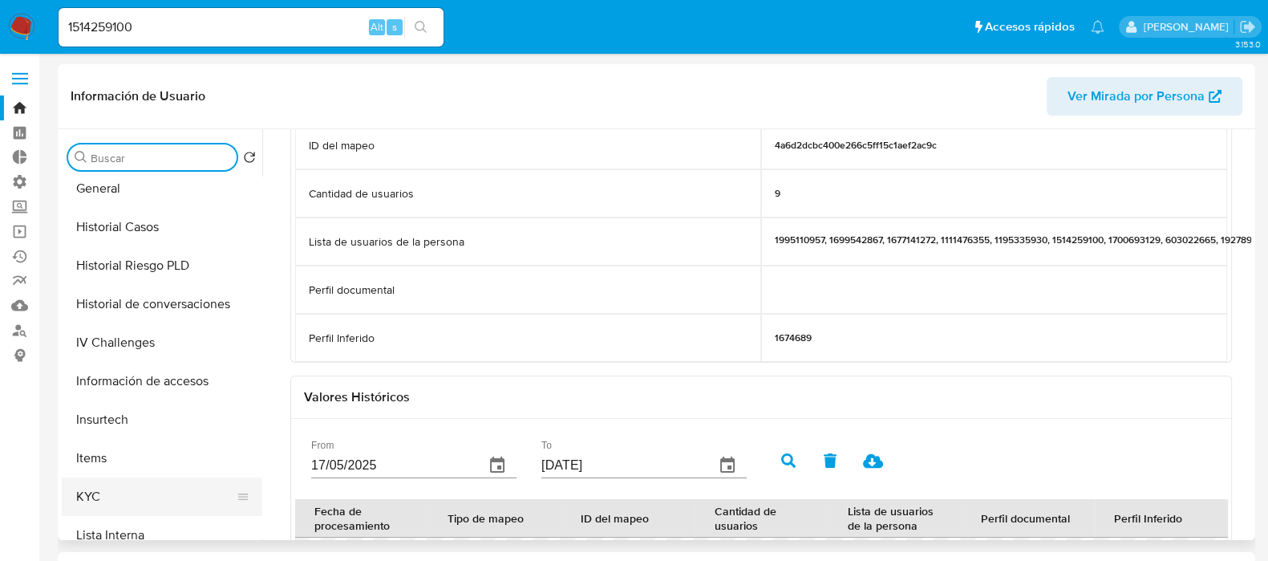
scroll to position [453, 0]
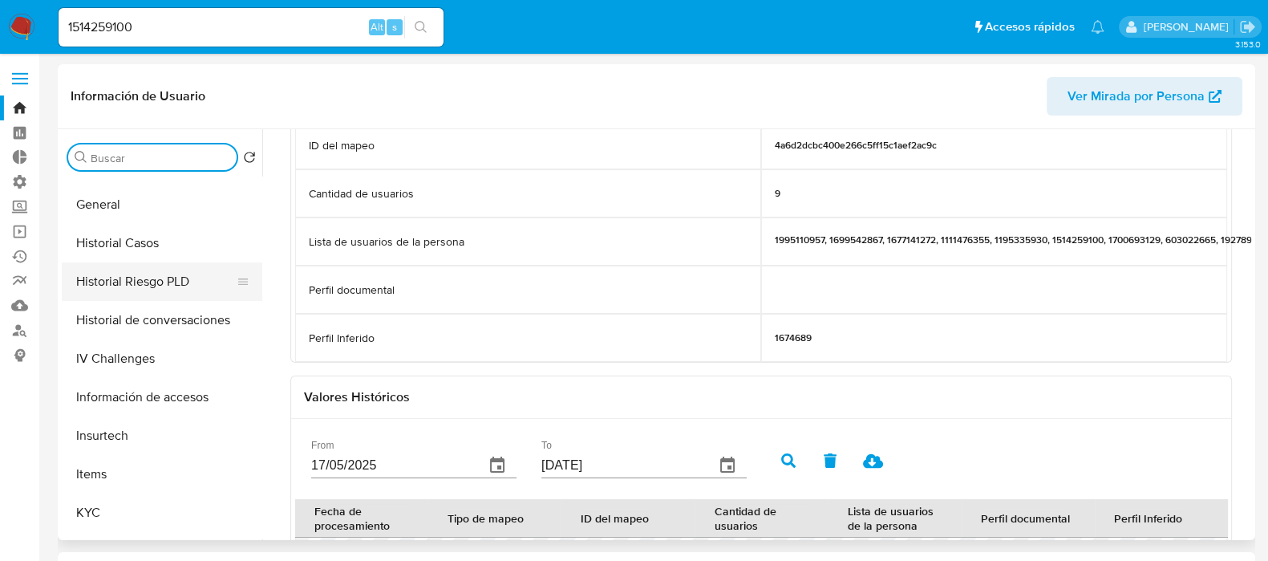
click at [161, 290] on button "Historial Riesgo PLD" at bounding box center [156, 281] width 188 height 38
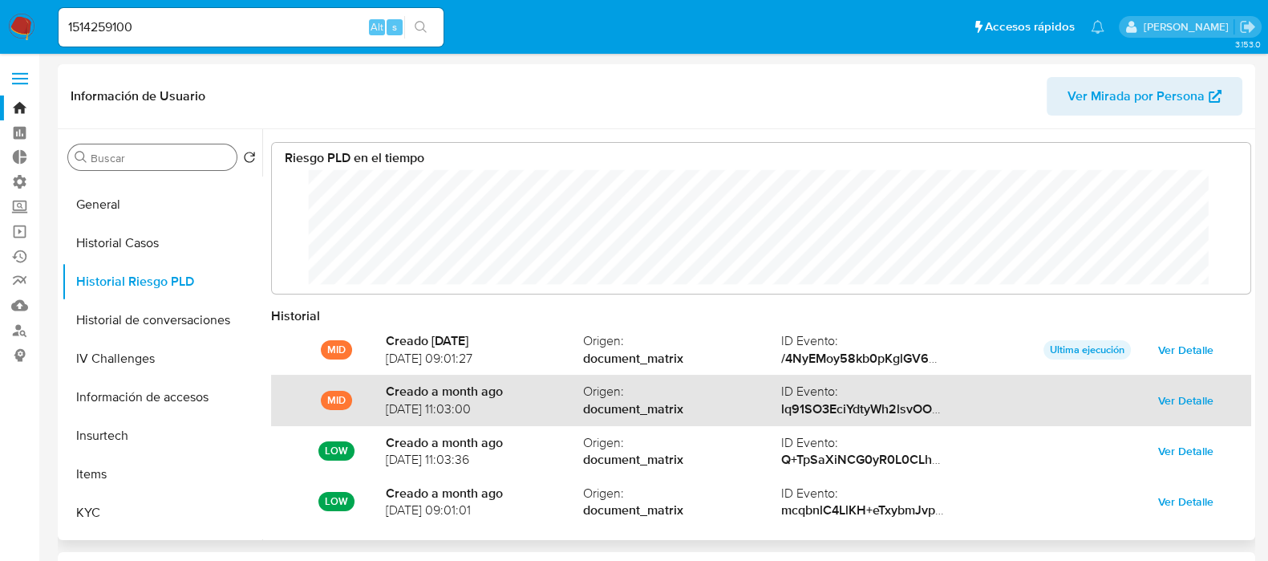
scroll to position [84, 0]
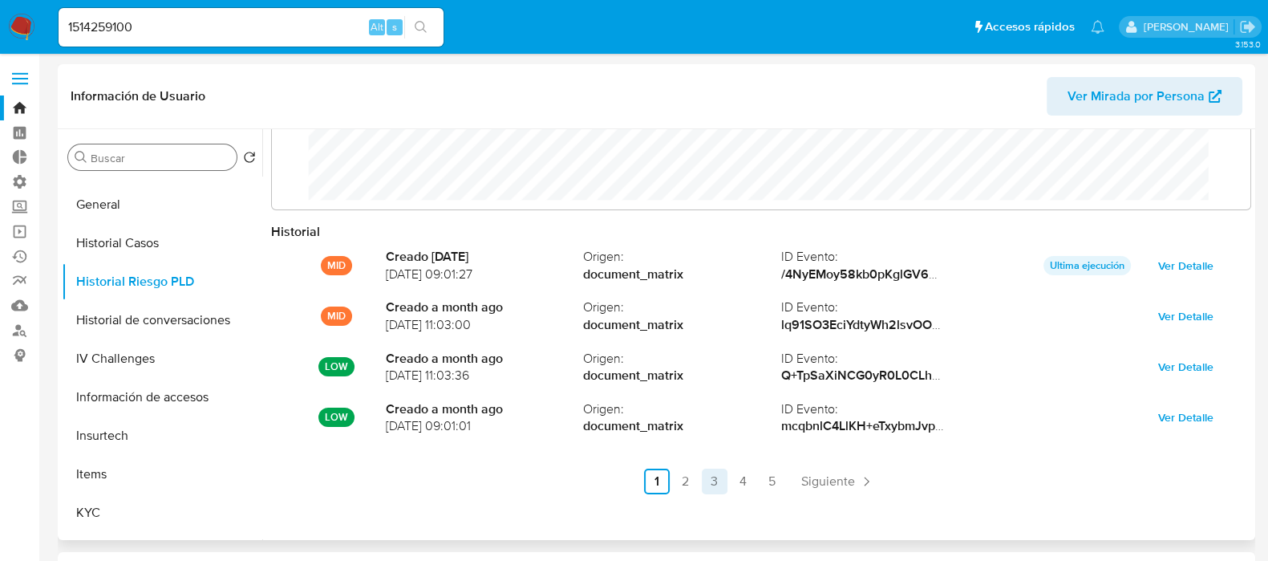
click at [722, 479] on link "3" at bounding box center [715, 481] width 26 height 26
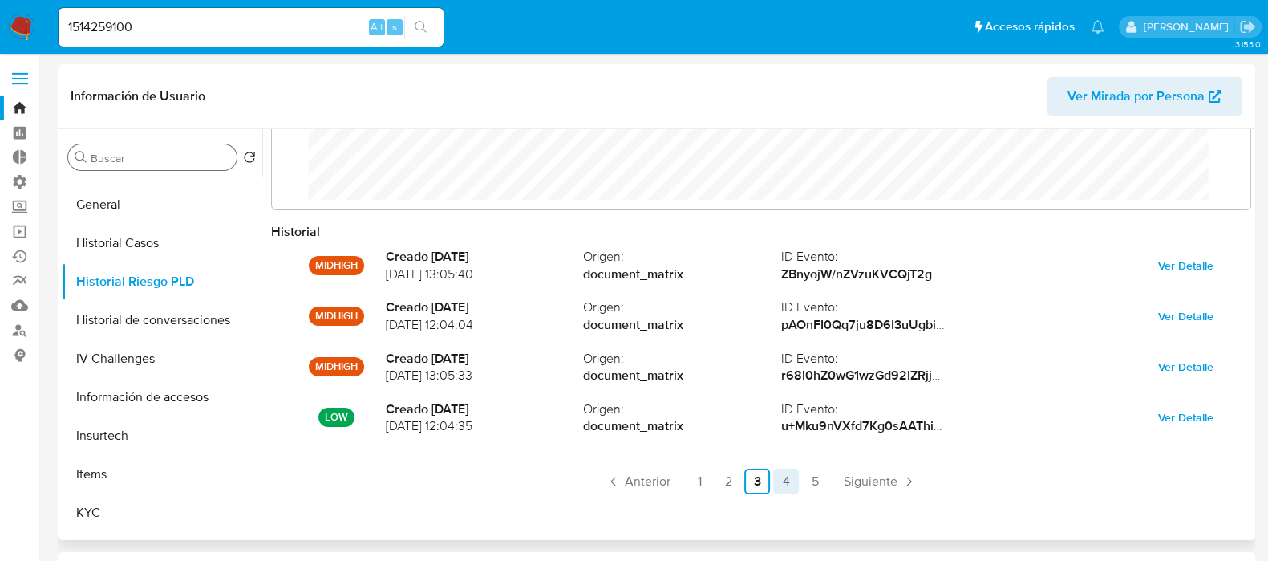
click at [780, 479] on link "4" at bounding box center [786, 481] width 26 height 26
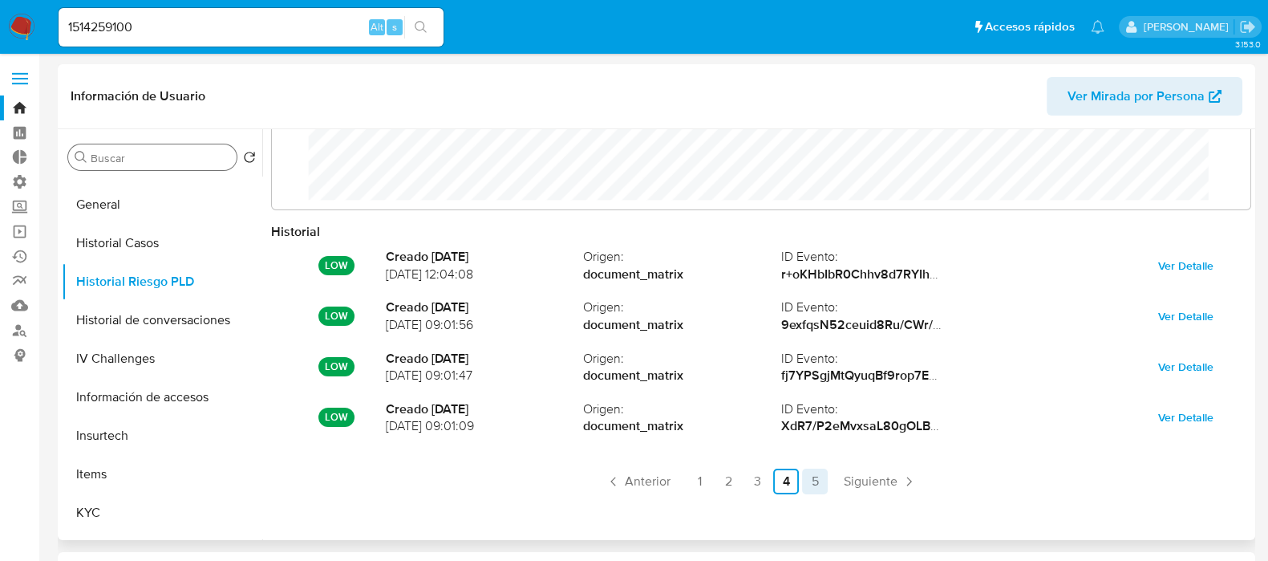
click at [808, 479] on link "5" at bounding box center [815, 481] width 26 height 26
click at [826, 480] on link "4" at bounding box center [833, 481] width 26 height 26
click at [756, 471] on link "3" at bounding box center [757, 481] width 26 height 26
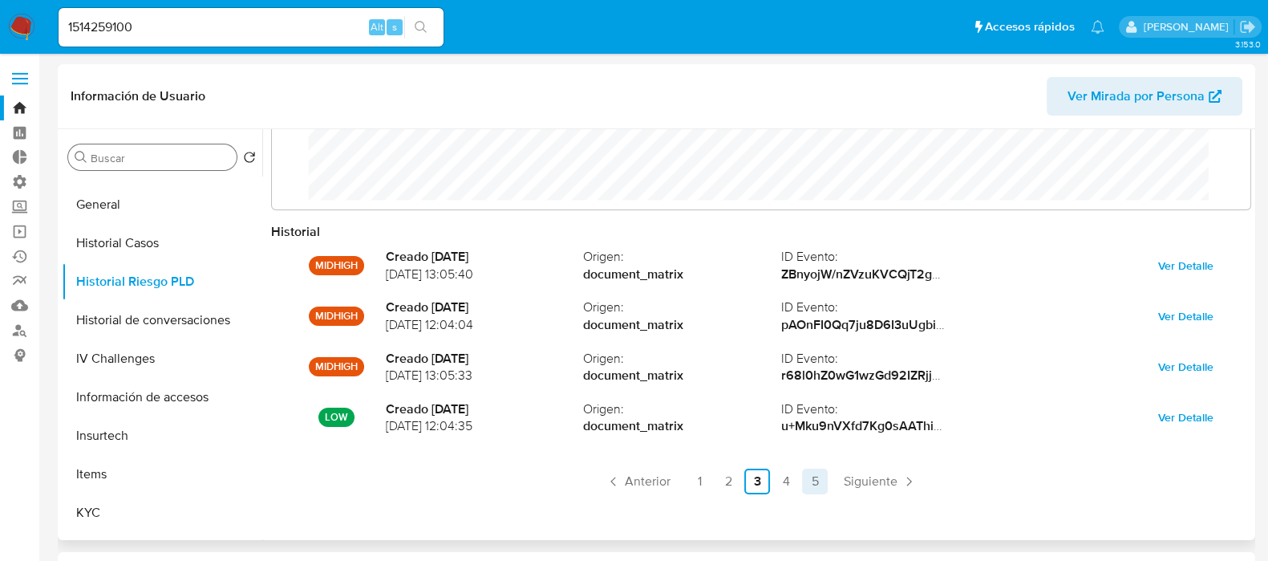
click at [812, 484] on link "5" at bounding box center [815, 481] width 26 height 26
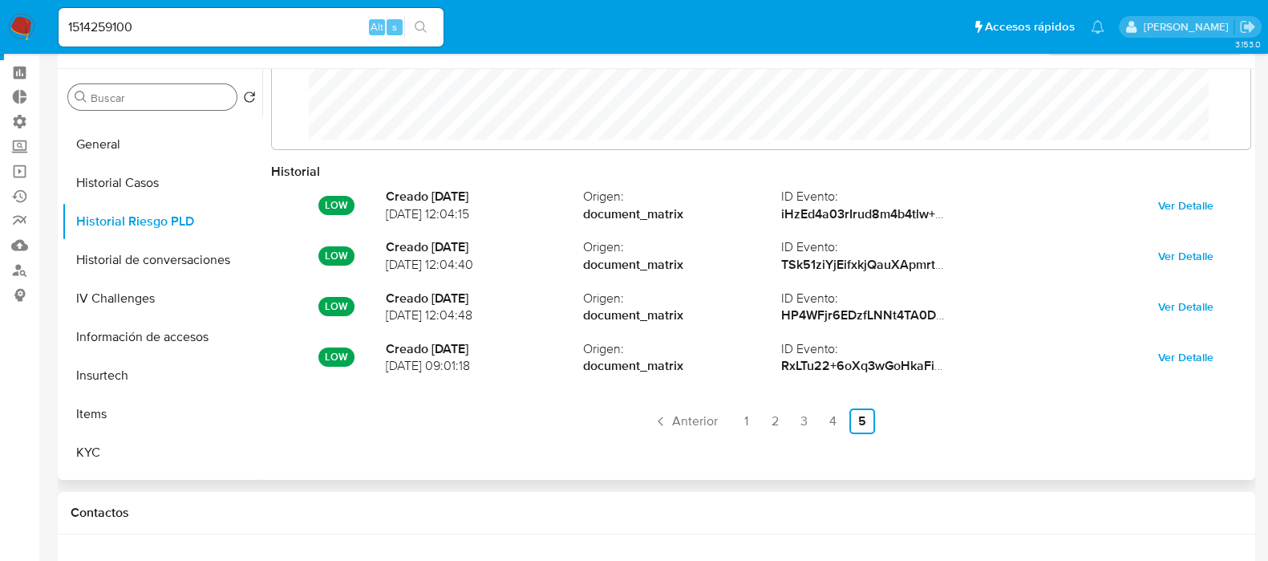
scroll to position [99, 0]
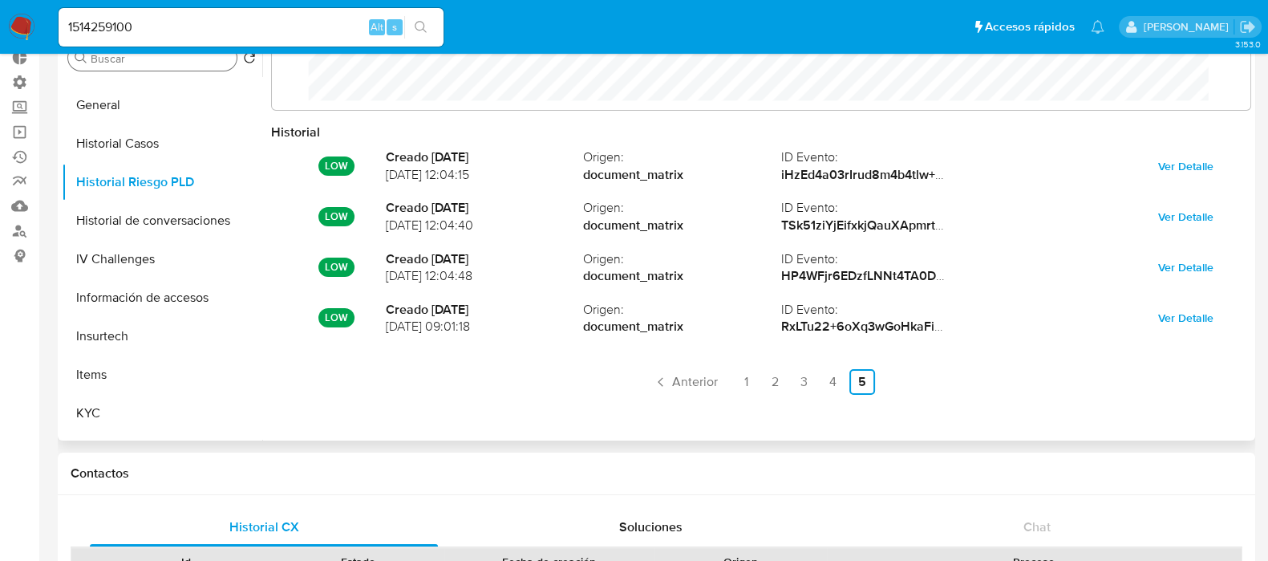
click at [994, 376] on ul "Anterior 1 2 3 4 5 Siguiente" at bounding box center [761, 382] width 980 height 26
click at [924, 383] on ul "Anterior 1 2 3 4 5 Siguiente" at bounding box center [761, 382] width 980 height 26
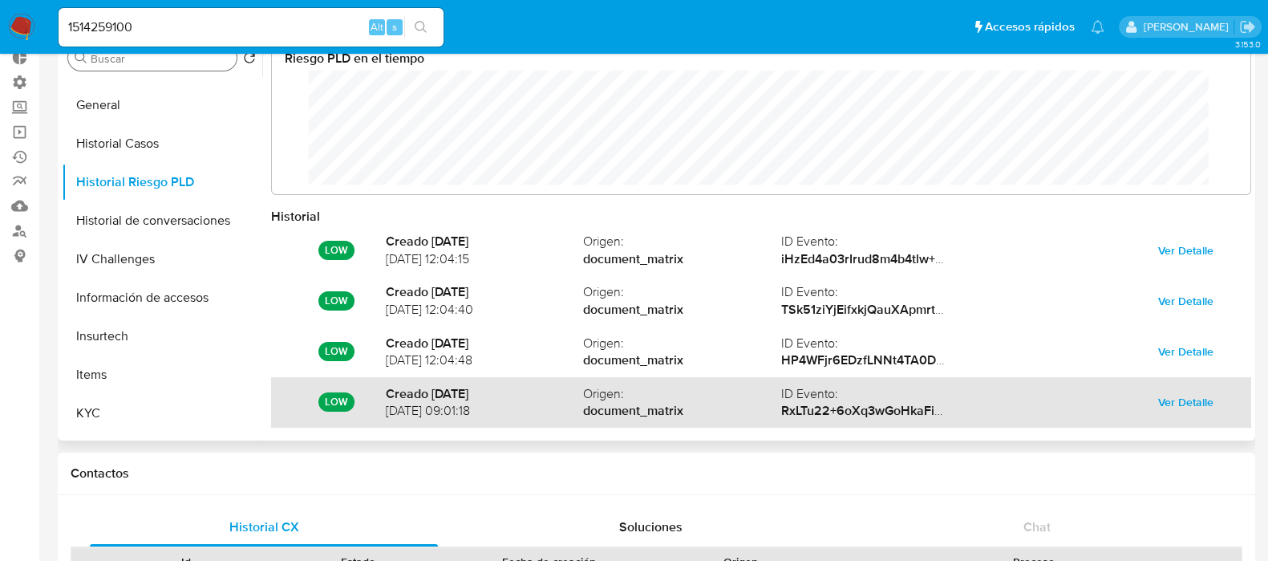
scroll to position [84, 0]
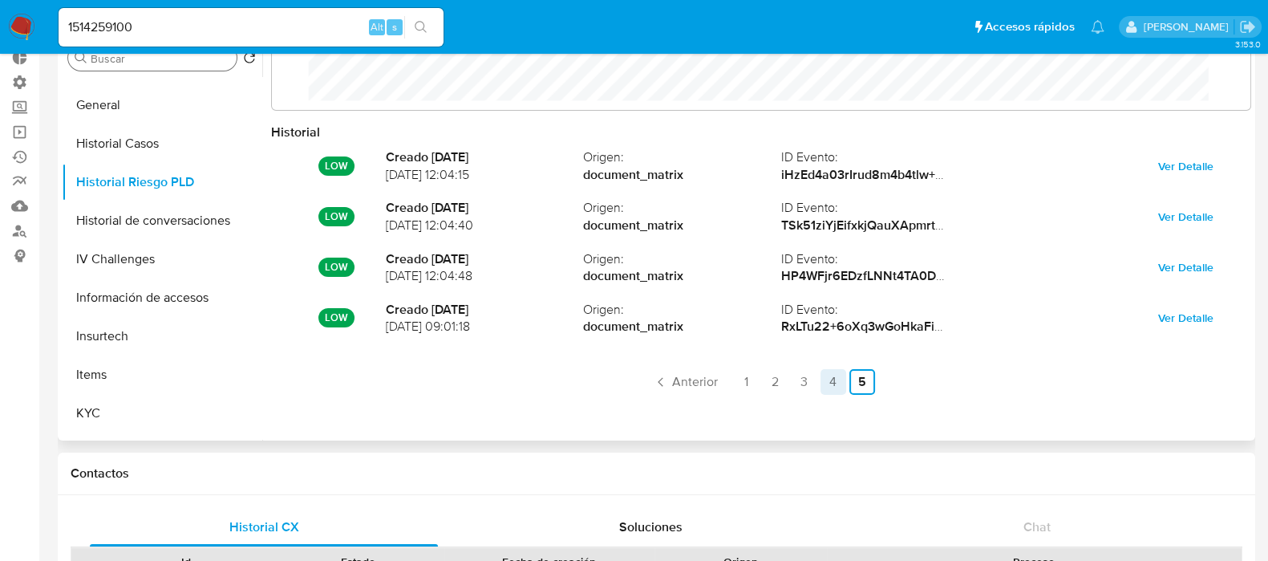
click at [834, 382] on link "4" at bounding box center [833, 382] width 26 height 26
click at [766, 383] on link "3" at bounding box center [757, 382] width 26 height 26
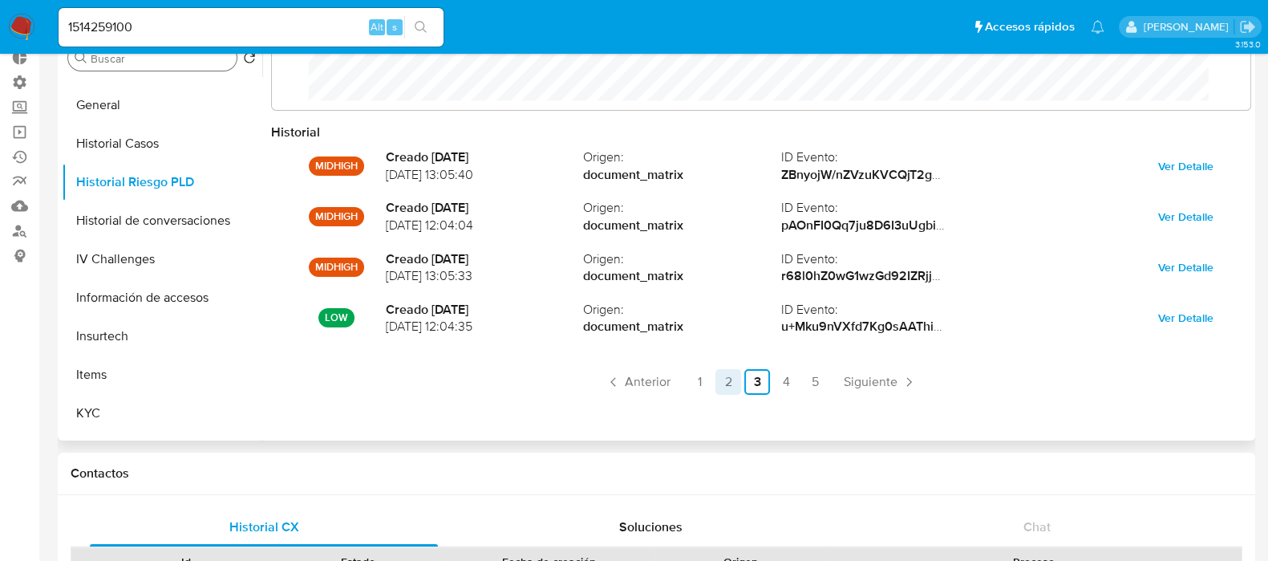
click at [737, 387] on link "2" at bounding box center [728, 382] width 26 height 26
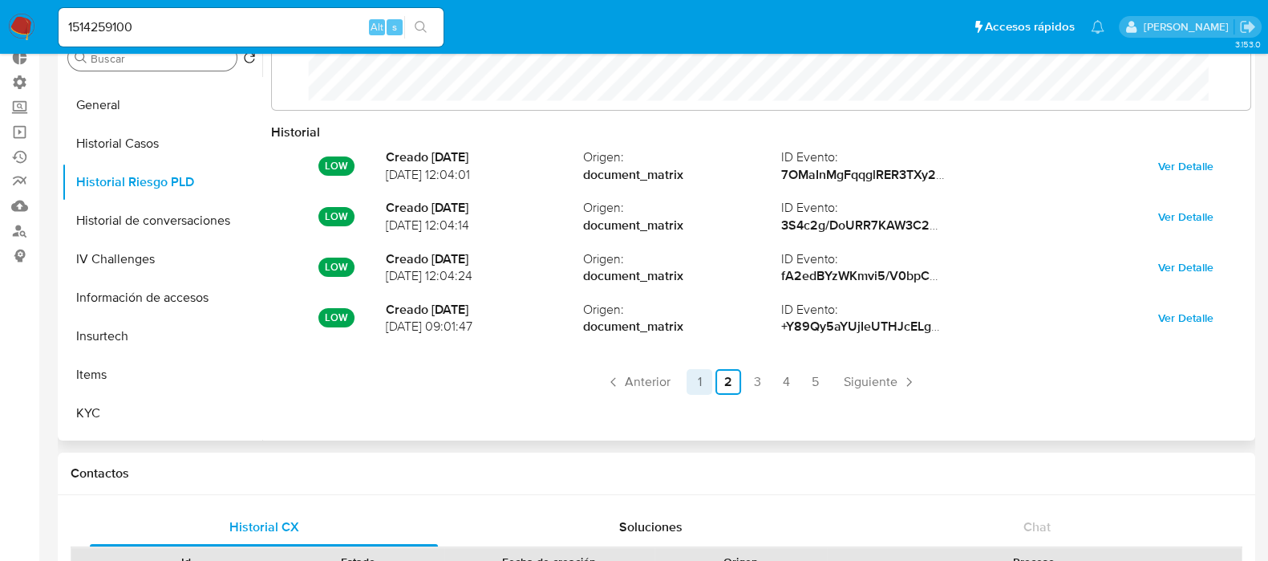
click at [703, 387] on link "1" at bounding box center [699, 382] width 26 height 26
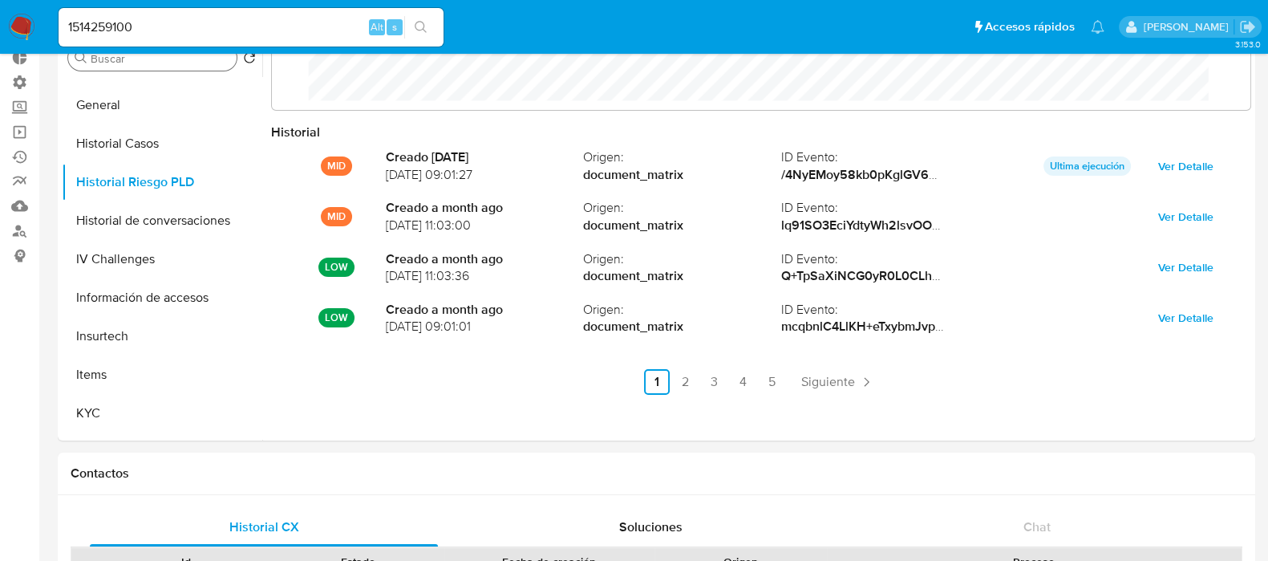
click at [173, 10] on div "1514259100 Alt s" at bounding box center [251, 27] width 385 height 38
click at [183, 18] on input "1514259100" at bounding box center [251, 27] width 385 height 21
click at [183, 18] on input at bounding box center [251, 27] width 385 height 21
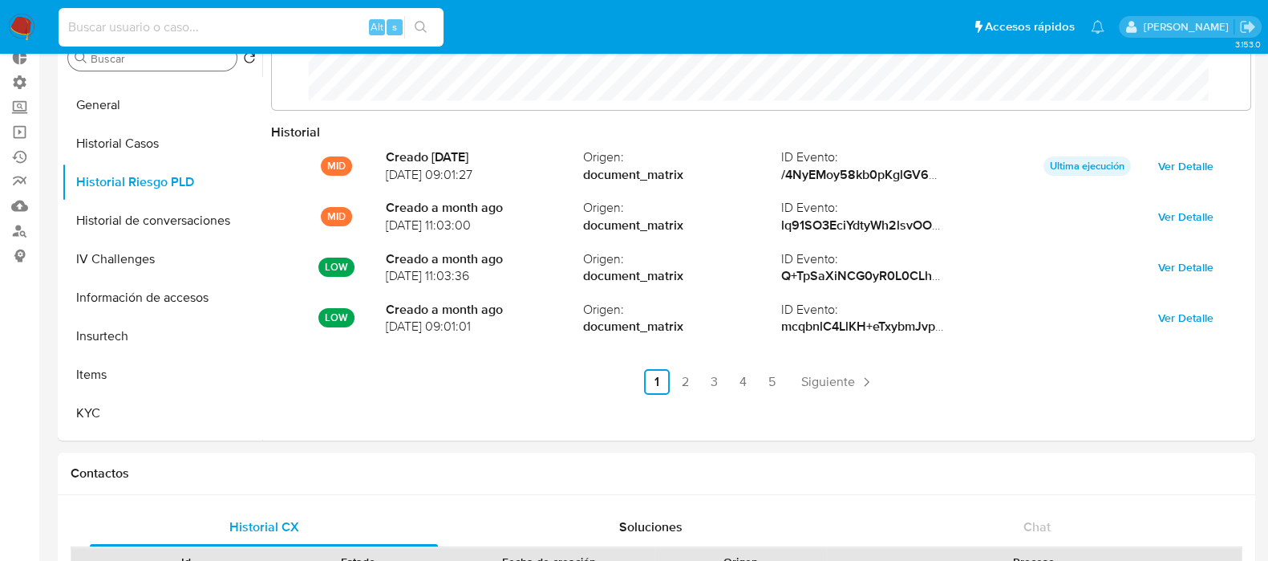
click at [183, 18] on input at bounding box center [251, 27] width 385 height 21
paste input "389752675"
type input "389752675"
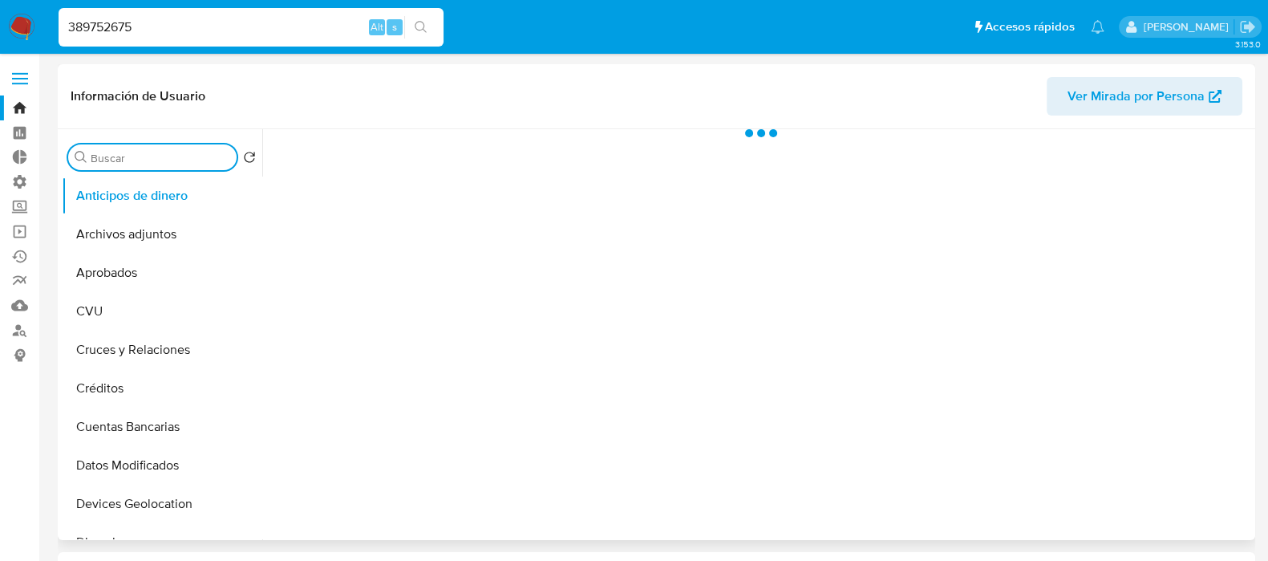
click at [139, 152] on input "Buscar" at bounding box center [161, 158] width 140 height 14
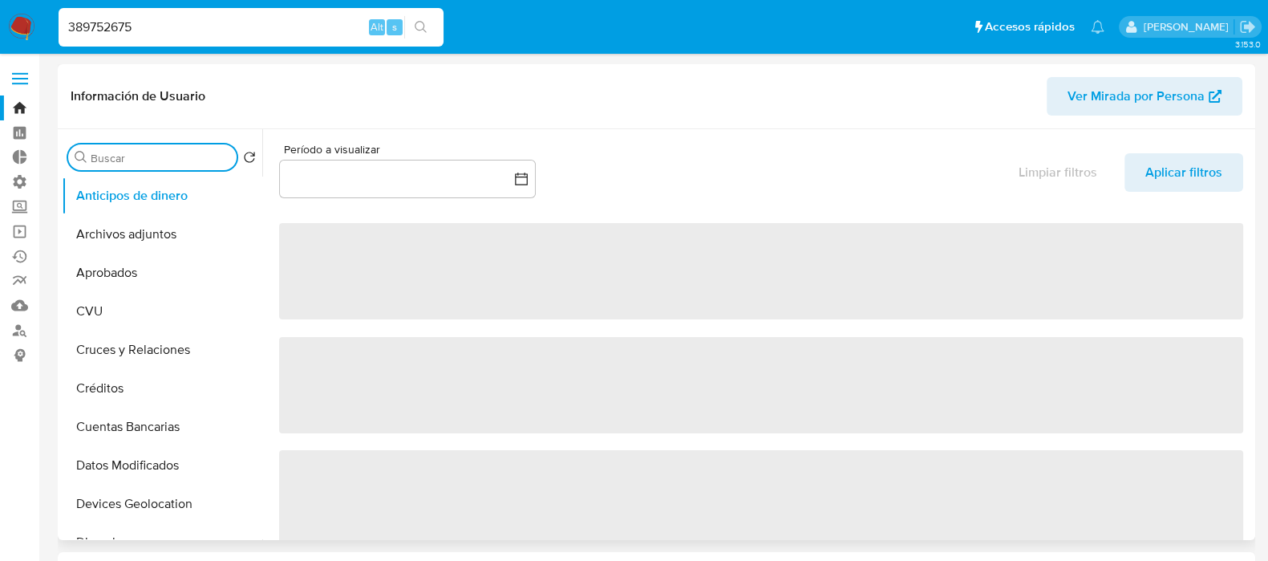
type input "p"
select select "10"
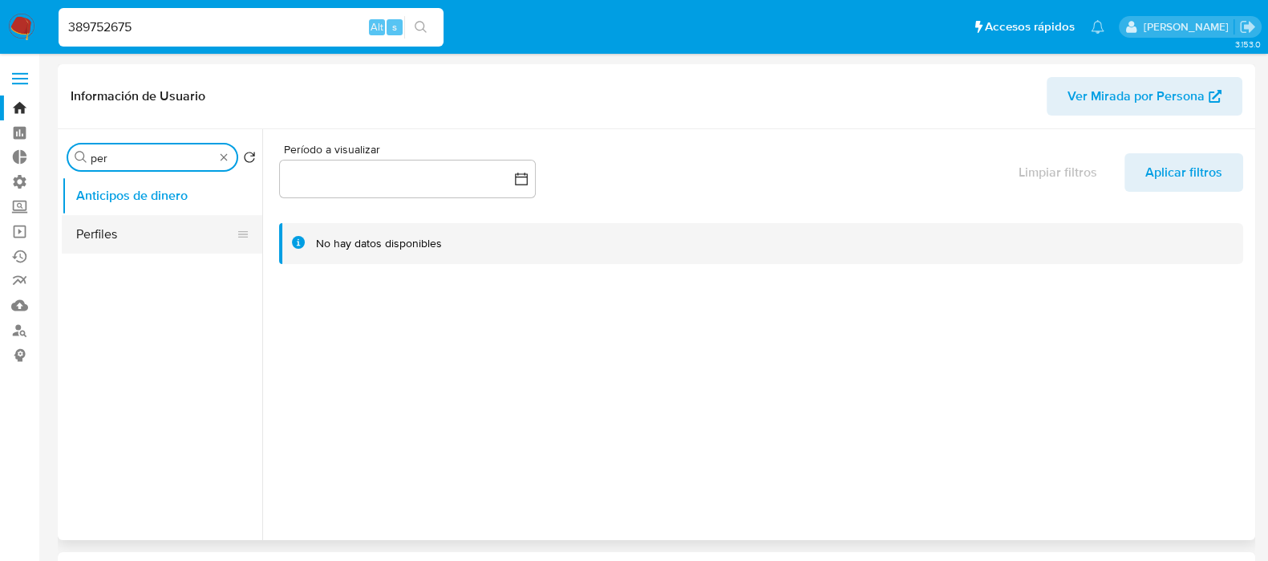
type input "per"
click at [144, 239] on button "Perfiles" at bounding box center [156, 234] width 188 height 38
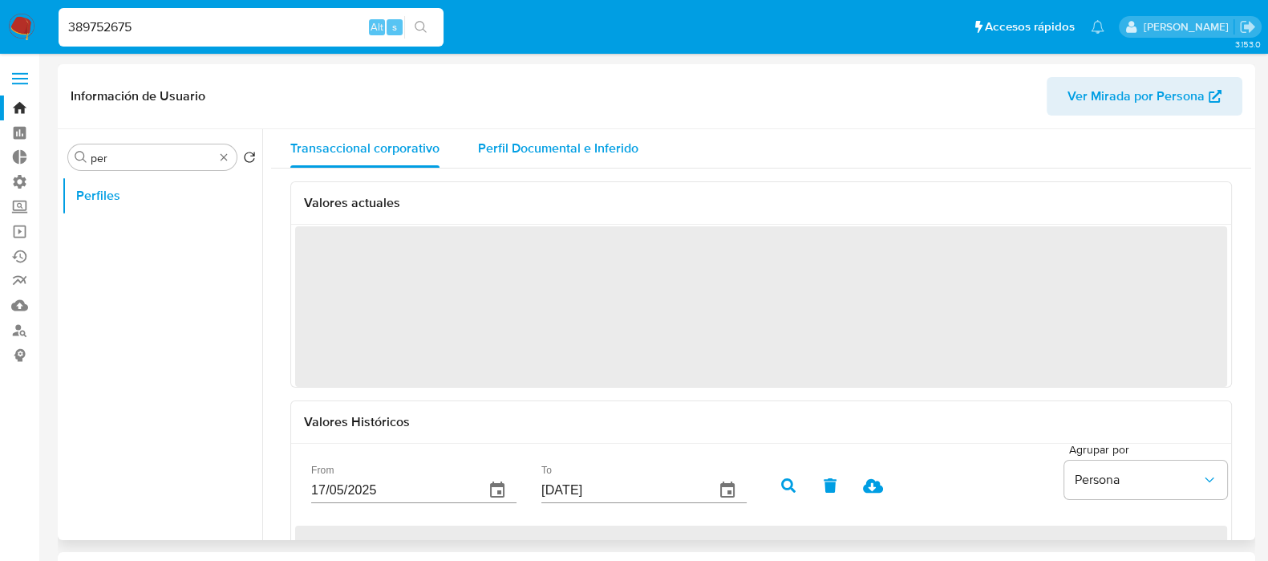
click at [595, 140] on span "Perfil Documental e Inferido" at bounding box center [558, 148] width 160 height 18
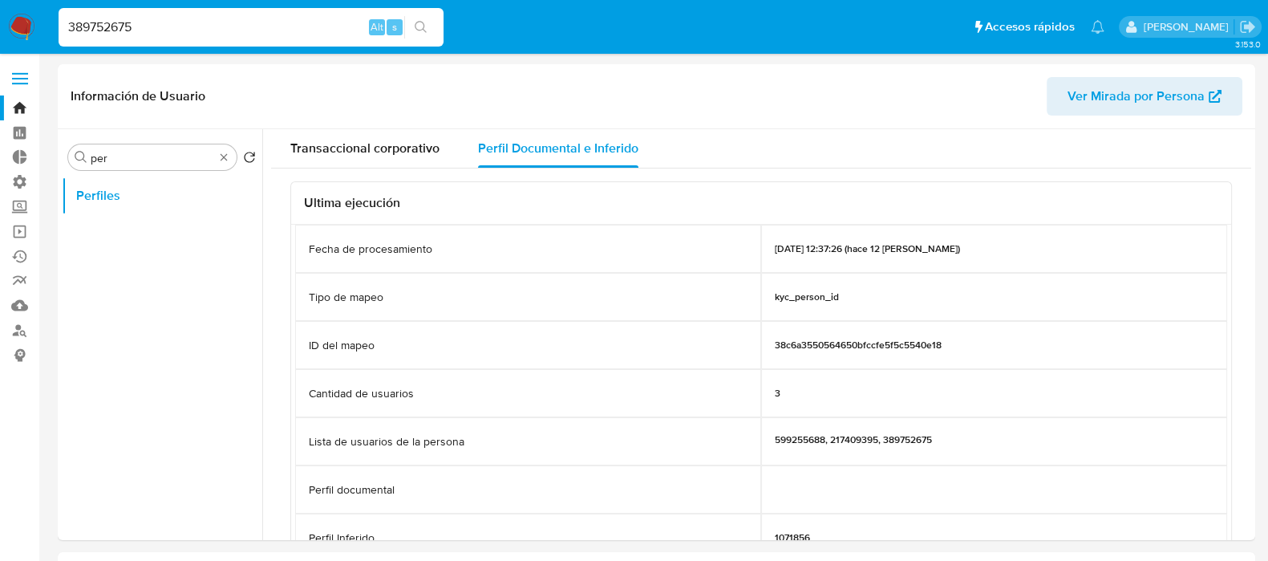
scroll to position [99, 0]
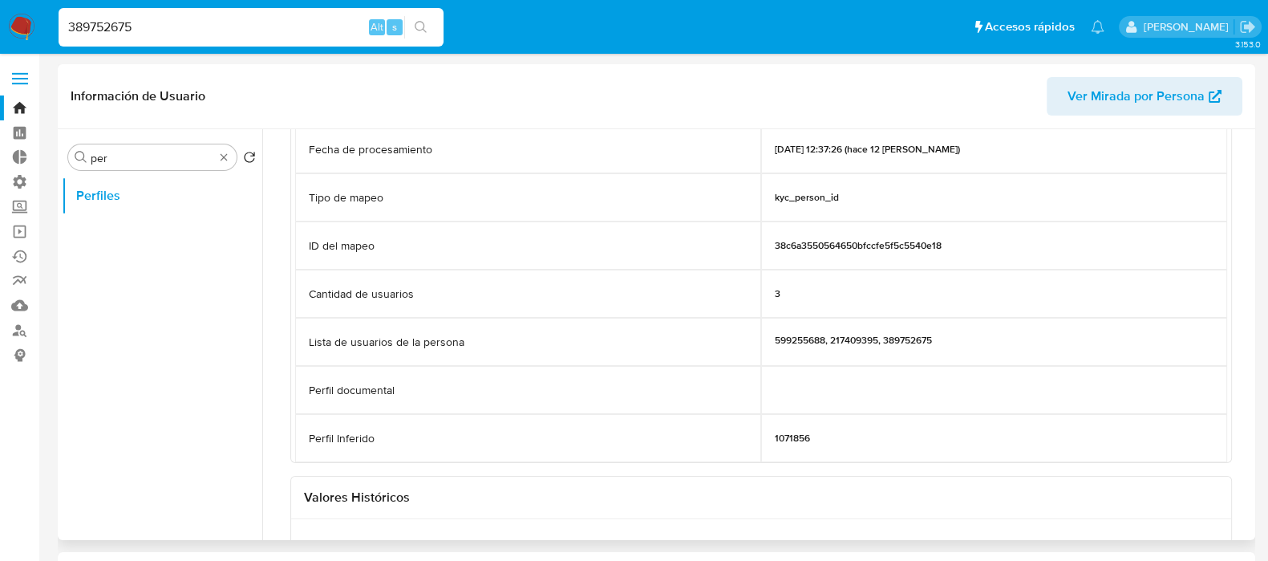
click at [796, 434] on p "1071856" at bounding box center [792, 437] width 35 height 13
click at [151, 25] on input "389752675" at bounding box center [251, 27] width 385 height 21
paste input "645948767"
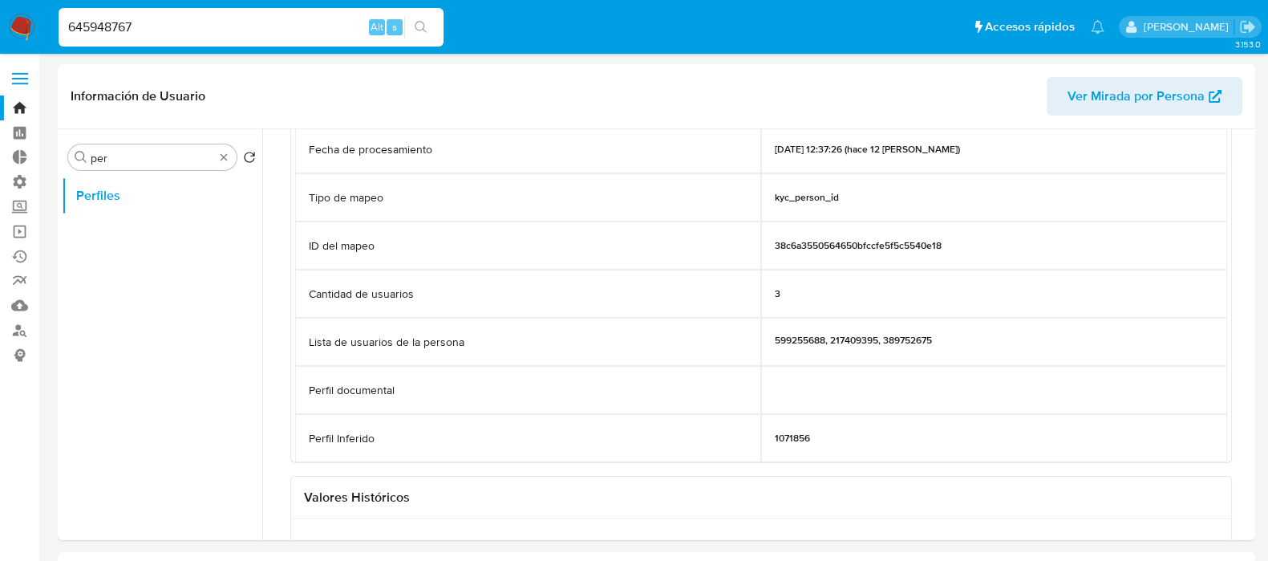
type input "645948767"
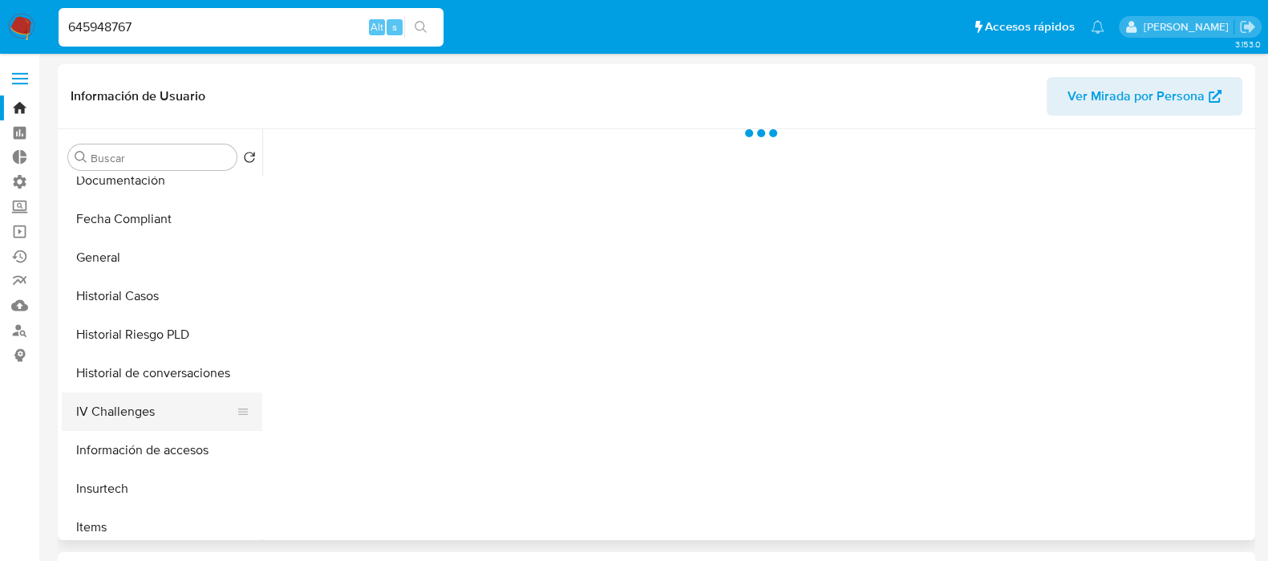
scroll to position [501, 0]
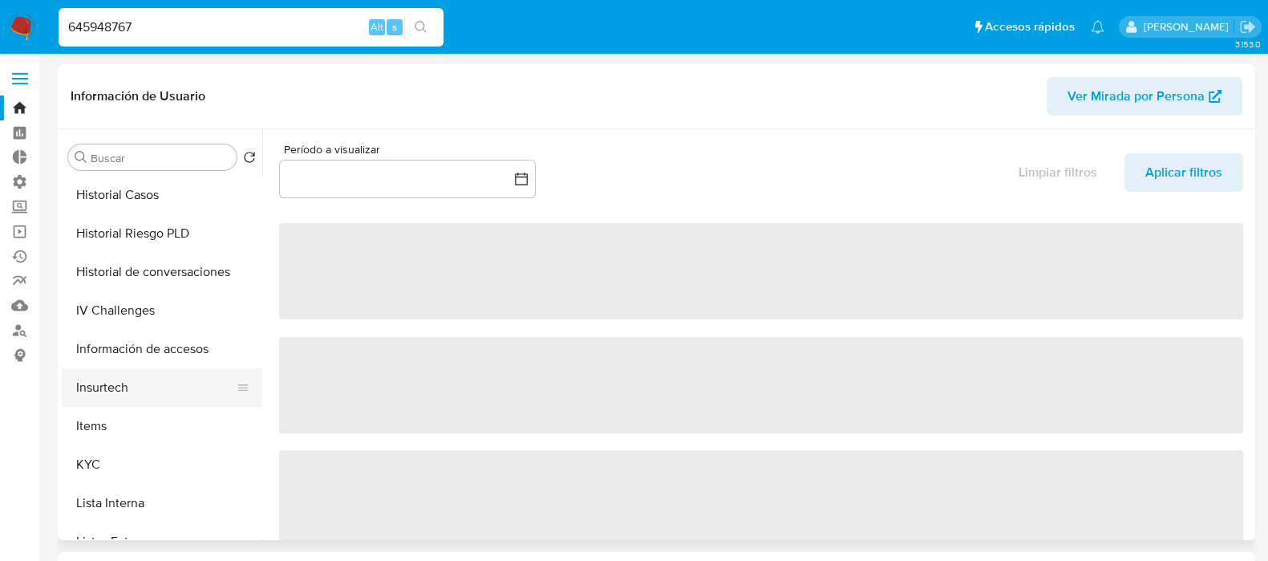
select select "10"
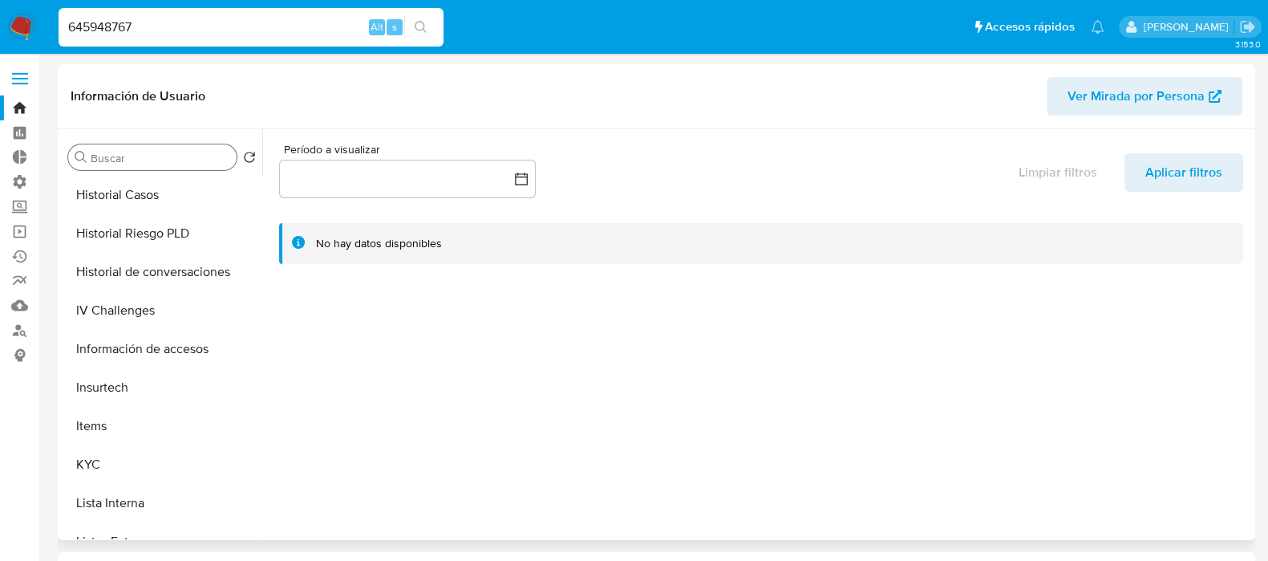
click at [140, 146] on div "Buscar" at bounding box center [152, 157] width 168 height 26
click at [160, 166] on div "Buscar" at bounding box center [152, 157] width 168 height 26
click at [164, 146] on div "Buscar" at bounding box center [152, 157] width 168 height 26
click at [168, 154] on input "Buscar" at bounding box center [161, 158] width 140 height 14
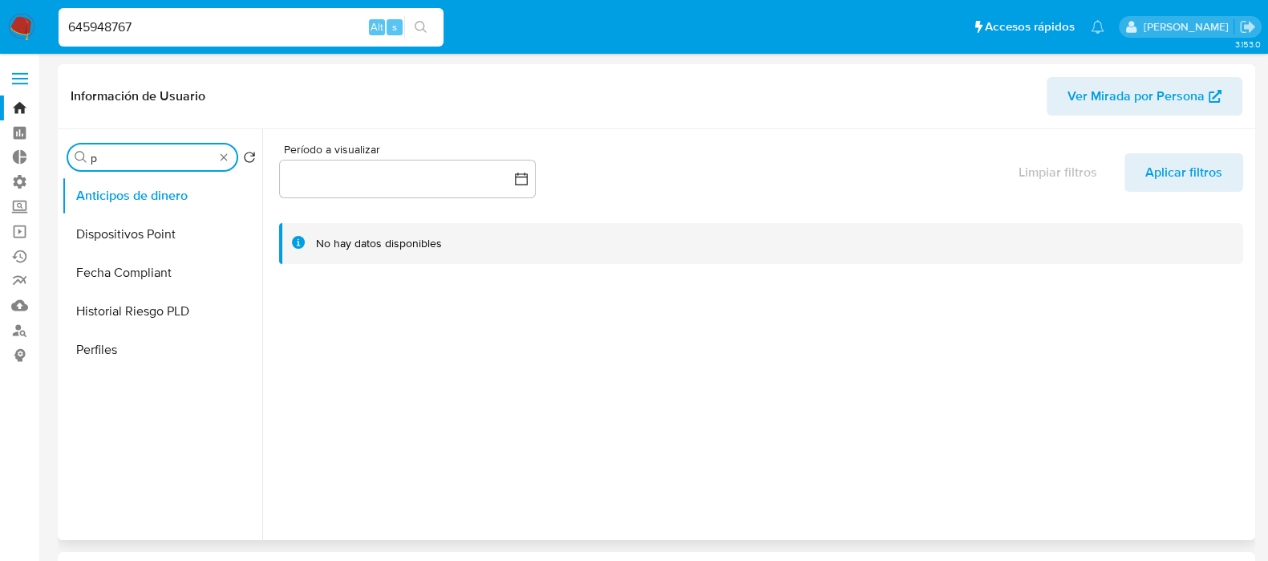
scroll to position [0, 0]
type input "perf"
click at [152, 234] on button "Perfiles" at bounding box center [156, 234] width 188 height 38
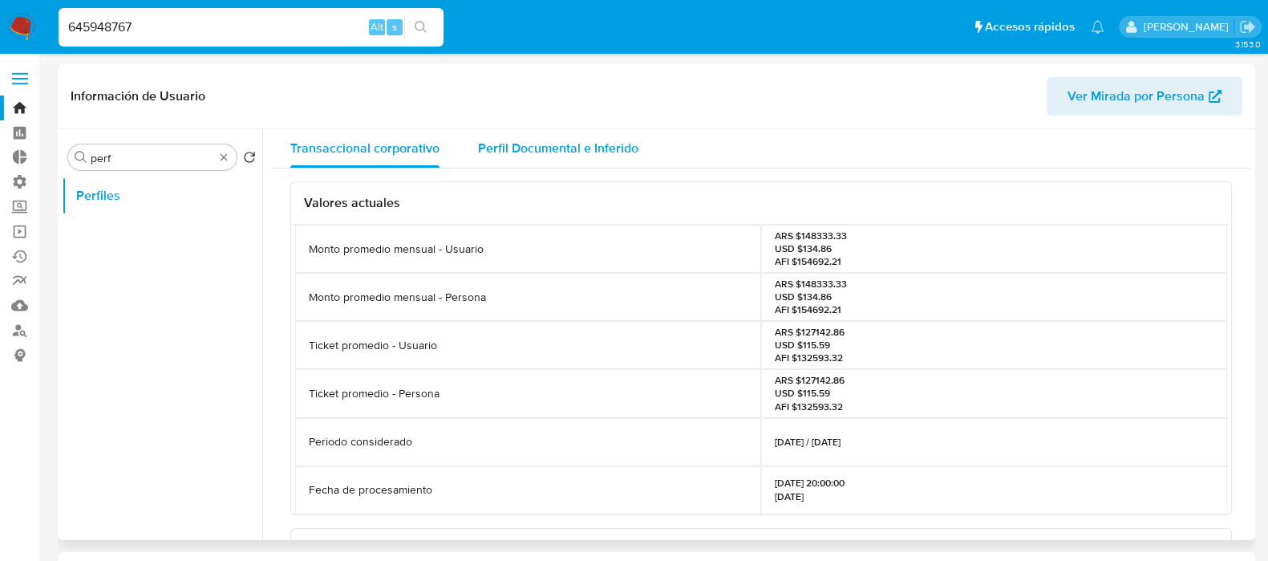
click at [622, 156] on span "Perfil Documental e Inferido" at bounding box center [558, 148] width 160 height 18
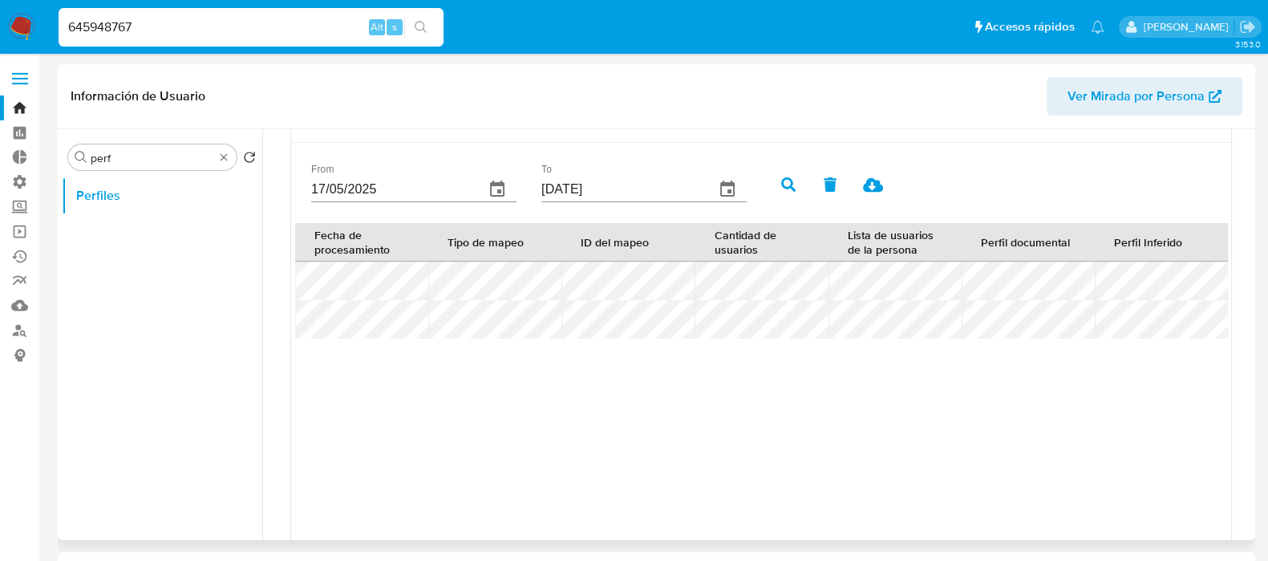
scroll to position [475, 0]
click at [233, 154] on div "Buscar perf" at bounding box center [152, 157] width 168 height 26
click at [225, 164] on div "Buscar perf" at bounding box center [152, 157] width 168 height 26
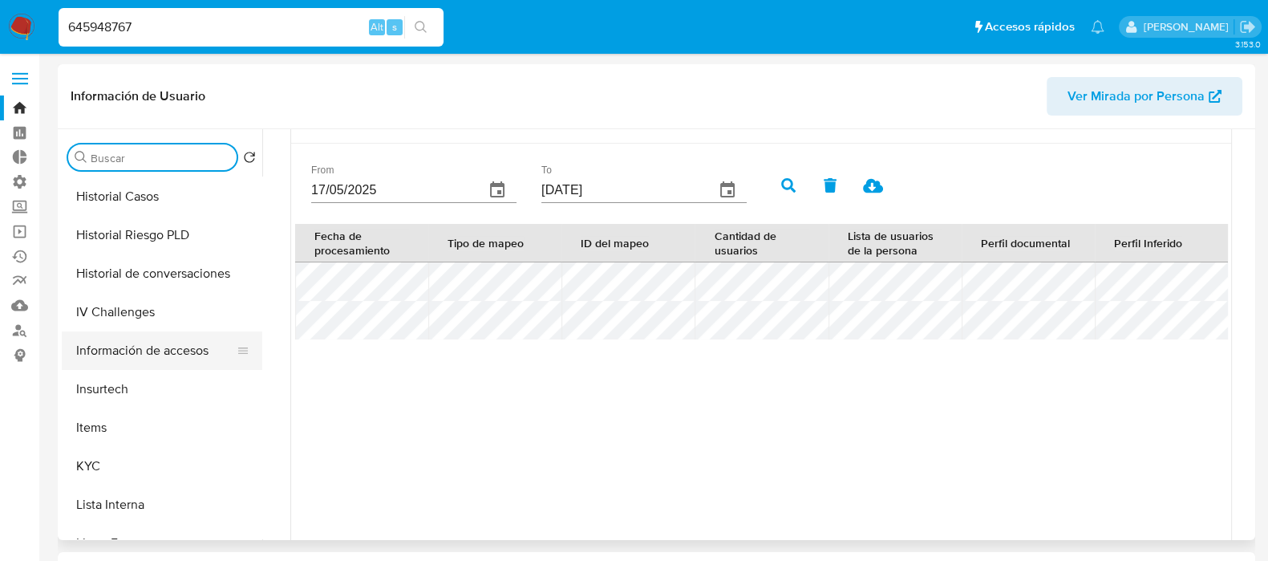
scroll to position [501, 0]
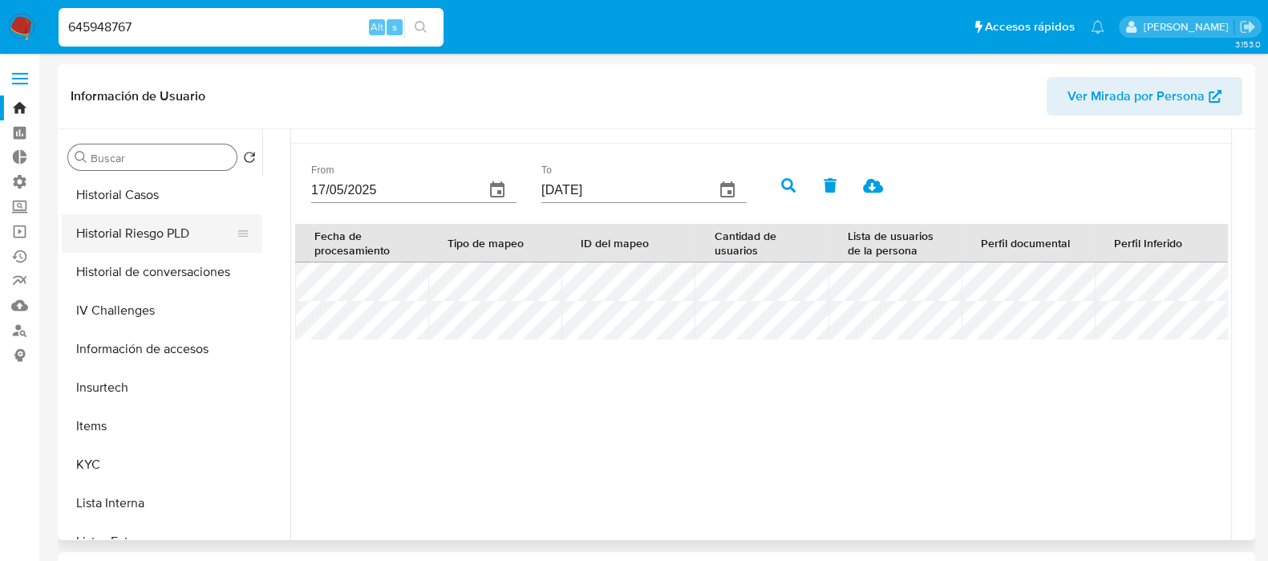
click at [173, 238] on button "Historial Riesgo PLD" at bounding box center [156, 233] width 188 height 38
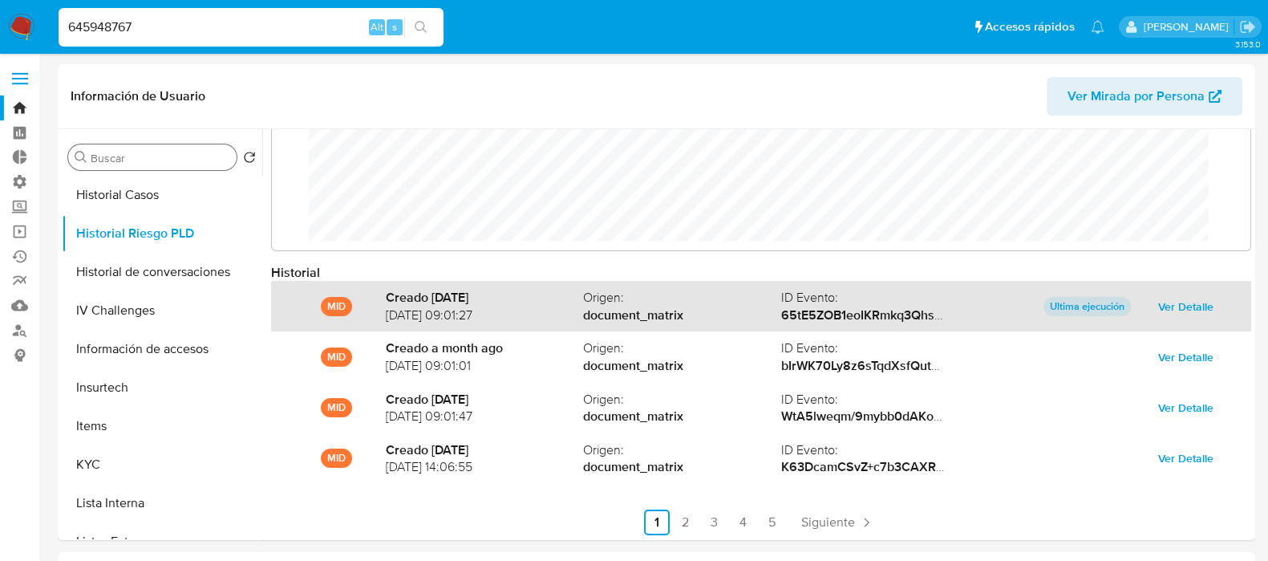
scroll to position [84, 0]
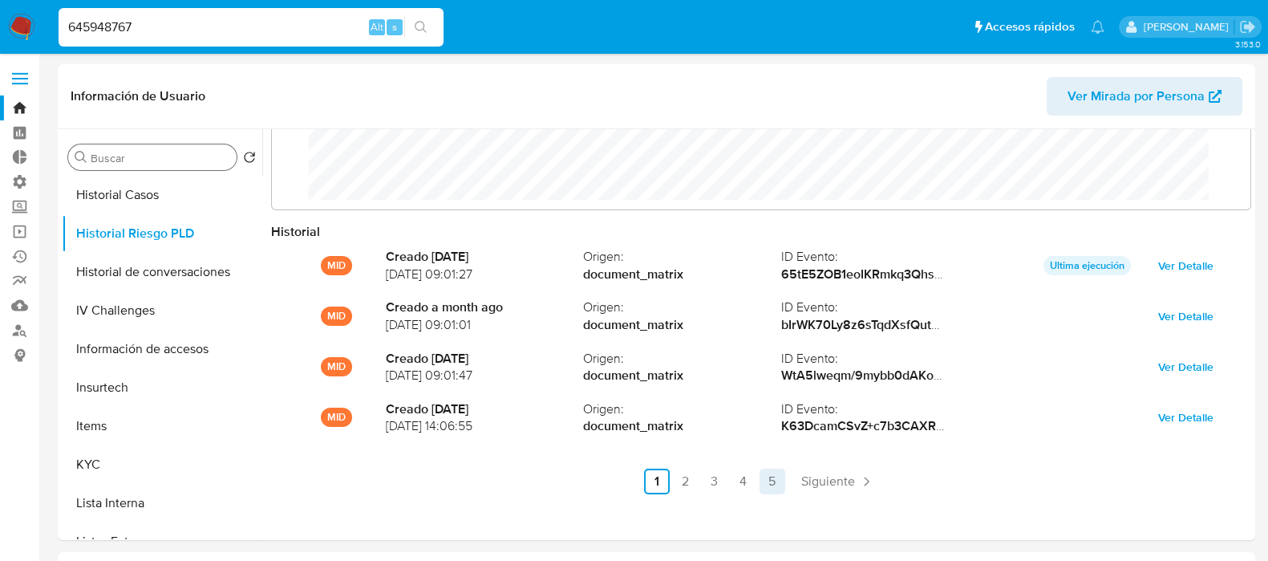
click at [766, 471] on link "5" at bounding box center [772, 481] width 26 height 26
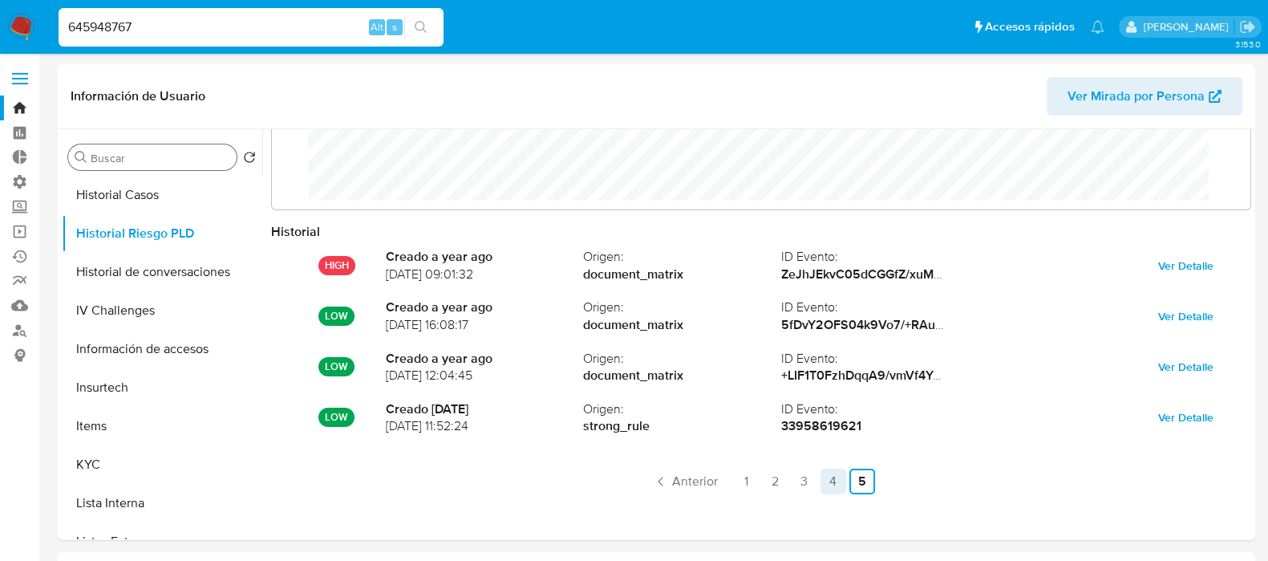
click at [832, 484] on link "4" at bounding box center [833, 481] width 26 height 26
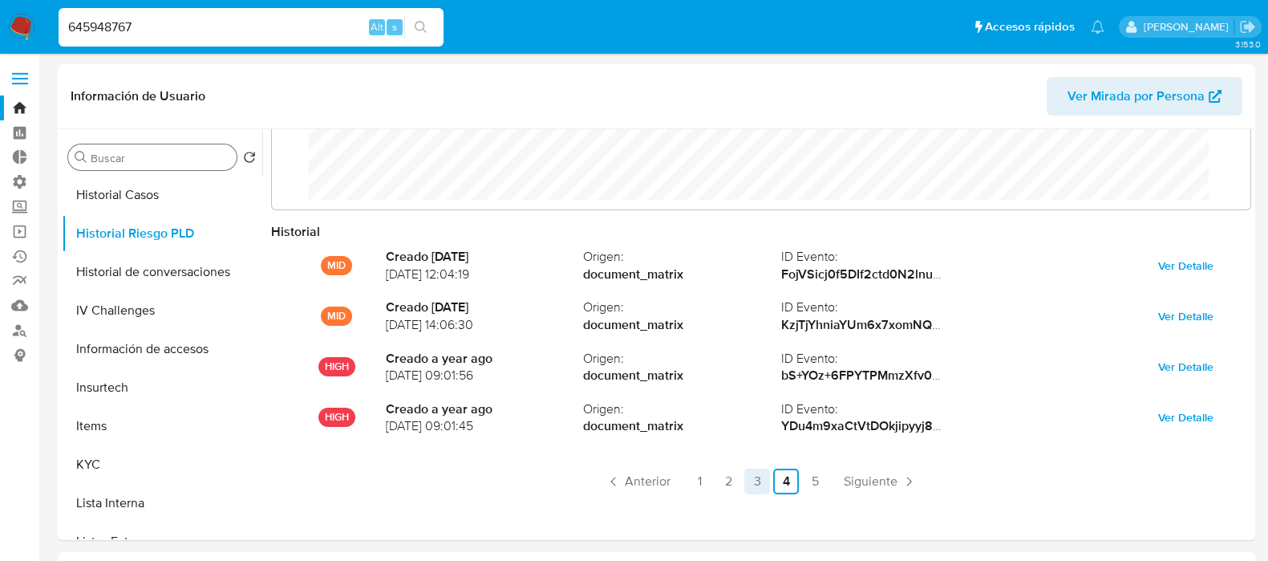
click at [753, 479] on link "3" at bounding box center [757, 481] width 26 height 26
click at [188, 38] on div "645948767 Alt s" at bounding box center [251, 27] width 385 height 38
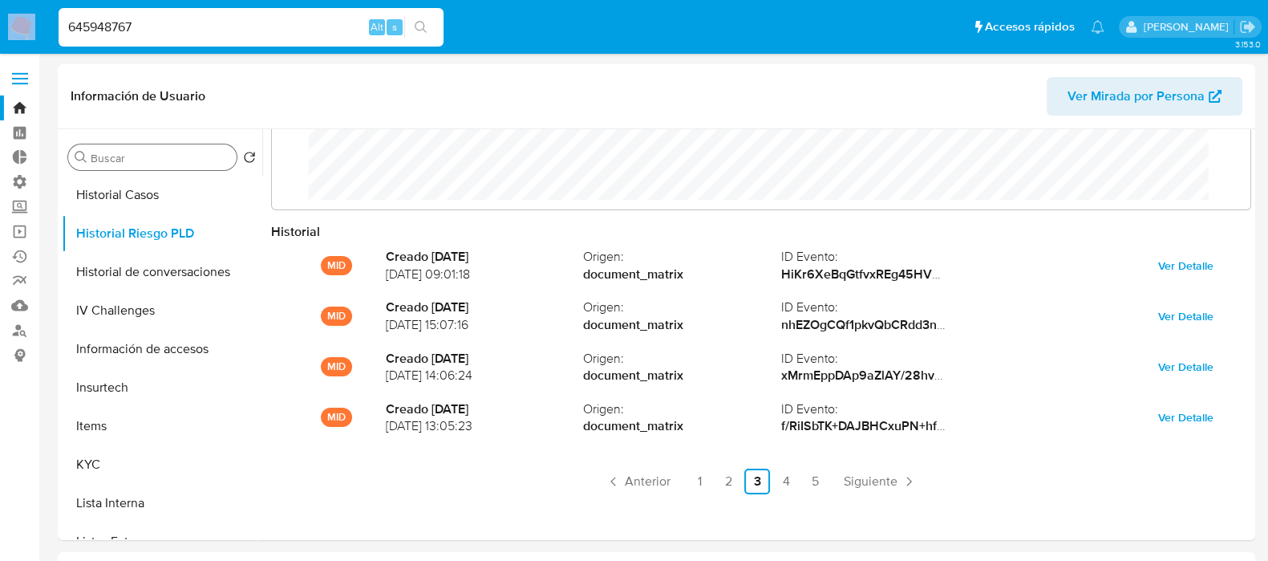
click at [188, 38] on div "645948767 Alt s" at bounding box center [251, 27] width 385 height 38
click at [192, 30] on input "645948767" at bounding box center [251, 27] width 385 height 21
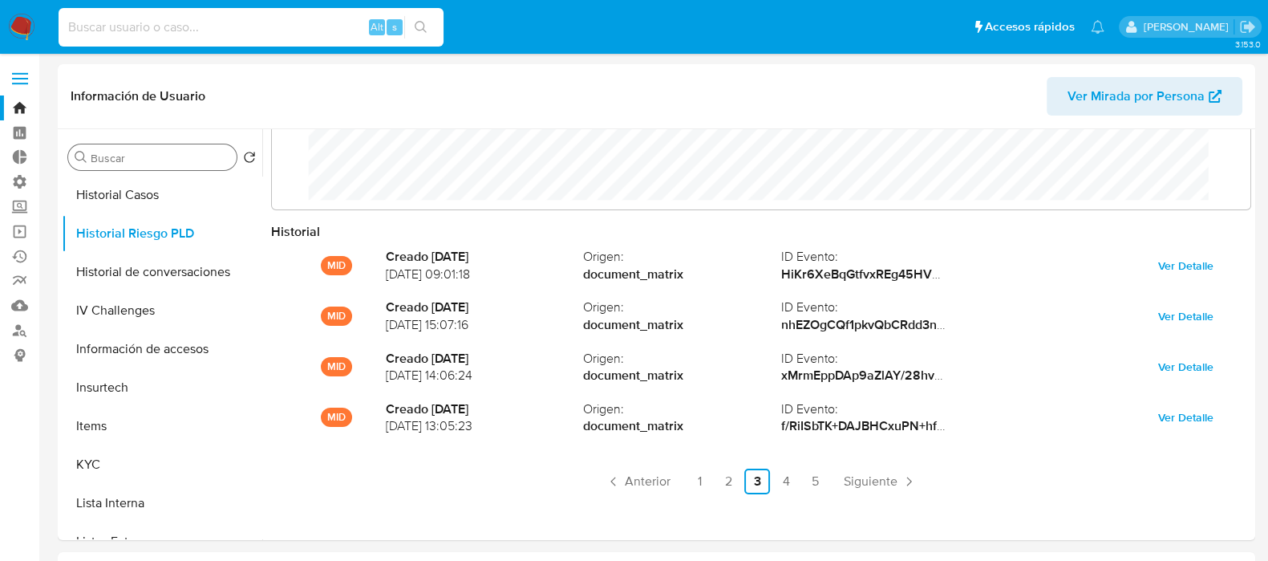
paste input "15571545"
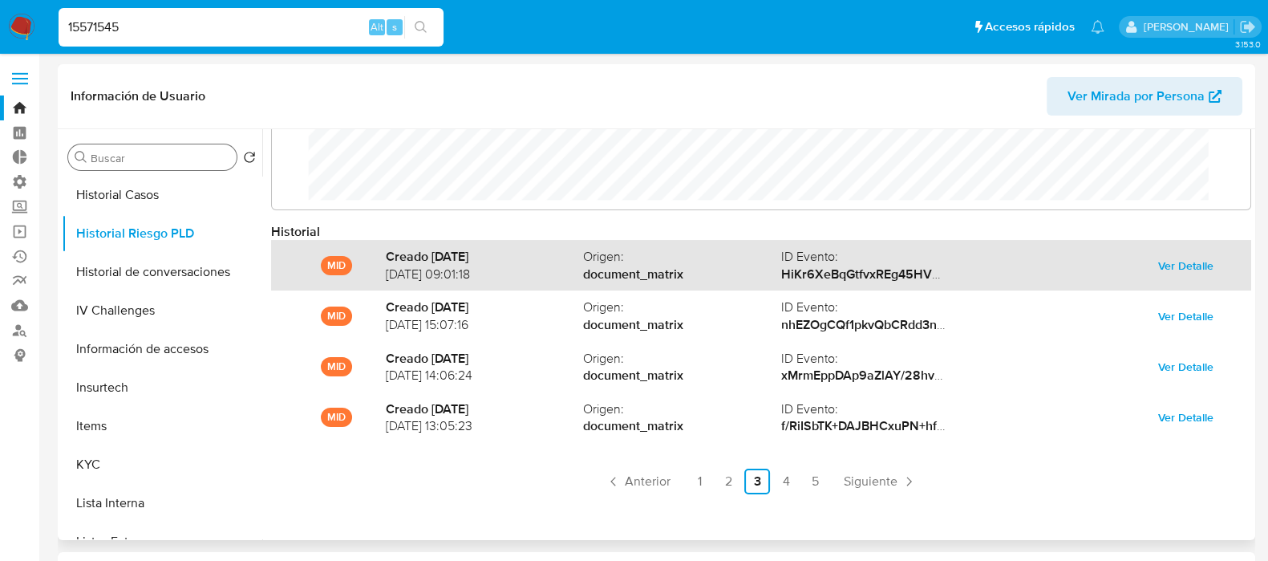
type input "15571545"
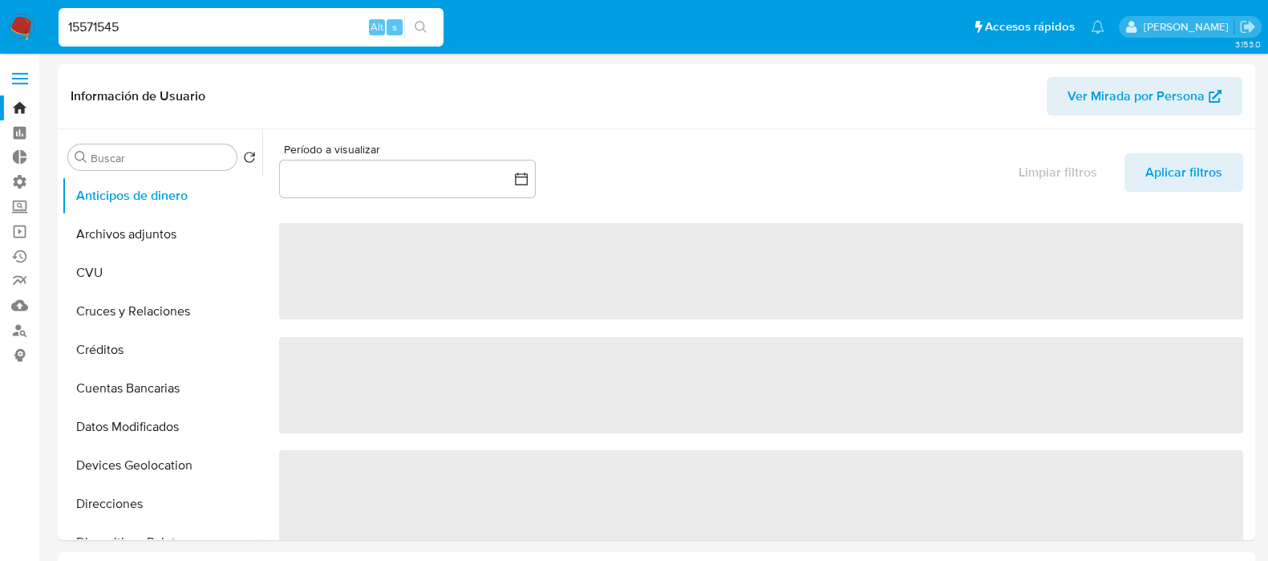
select select "10"
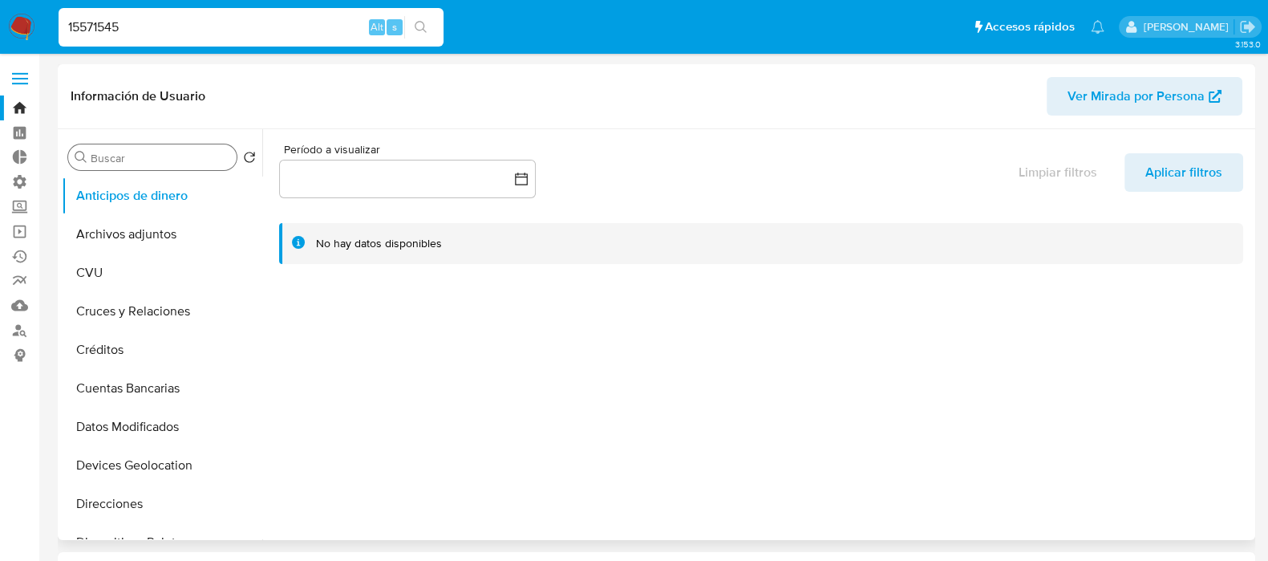
click at [156, 150] on div "Buscar" at bounding box center [152, 157] width 168 height 26
click at [164, 158] on input "Buscar" at bounding box center [161, 158] width 140 height 14
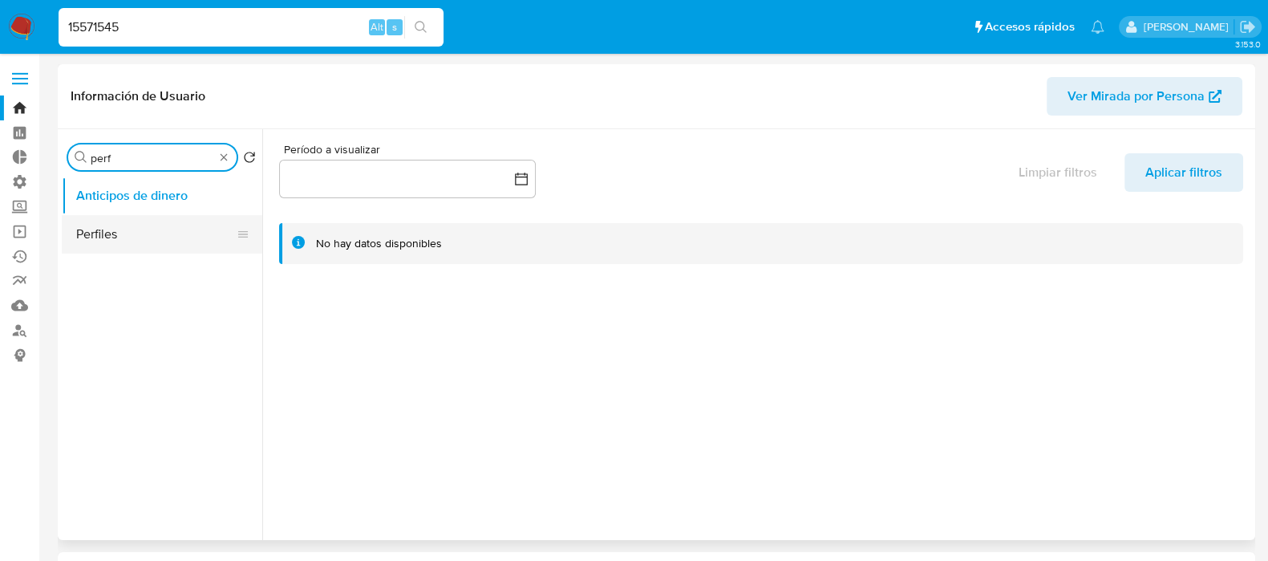
type input "perf"
click at [140, 237] on button "Perfiles" at bounding box center [156, 234] width 188 height 38
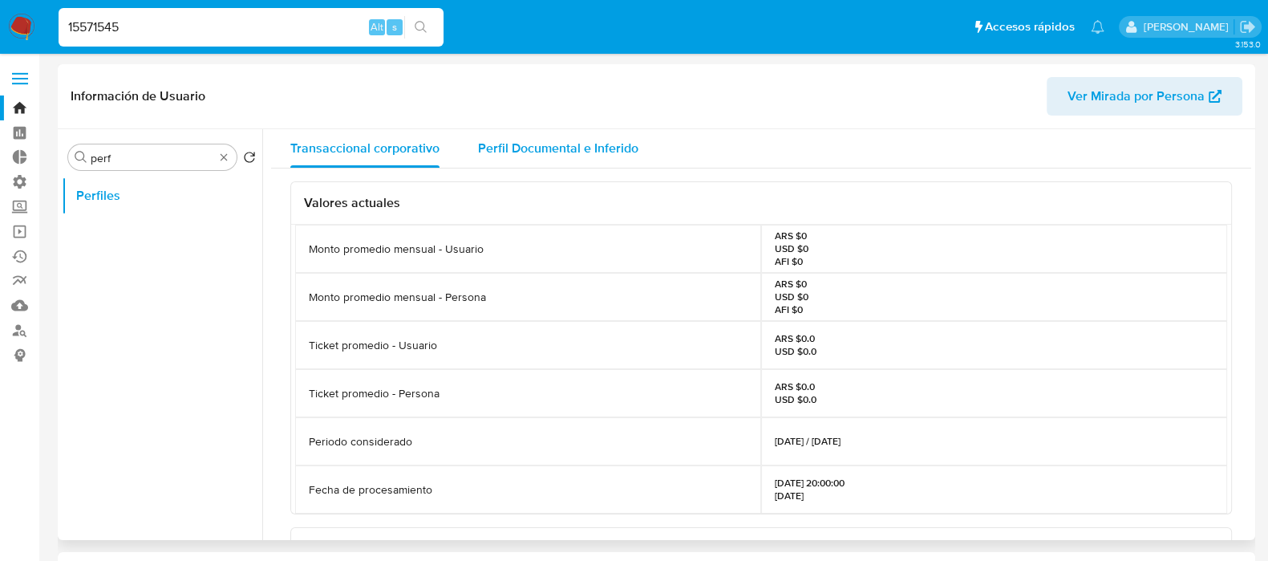
click at [536, 159] on div "Perfil Documental e Inferido" at bounding box center [558, 148] width 160 height 38
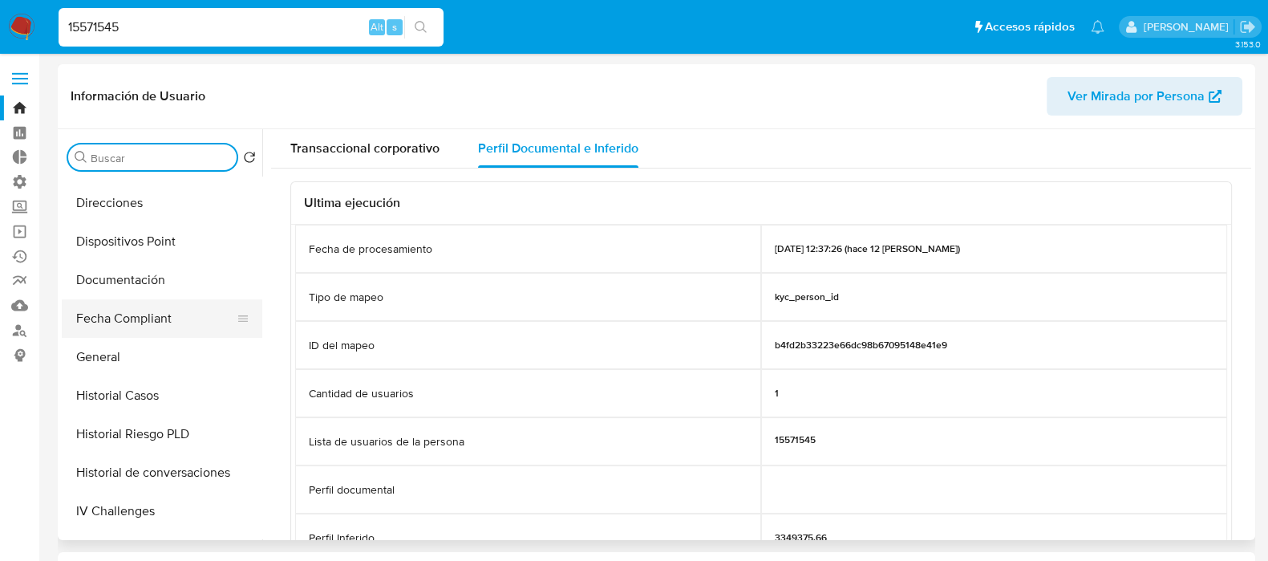
scroll to position [300, 0]
click at [172, 430] on button "Historial Riesgo PLD" at bounding box center [156, 434] width 188 height 38
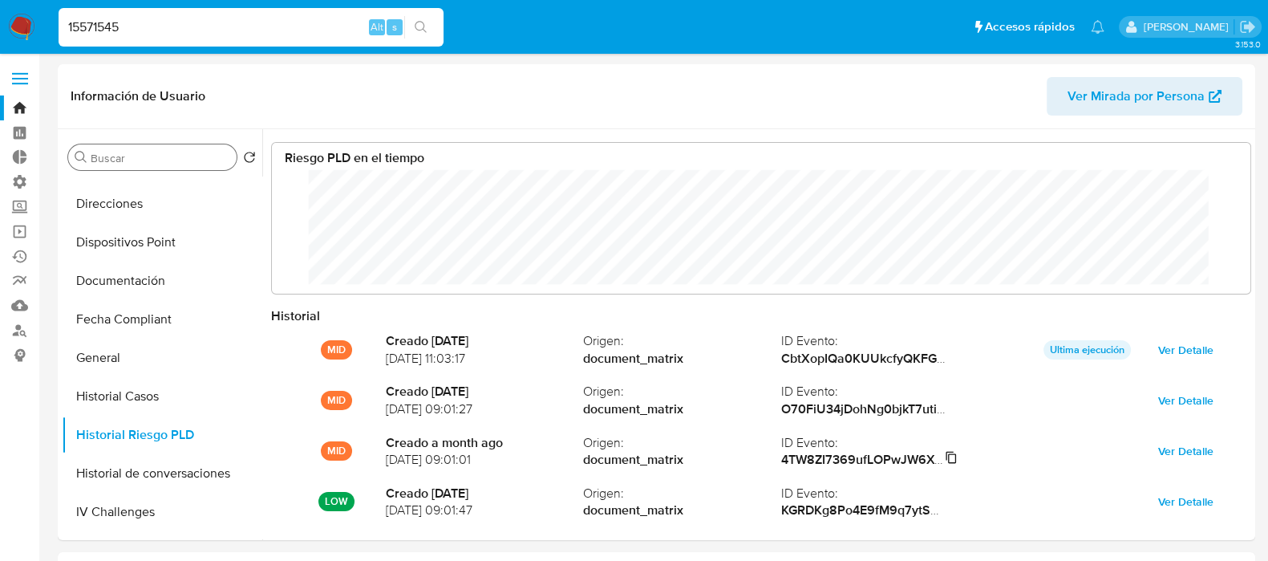
scroll to position [84, 0]
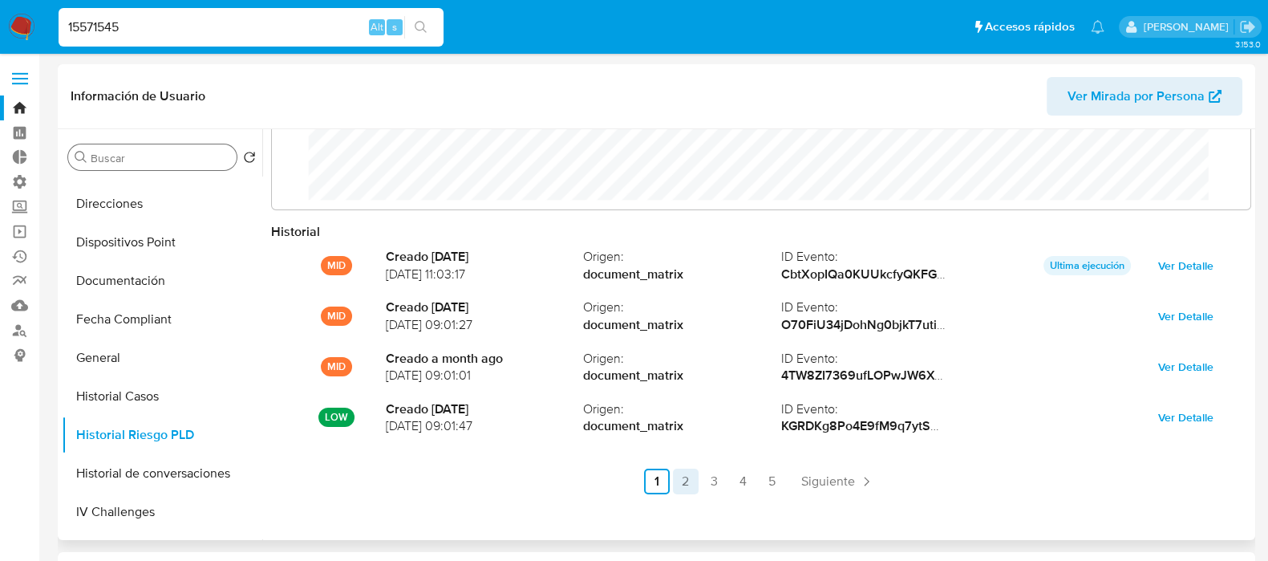
click at [688, 476] on link "2" at bounding box center [686, 481] width 26 height 26
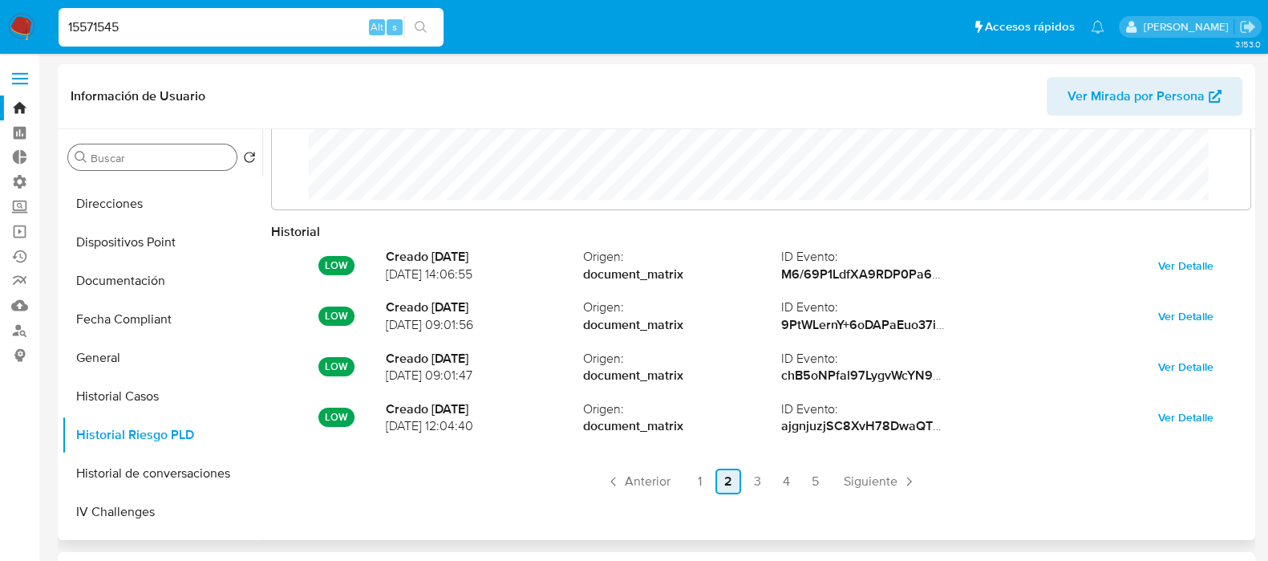
click at [720, 484] on link "2" at bounding box center [728, 481] width 26 height 26
click at [766, 490] on link "3" at bounding box center [757, 481] width 26 height 26
click at [793, 479] on link "4" at bounding box center [786, 481] width 26 height 26
click at [808, 475] on link "5" at bounding box center [815, 481] width 26 height 26
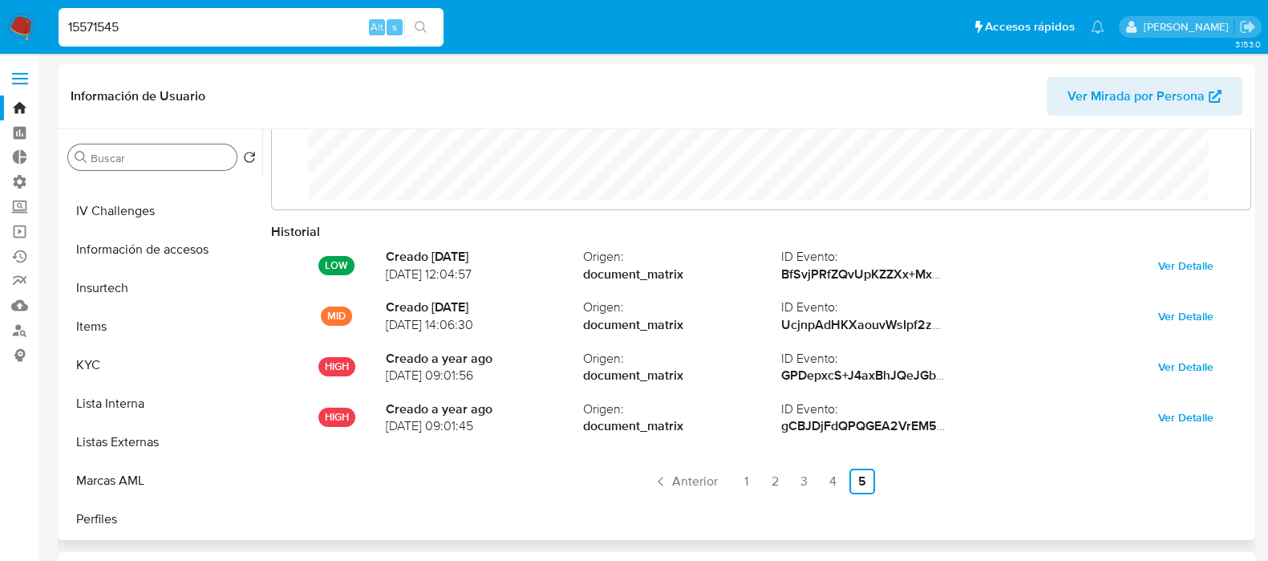
scroll to position [701, 0]
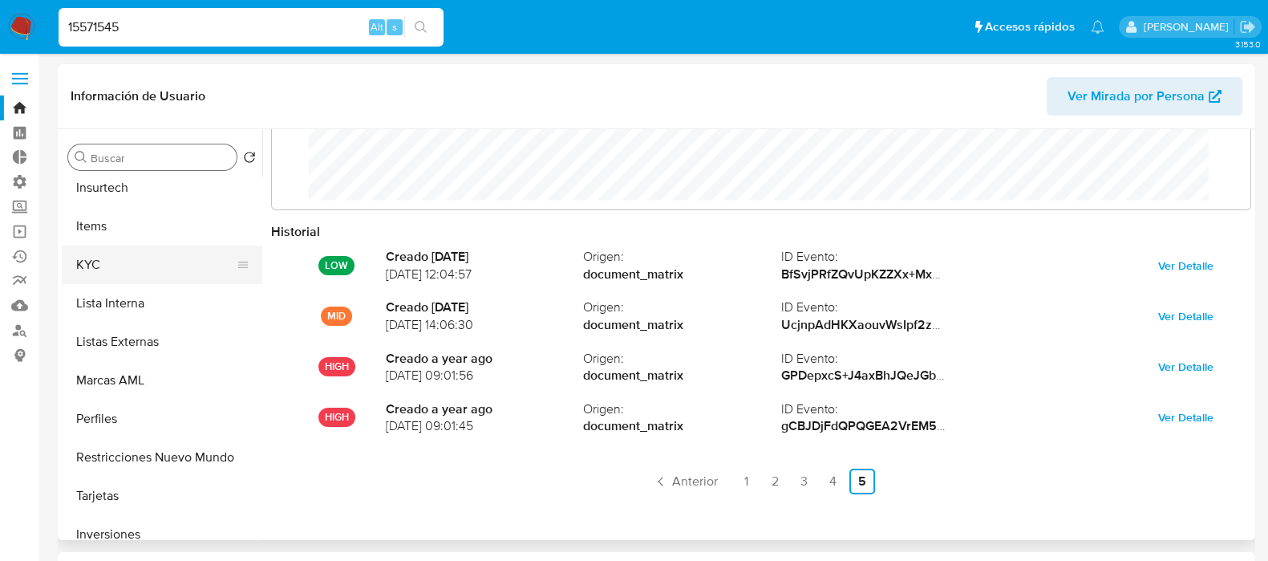
click at [160, 274] on button "KYC" at bounding box center [156, 264] width 188 height 38
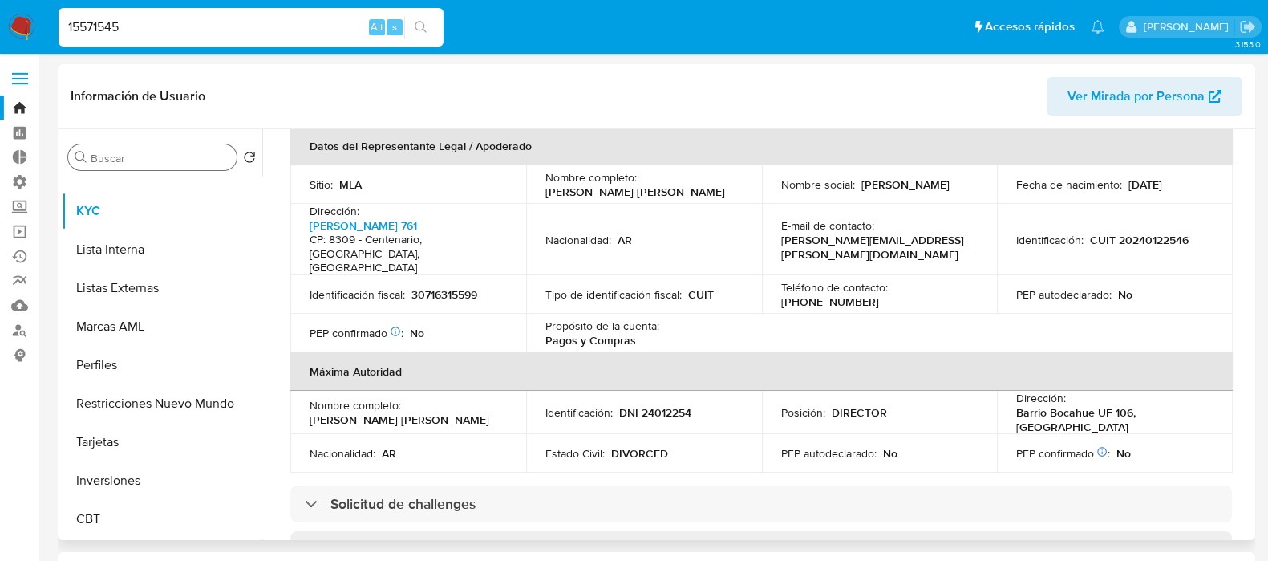
scroll to position [754, 0]
click at [139, 164] on input "Buscar" at bounding box center [161, 158] width 140 height 14
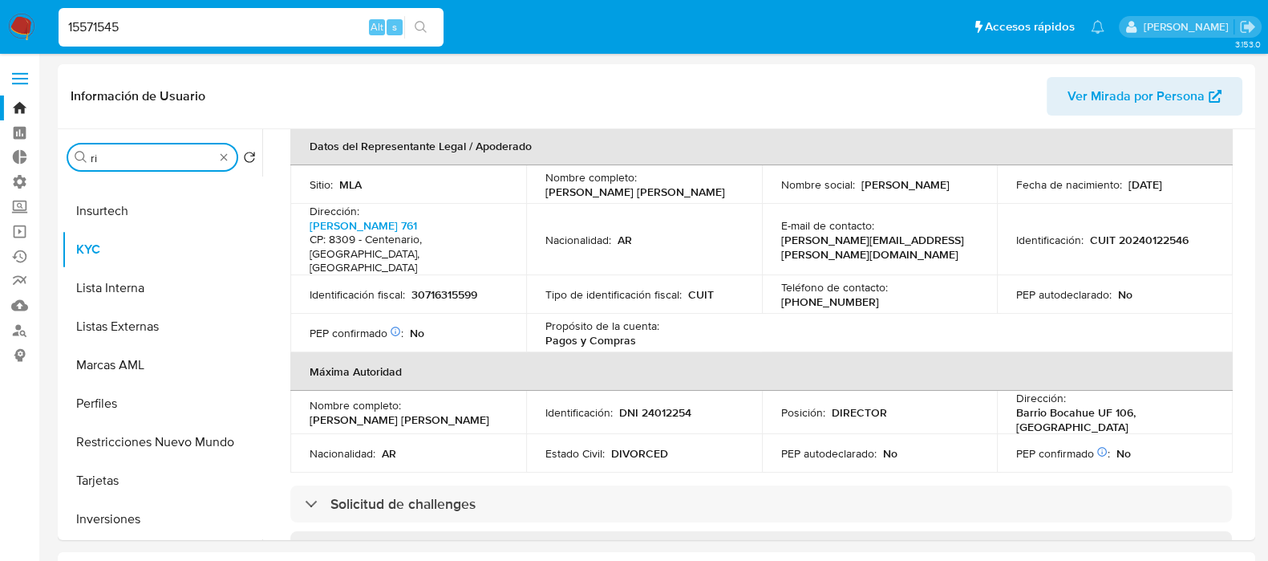
scroll to position [0, 0]
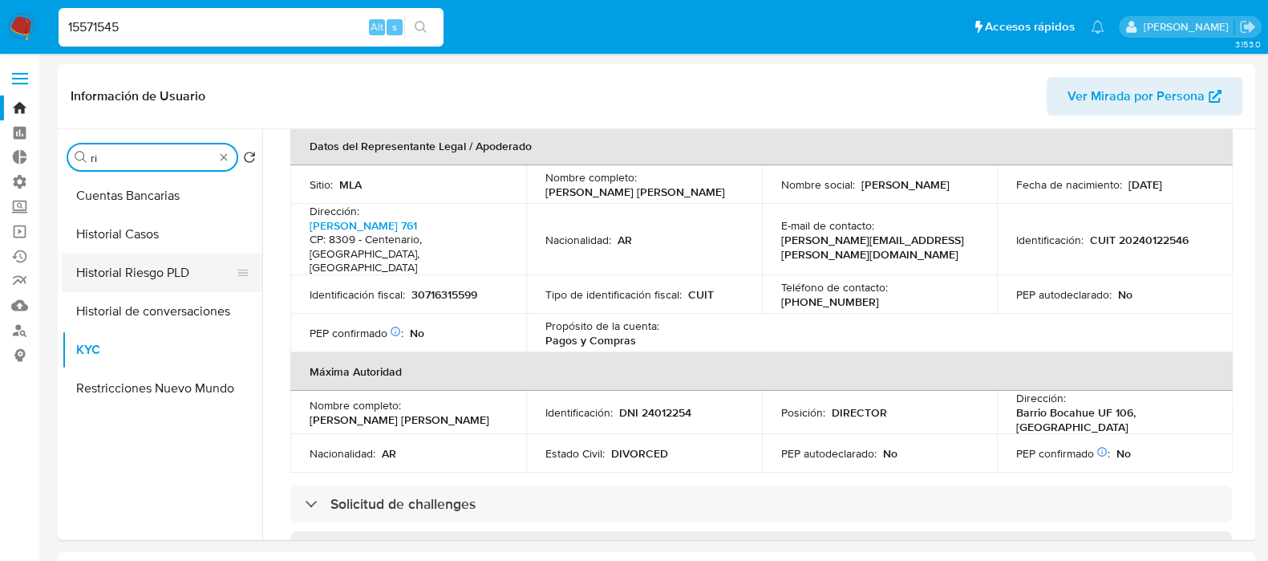
type input "ri"
click at [180, 278] on button "Historial Riesgo PLD" at bounding box center [156, 272] width 188 height 38
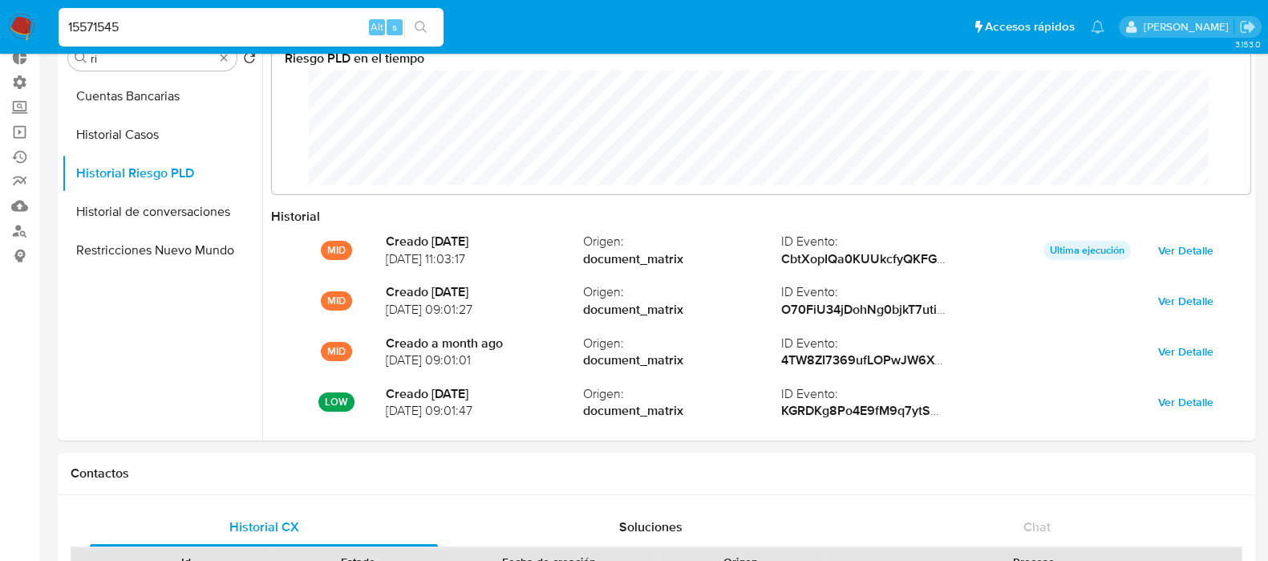
scroll to position [84, 0]
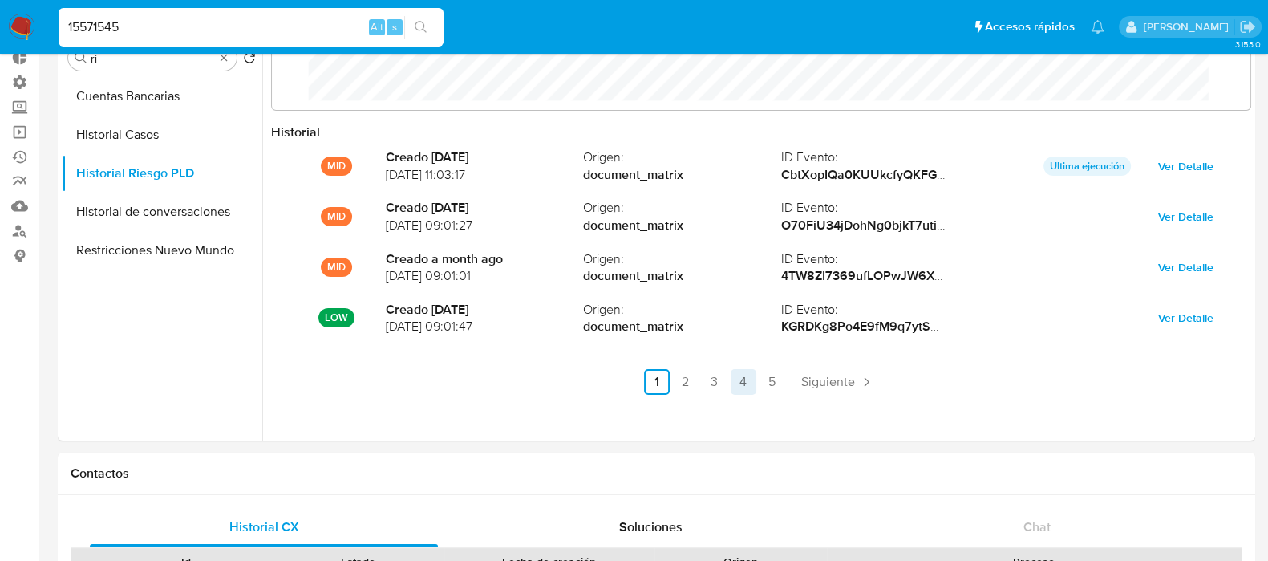
click at [739, 382] on link "4" at bounding box center [744, 382] width 26 height 26
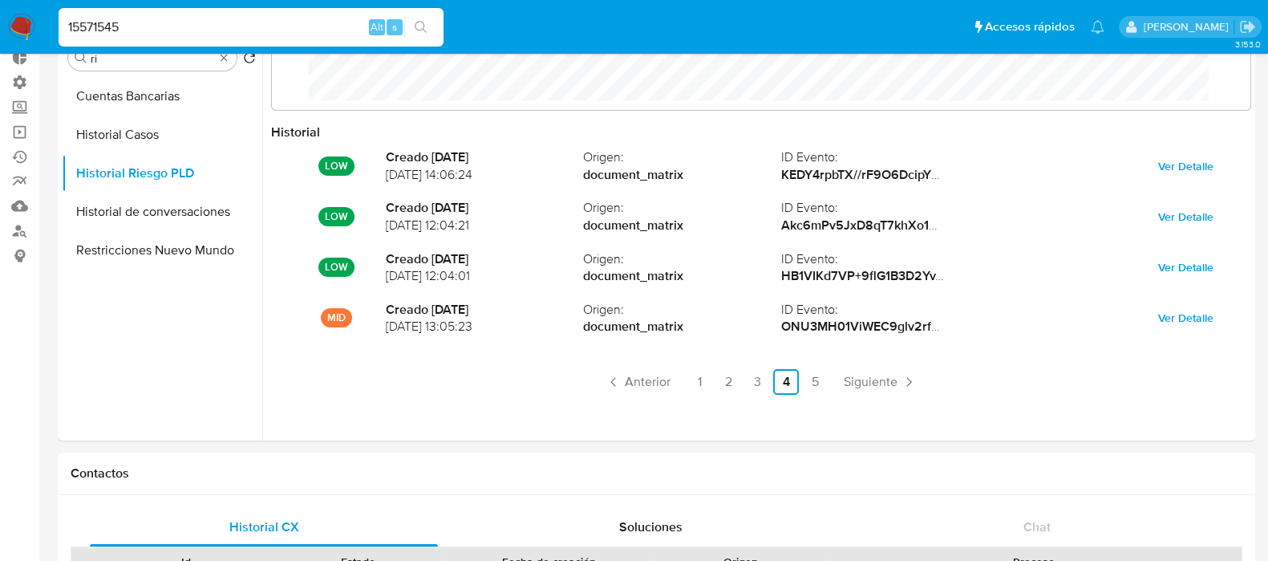
click at [237, 26] on input "15571545" at bounding box center [251, 27] width 385 height 21
paste input "399886886"
type input "399886886"
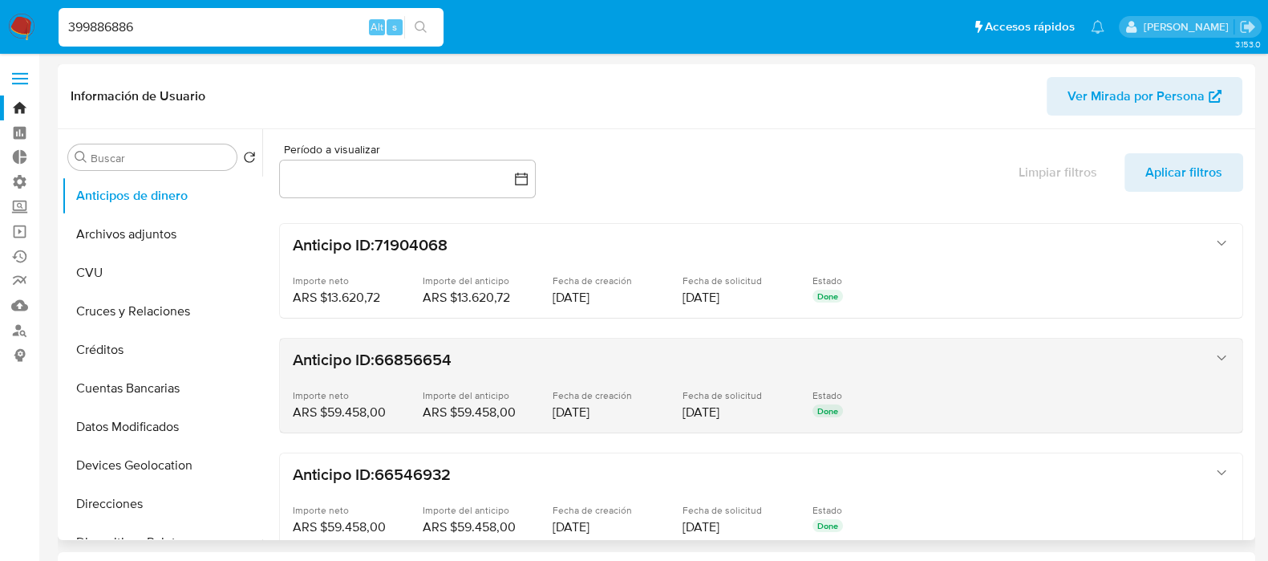
select select "10"
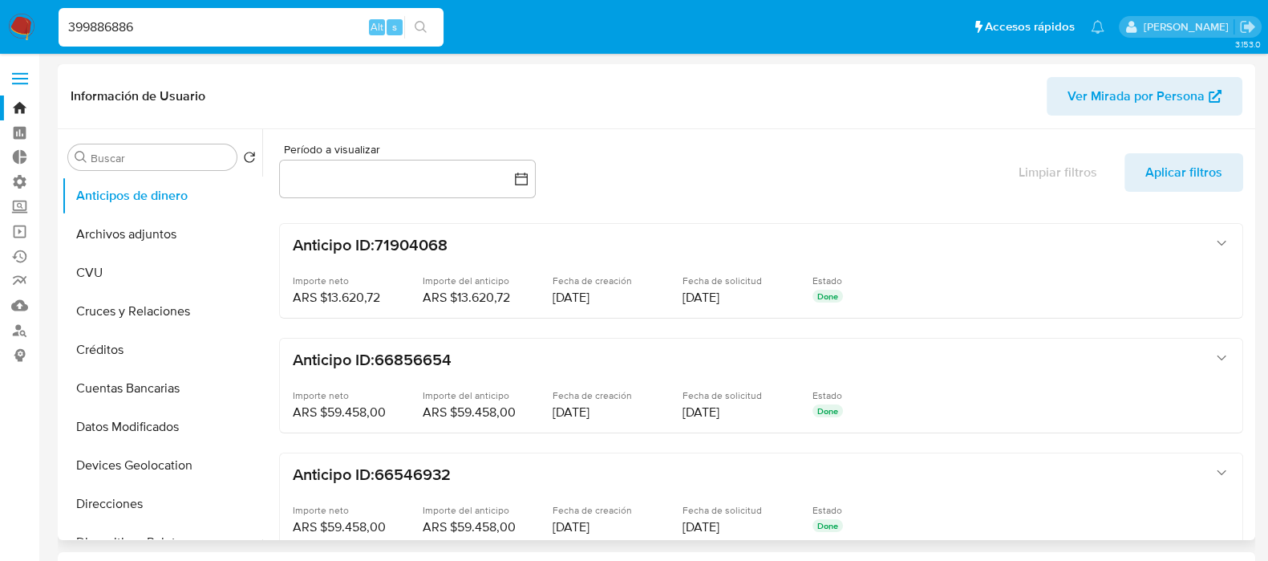
scroll to position [71, 0]
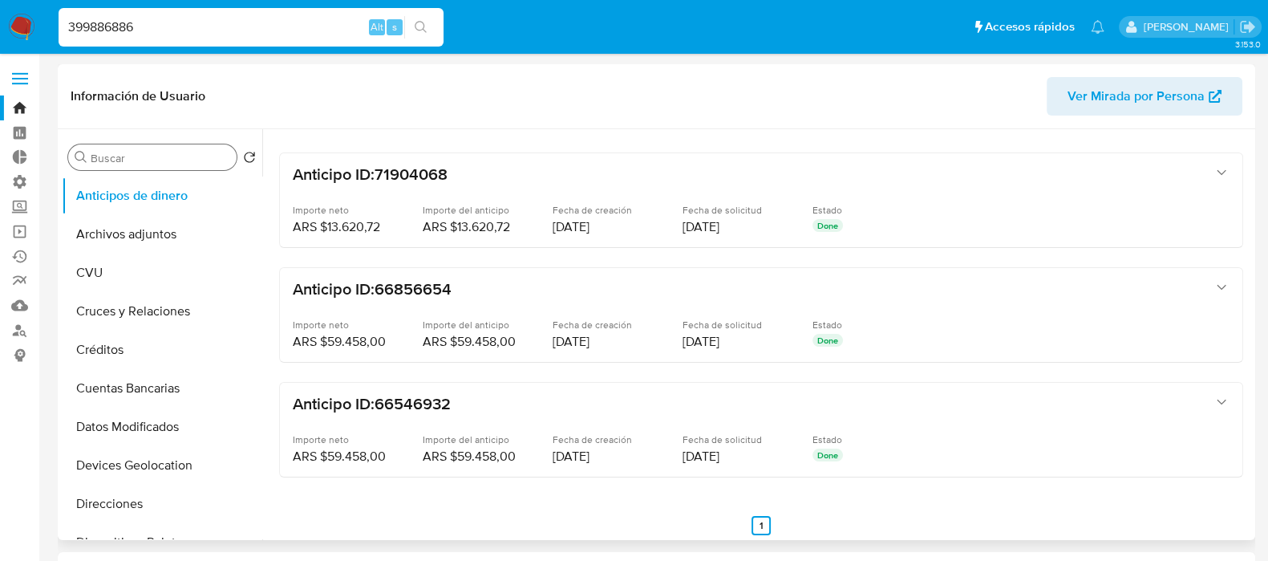
click at [140, 161] on input "Buscar" at bounding box center [161, 158] width 140 height 14
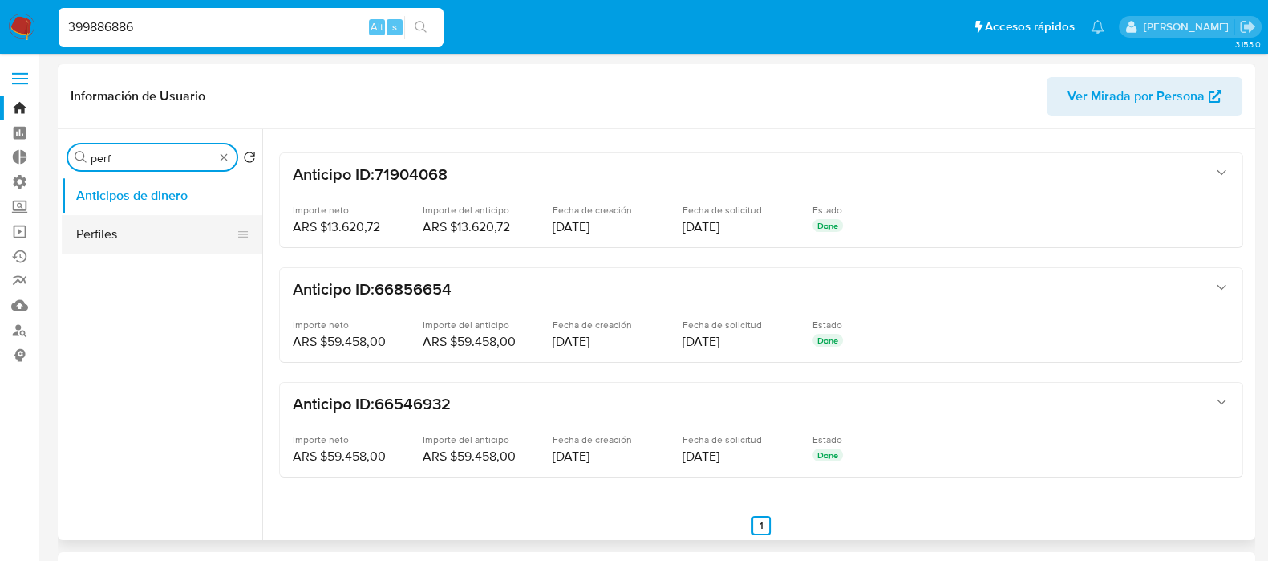
type input "perf"
click at [150, 224] on button "Perfiles" at bounding box center [156, 234] width 188 height 38
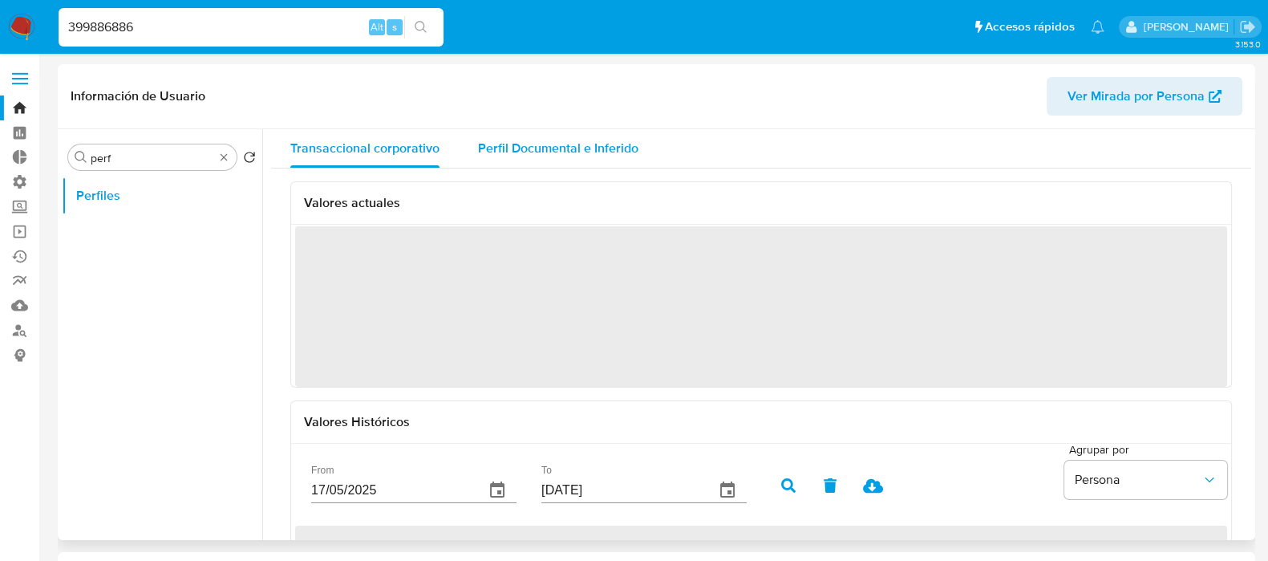
click at [592, 156] on span "Perfil Documental e Inferido" at bounding box center [558, 148] width 160 height 18
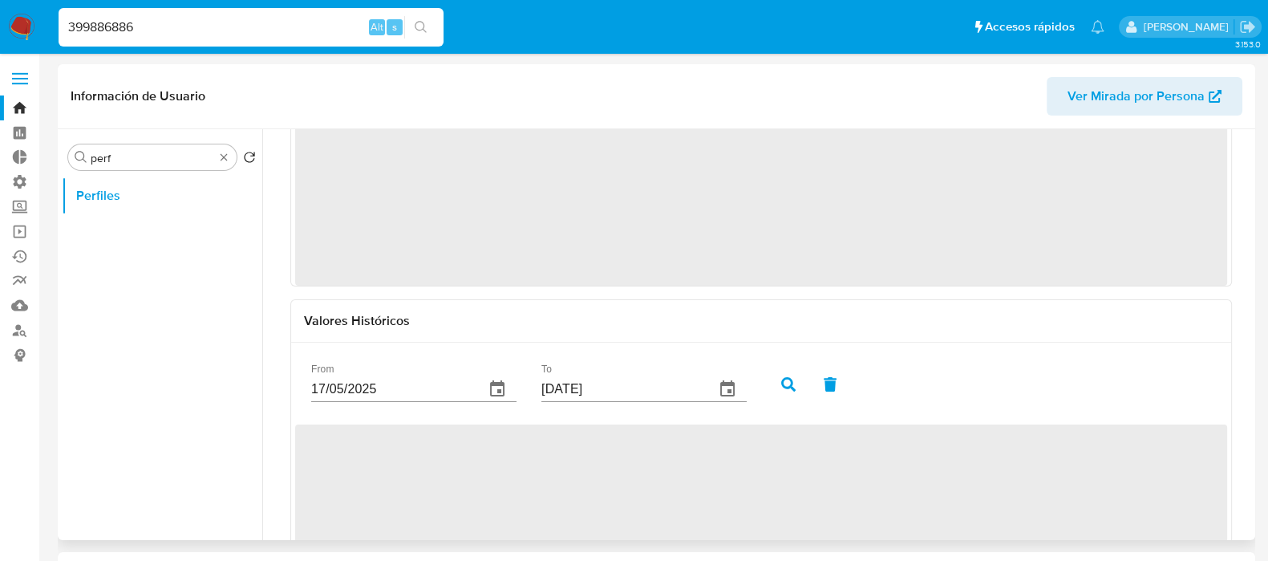
scroll to position [168, 0]
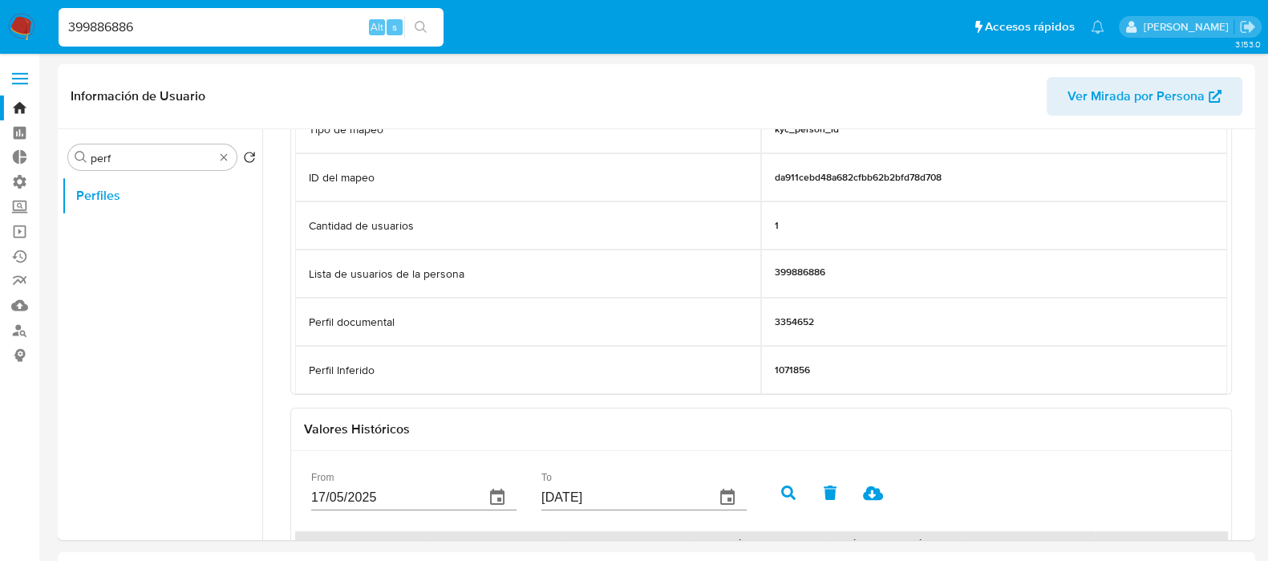
click at [187, 14] on div "399886886 Alt s" at bounding box center [251, 27] width 385 height 38
click at [183, 14] on div "399886886 Alt s" at bounding box center [251, 27] width 385 height 38
click at [187, 19] on input "399886886" at bounding box center [251, 27] width 385 height 21
click at [188, 22] on input "399886886" at bounding box center [251, 27] width 385 height 21
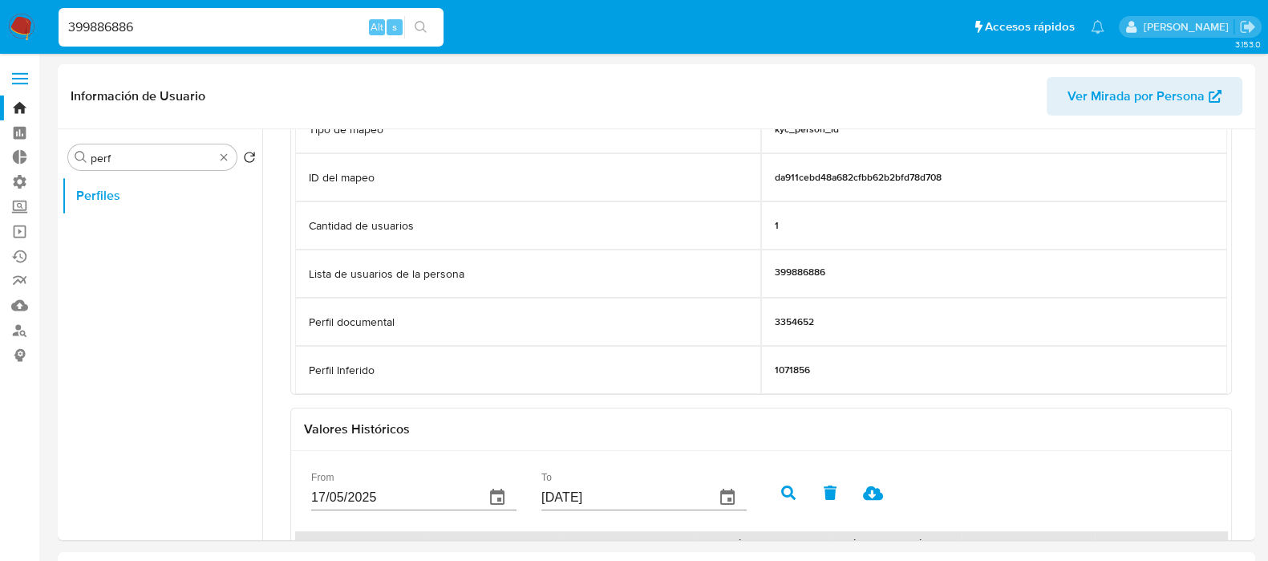
paste input "412084204"
type input "412084204"
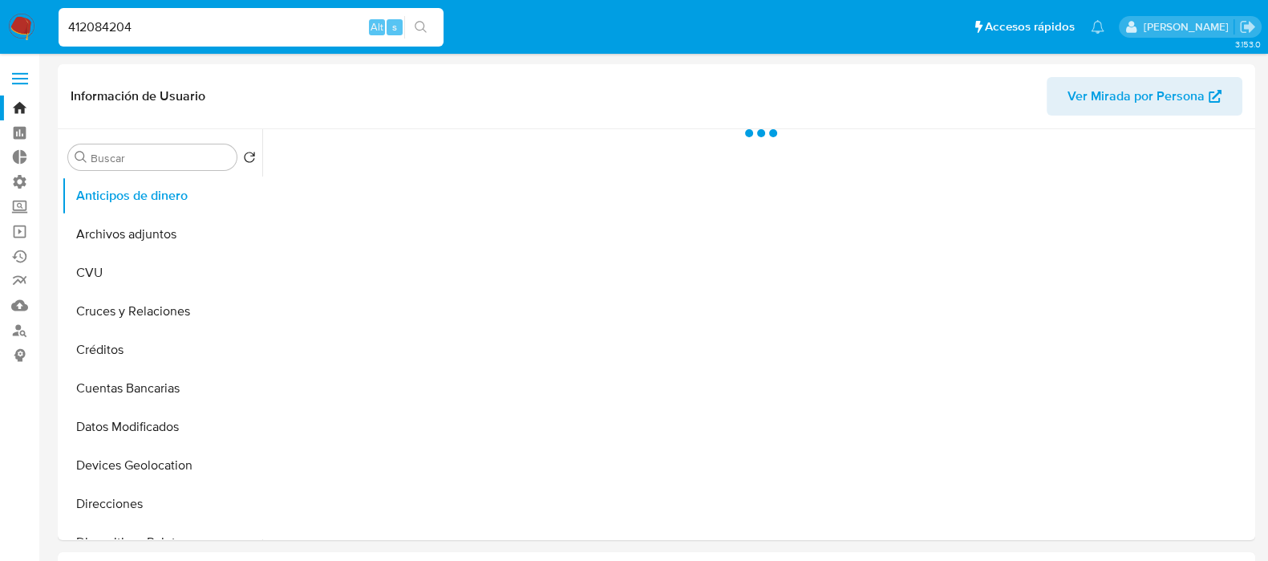
select select "10"
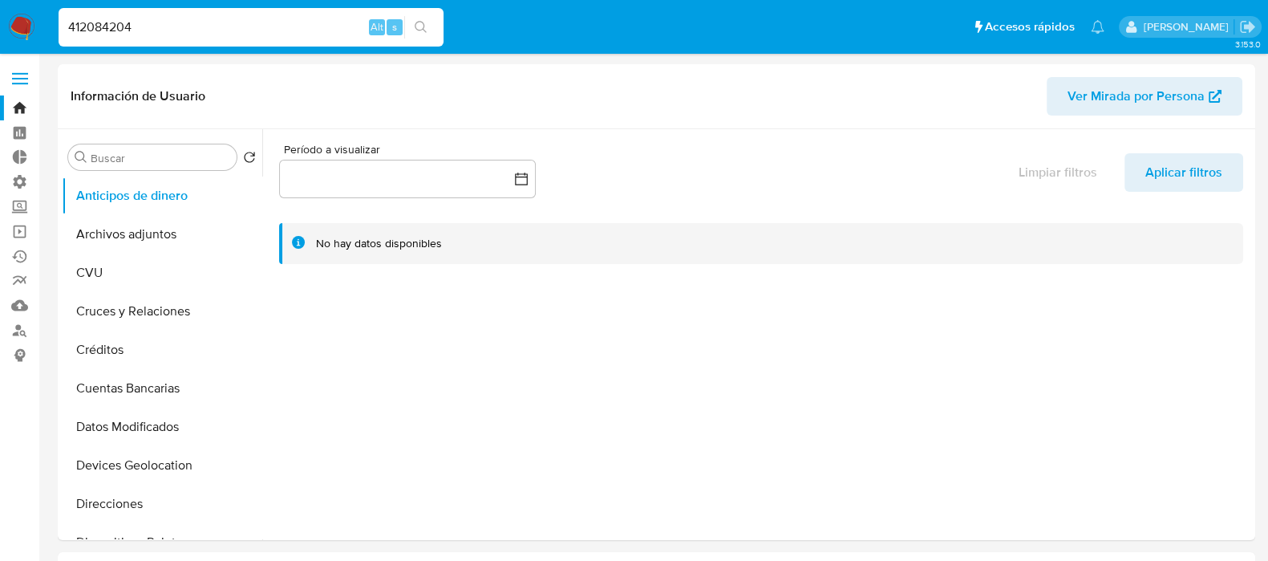
click at [184, 38] on div "412084204 Alt s" at bounding box center [251, 27] width 385 height 38
click at [167, 159] on input "Buscar" at bounding box center [161, 158] width 140 height 14
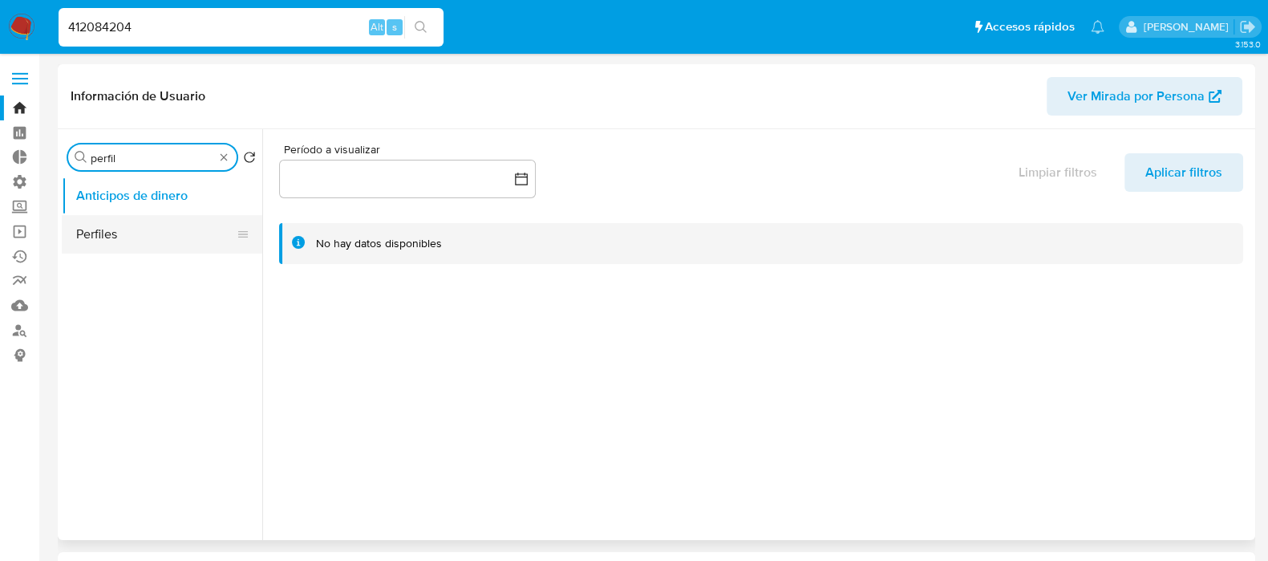
type input "perfil"
click at [164, 226] on button "Perfiles" at bounding box center [156, 234] width 188 height 38
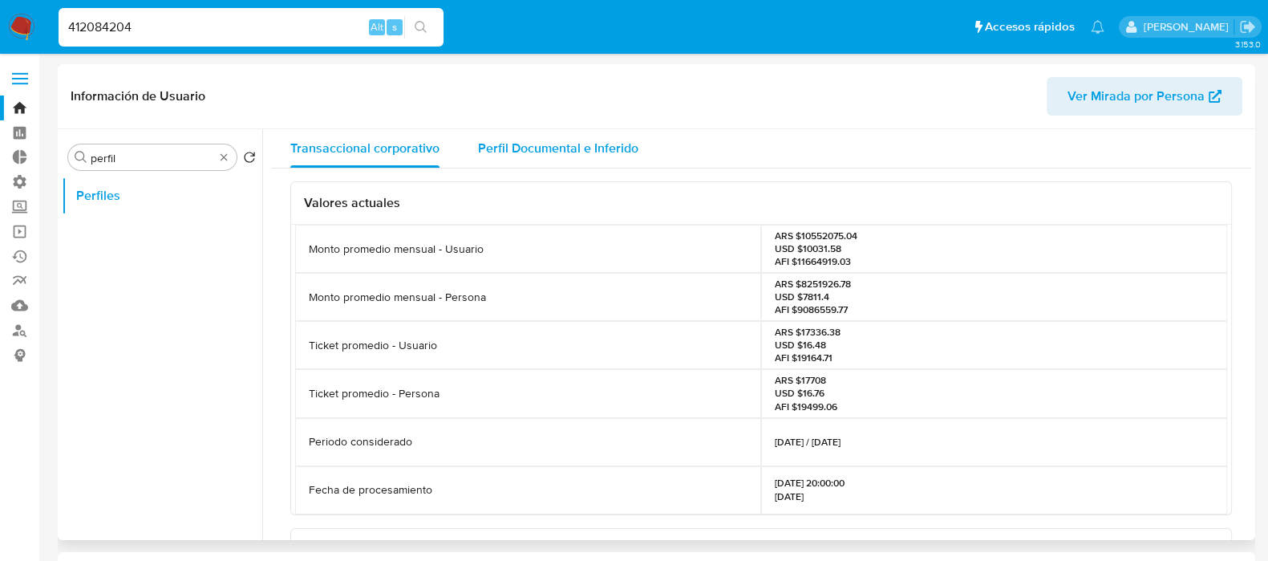
click at [541, 145] on span "Perfil Documental e Inferido" at bounding box center [558, 148] width 160 height 18
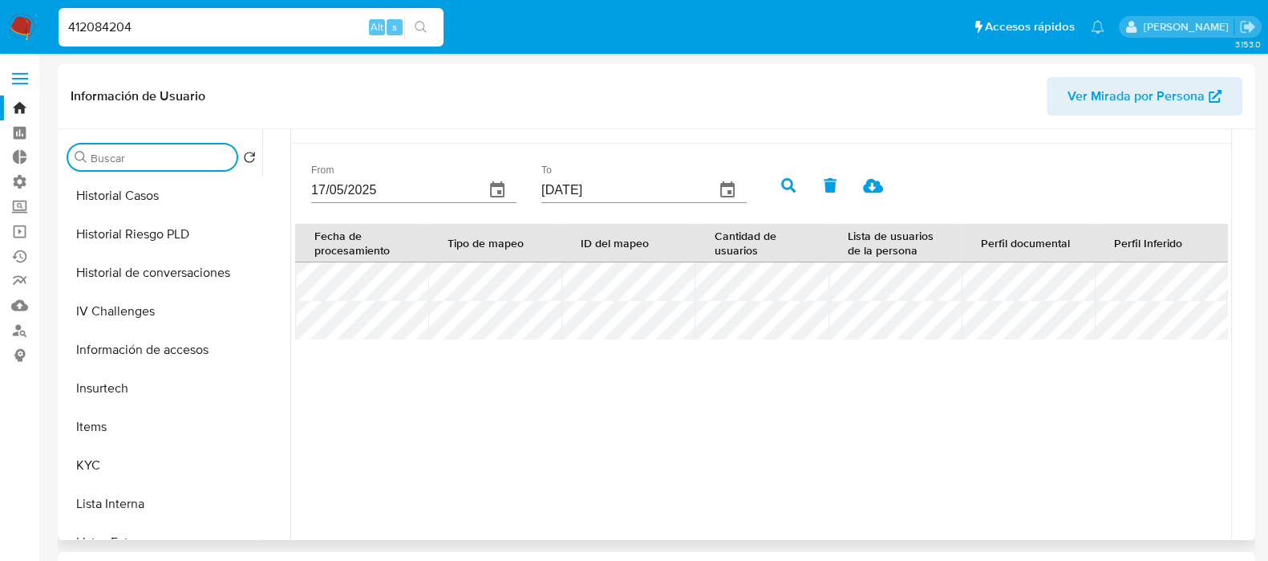
scroll to position [500, 0]
click at [159, 232] on button "Historial Riesgo PLD" at bounding box center [156, 235] width 188 height 38
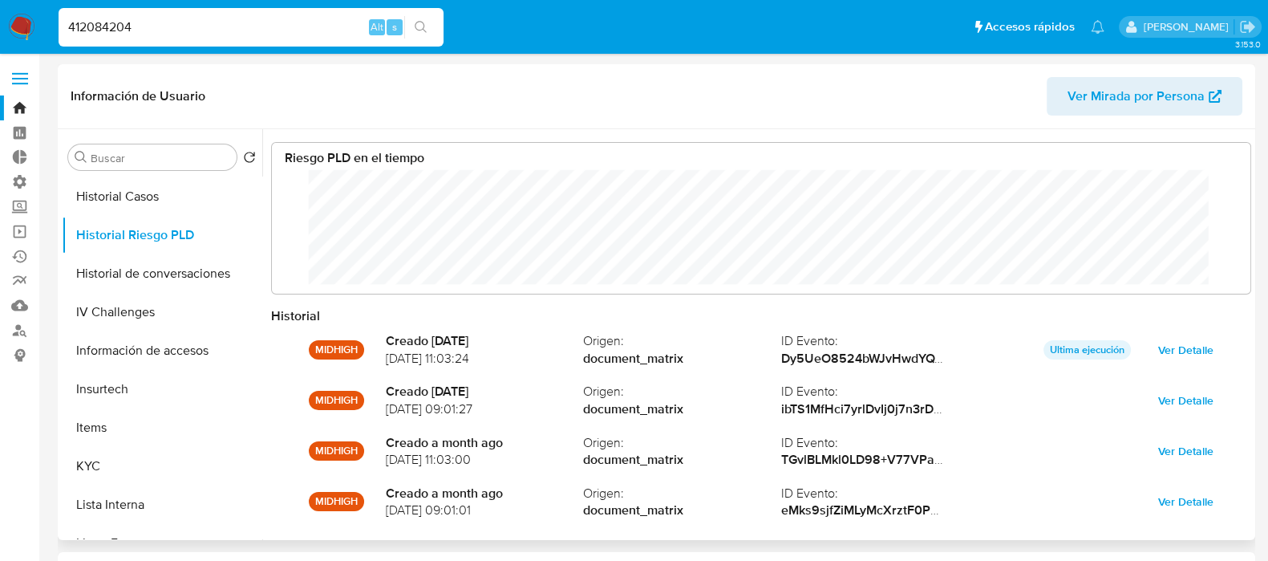
scroll to position [84, 0]
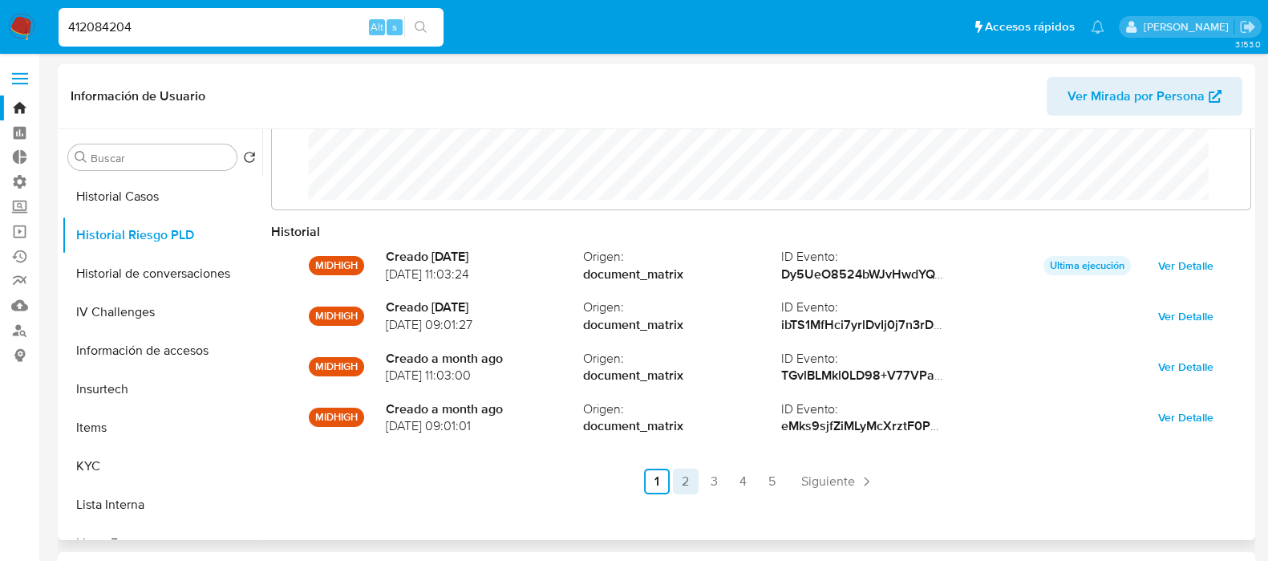
click at [681, 484] on link "2" at bounding box center [686, 481] width 26 height 26
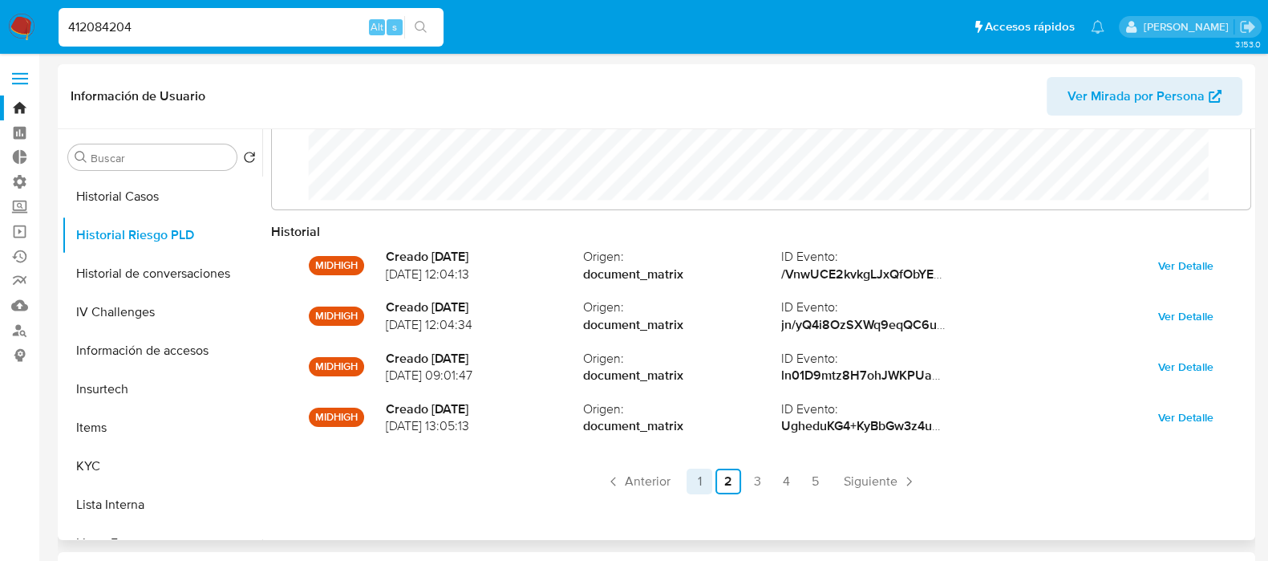
click at [703, 484] on link "1" at bounding box center [699, 481] width 26 height 26
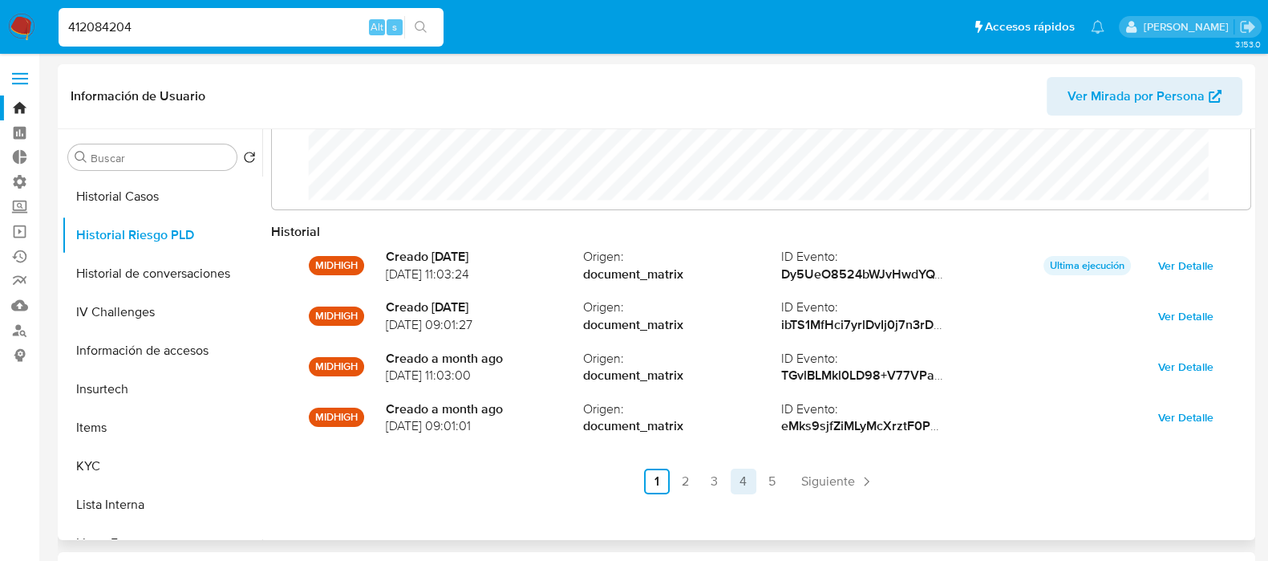
click at [739, 487] on link "4" at bounding box center [744, 481] width 26 height 26
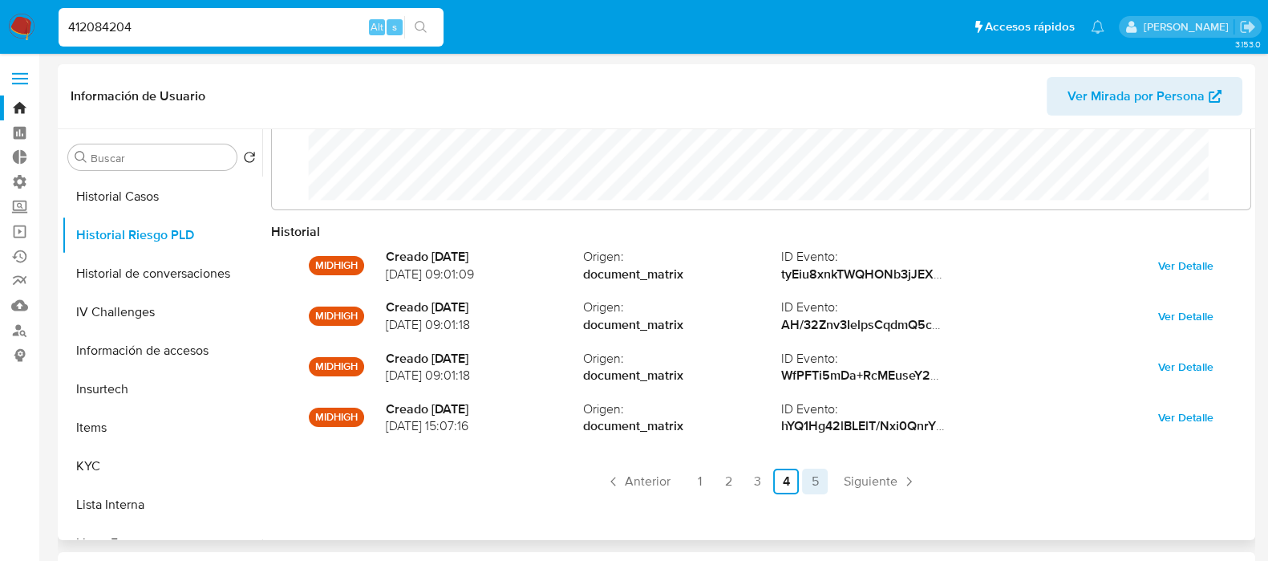
click at [804, 487] on link "5" at bounding box center [815, 481] width 26 height 26
click at [941, 515] on div "Historial MIDHIGH Creado 9 months ago 05/11/2024 14:06:24 Origen : document_mat…" at bounding box center [761, 371] width 980 height 297
click at [829, 483] on link "4" at bounding box center [833, 481] width 26 height 26
click at [767, 482] on ul "Anterior 1 2 3 4 5 Siguiente" at bounding box center [761, 481] width 980 height 26
click at [761, 487] on link "3" at bounding box center [757, 481] width 26 height 26
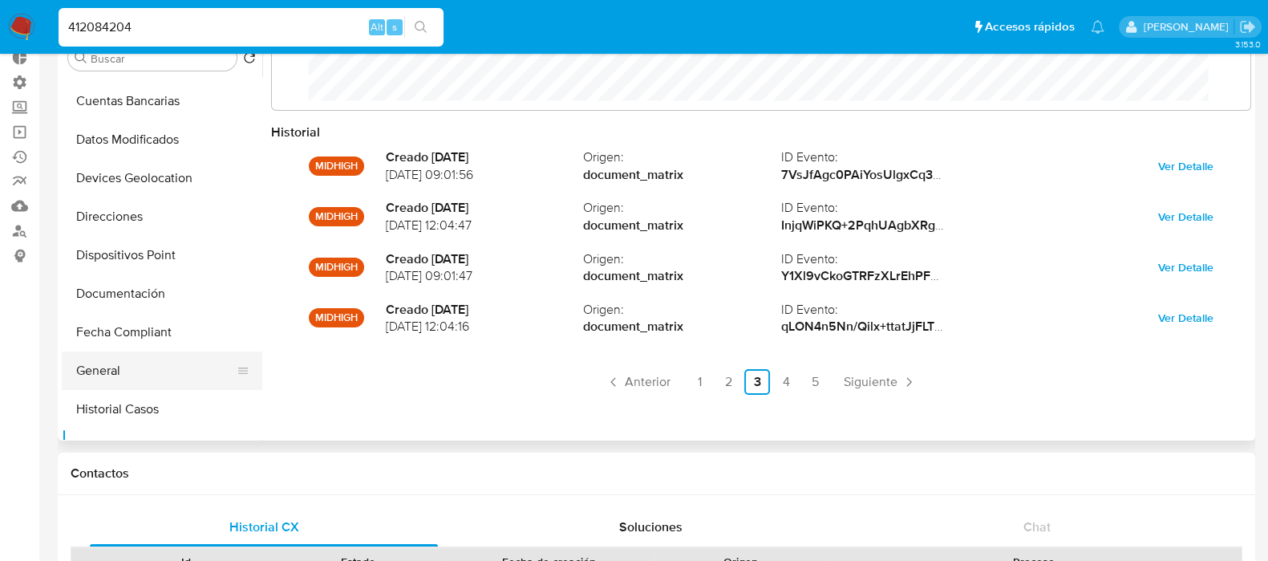
scroll to position [200, 0]
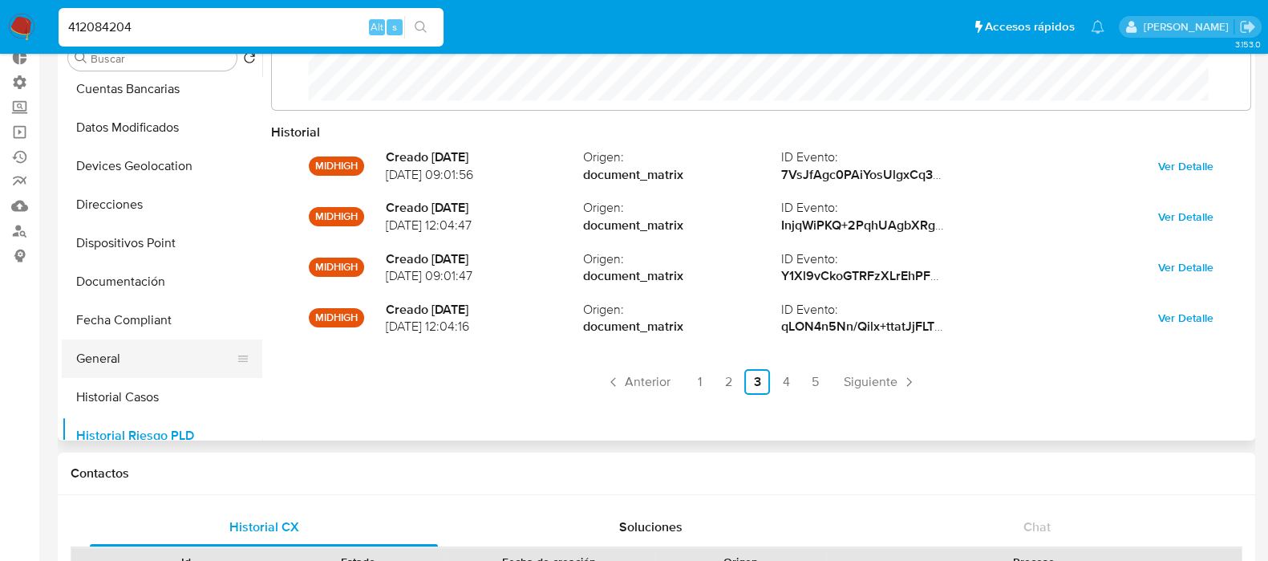
click at [128, 354] on button "General" at bounding box center [156, 358] width 188 height 38
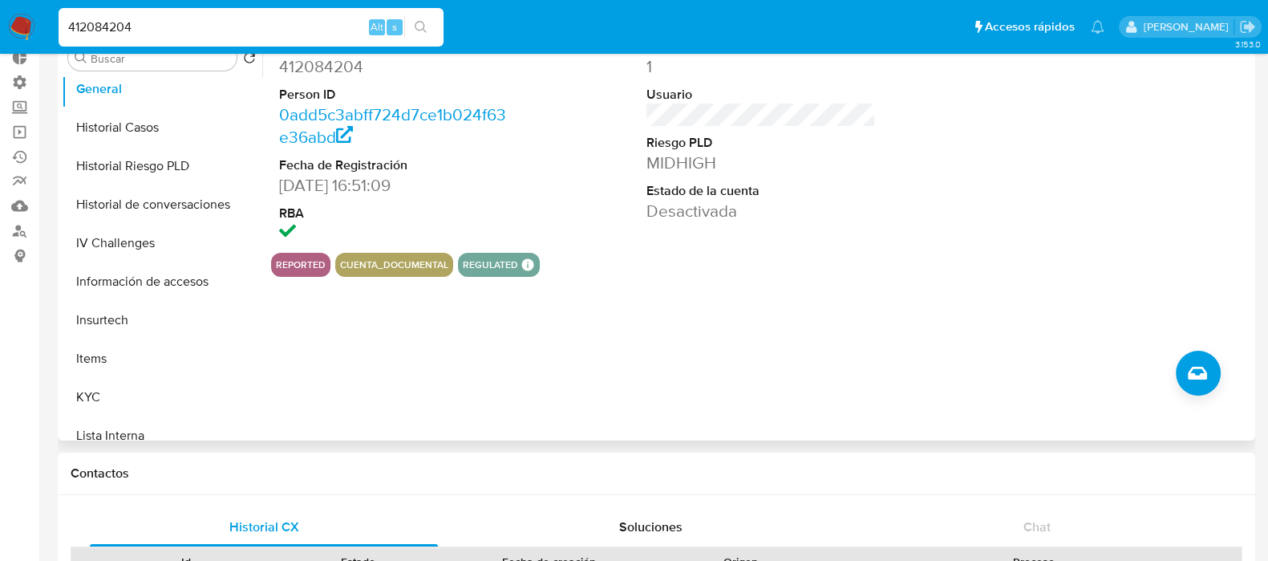
scroll to position [501, 0]
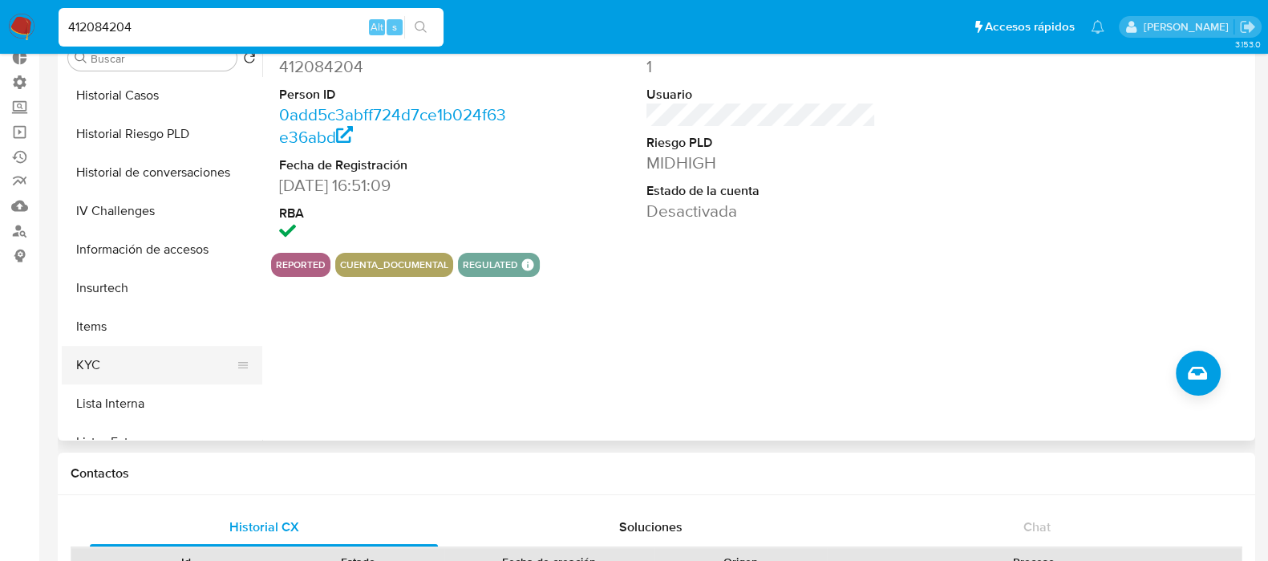
click at [140, 352] on button "KYC" at bounding box center [156, 365] width 188 height 38
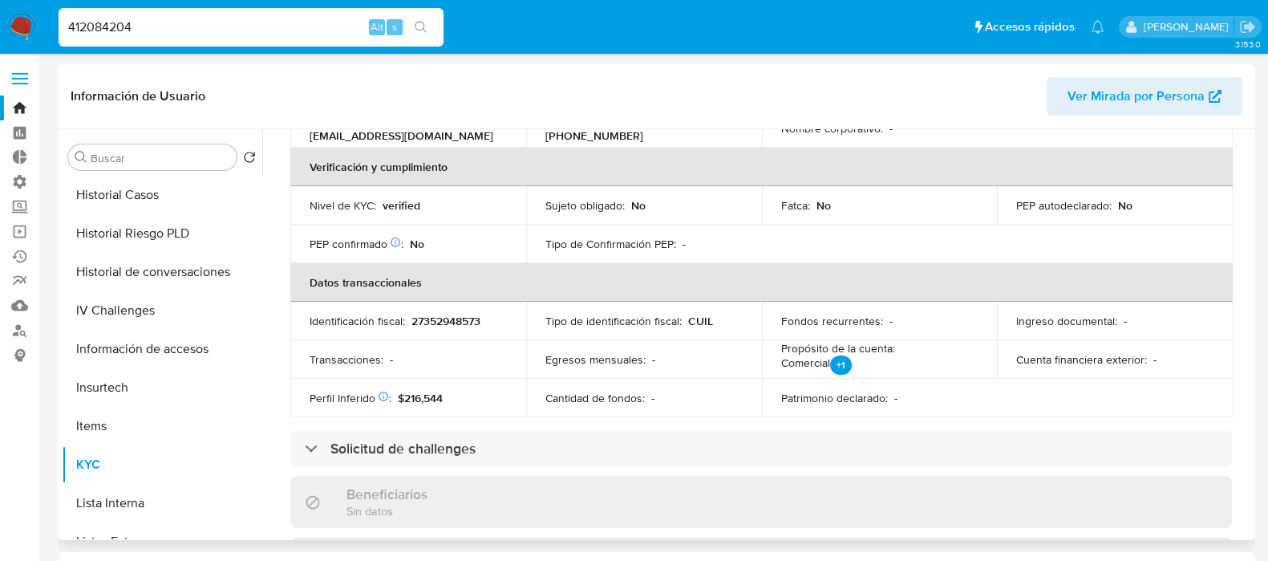
scroll to position [400, 0]
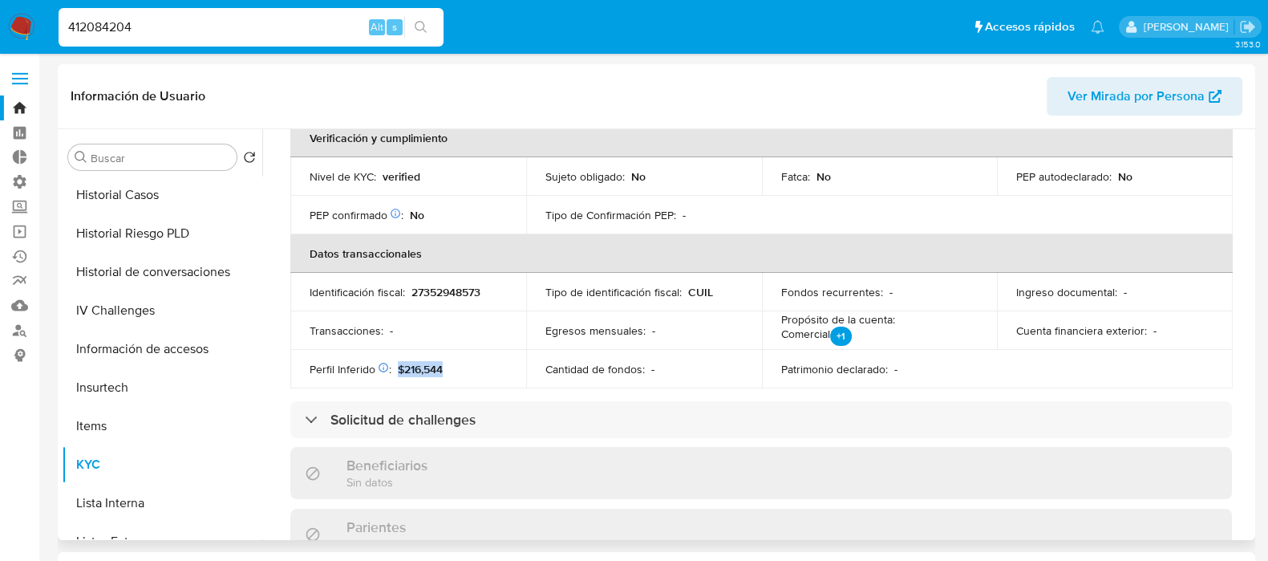
drag, startPoint x: 396, startPoint y: 362, endPoint x: 458, endPoint y: 365, distance: 61.8
click at [458, 365] on div "Perfil Inferido Éste campo indica la información de Nivel Socioeconómico del us…" at bounding box center [408, 369] width 197 height 14
click at [164, 166] on div "Buscar" at bounding box center [152, 157] width 168 height 26
click at [153, 156] on input "Buscar" at bounding box center [161, 158] width 140 height 14
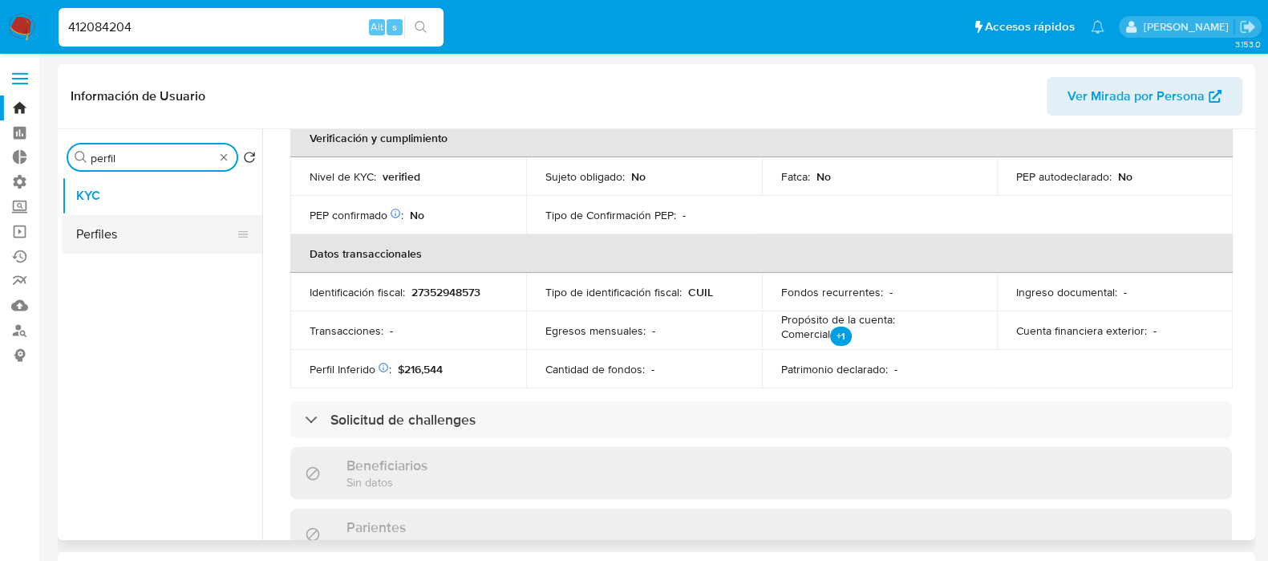
type input "perfil"
click at [131, 232] on button "Perfiles" at bounding box center [156, 234] width 188 height 38
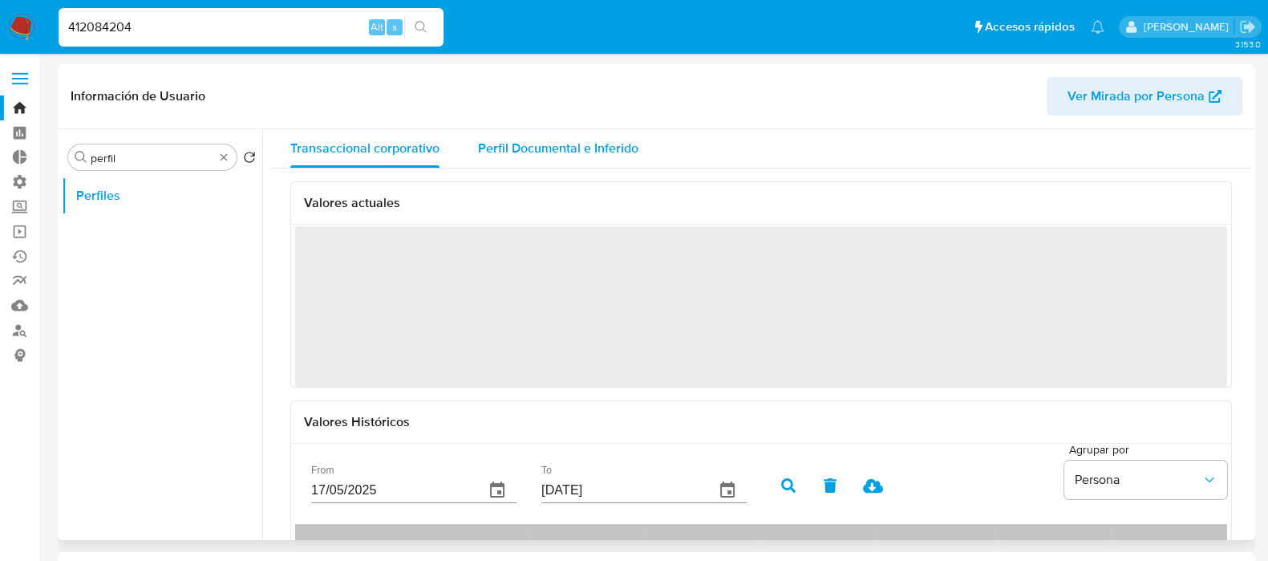
click at [619, 146] on span "Perfil Documental e Inferido" at bounding box center [558, 148] width 160 height 18
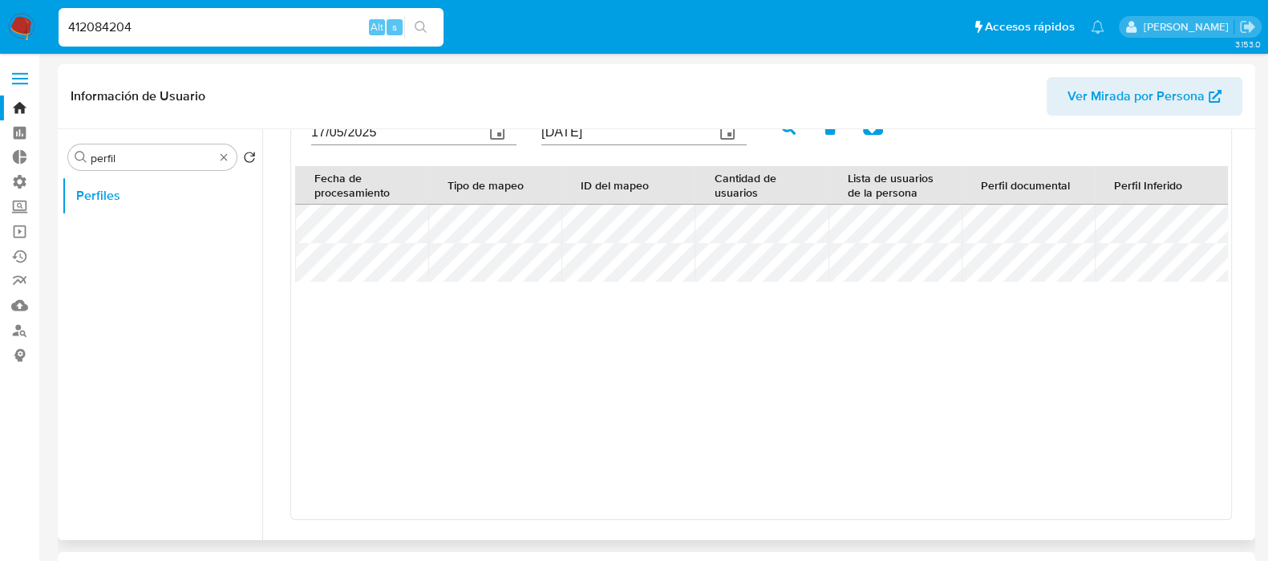
scroll to position [533, 0]
click at [181, 30] on input "412084204" at bounding box center [251, 27] width 385 height 21
click at [180, 28] on input "412084204" at bounding box center [251, 27] width 385 height 21
paste input "399886886"
type input "4"
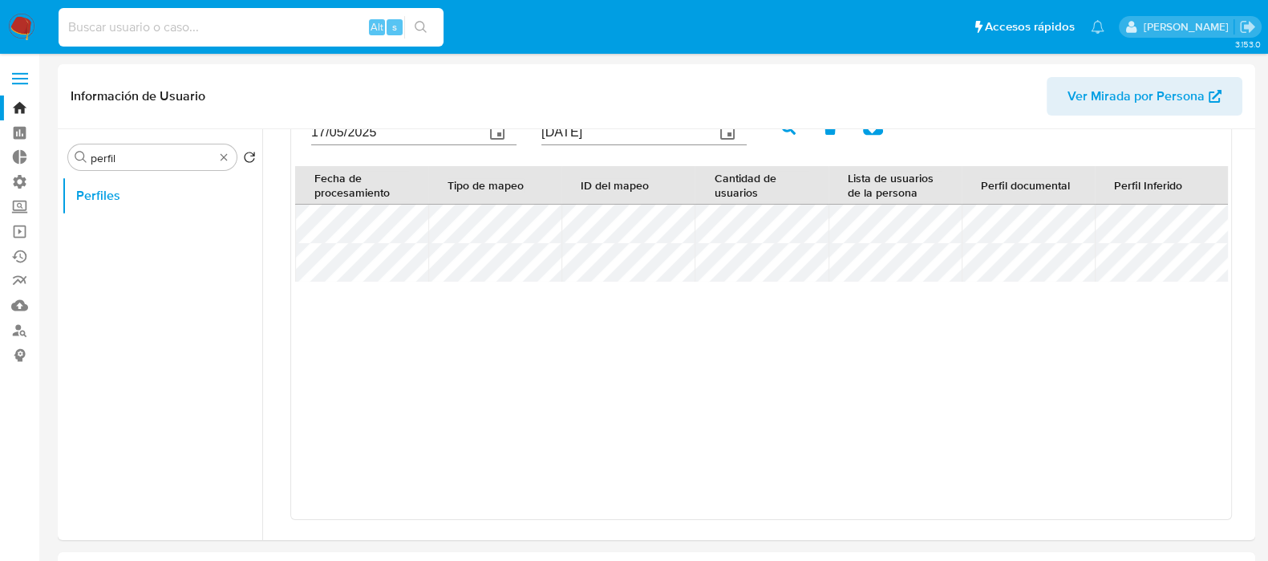
paste input "399886886"
type input "399886886"
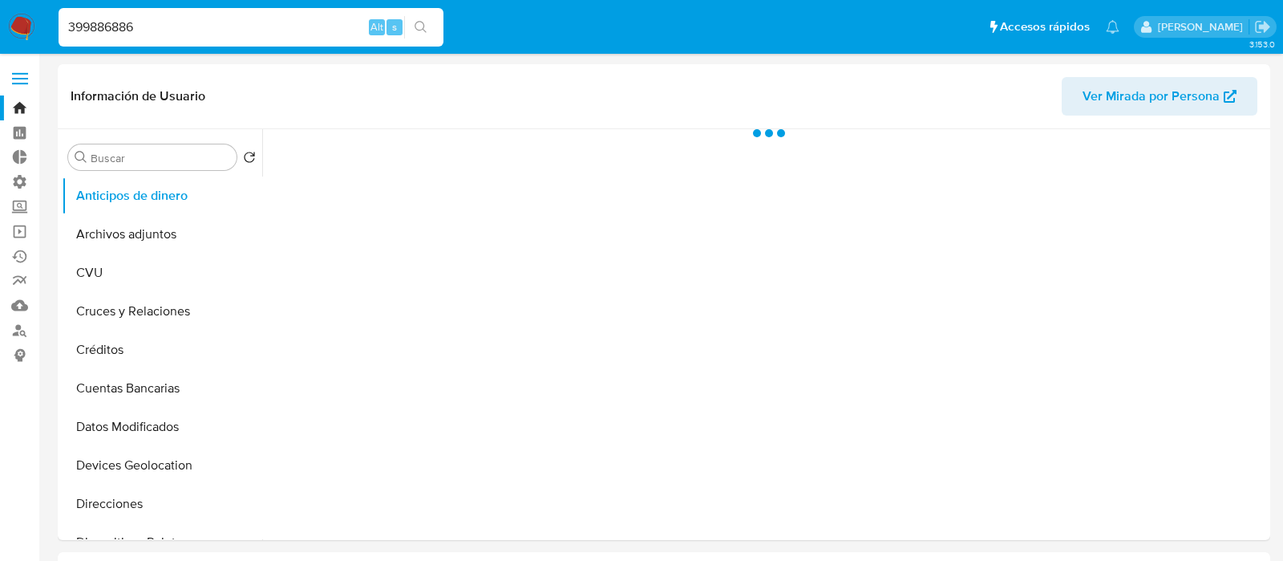
select select "10"
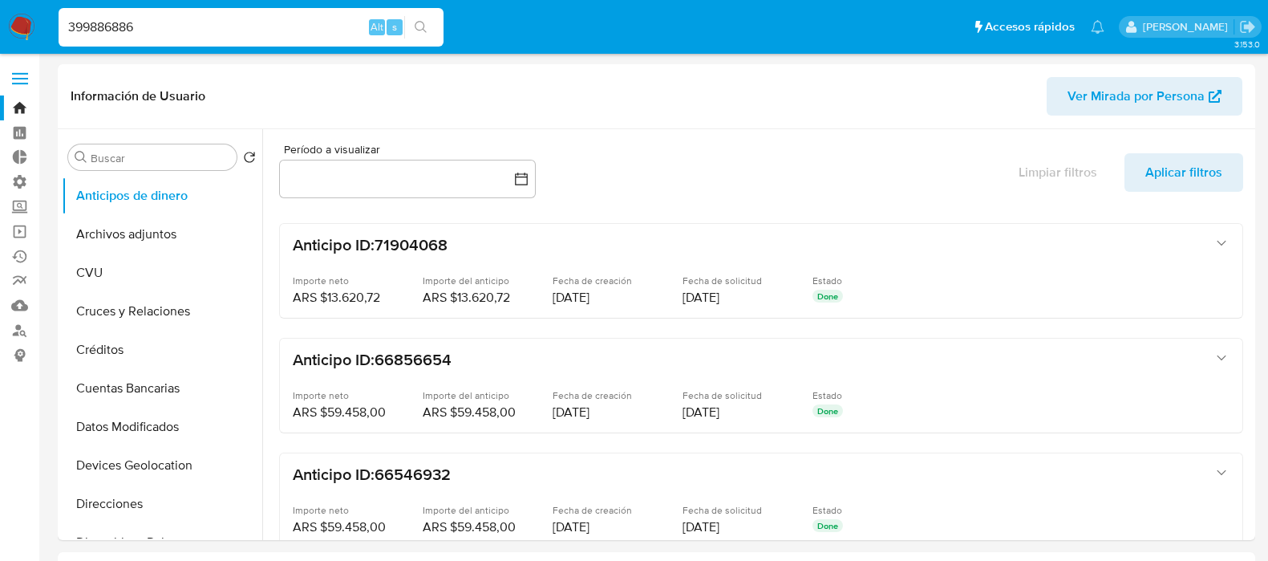
select select "10"
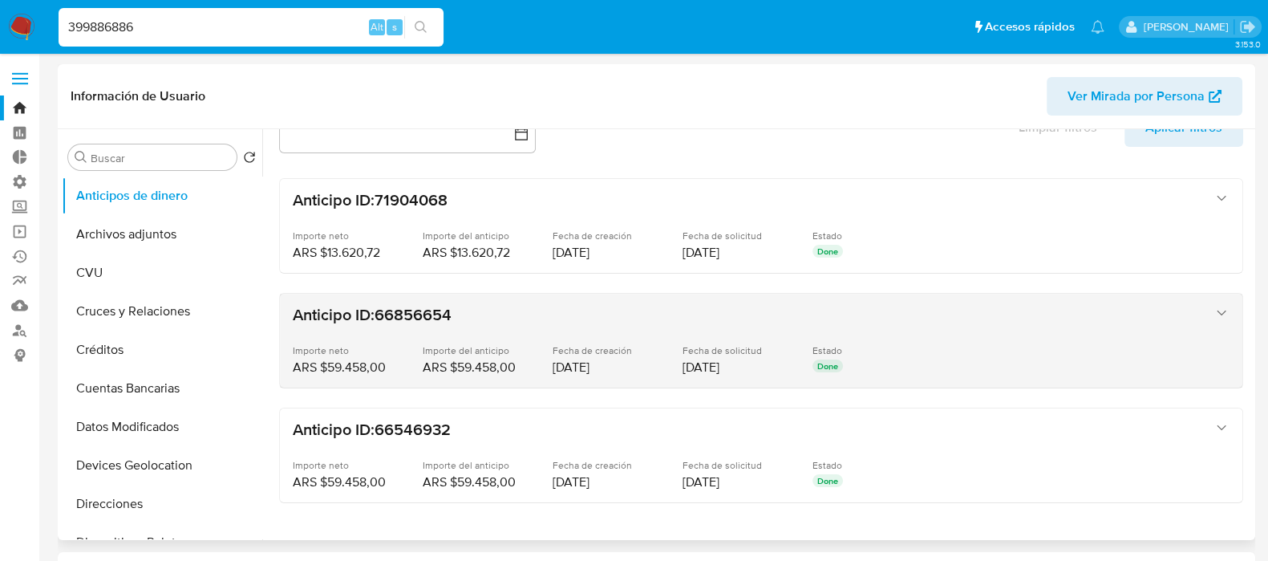
scroll to position [71, 0]
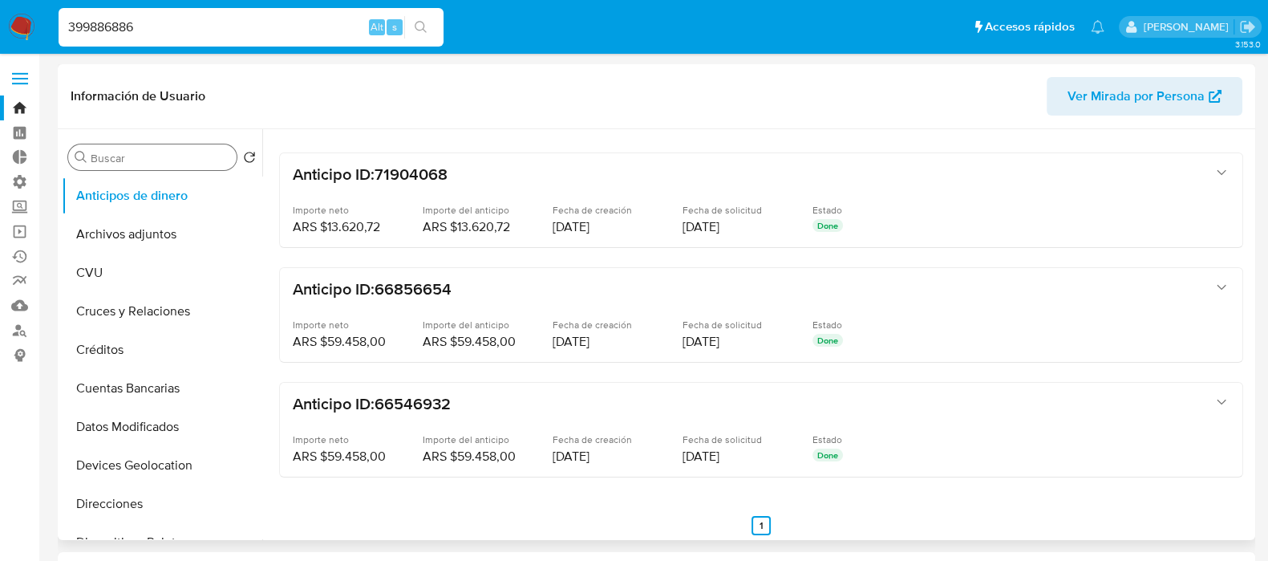
click at [148, 160] on input "Buscar" at bounding box center [161, 158] width 140 height 14
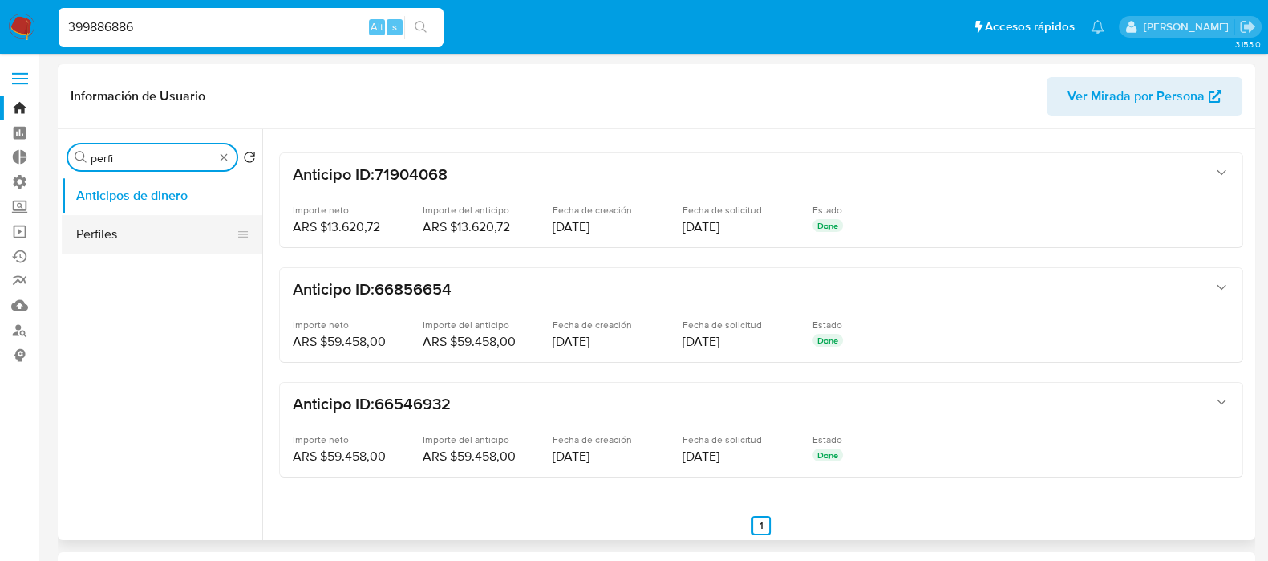
type input "perfi"
click at [145, 231] on button "Perfiles" at bounding box center [156, 234] width 188 height 38
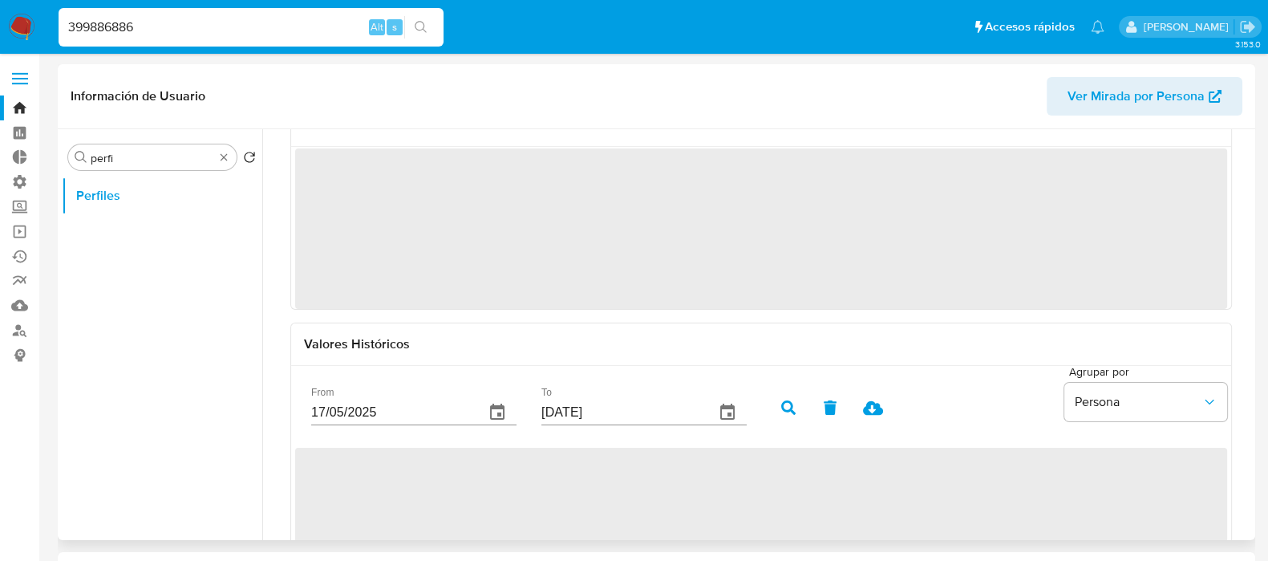
scroll to position [0, 0]
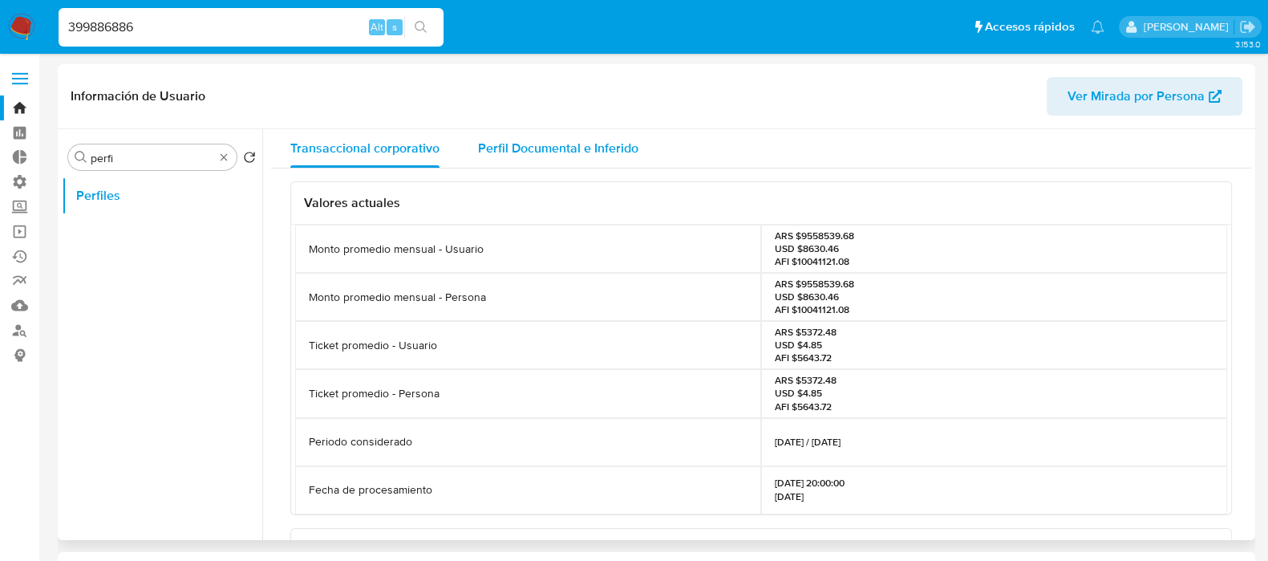
click at [529, 138] on div "Perfil Documental e Inferido" at bounding box center [558, 148] width 160 height 38
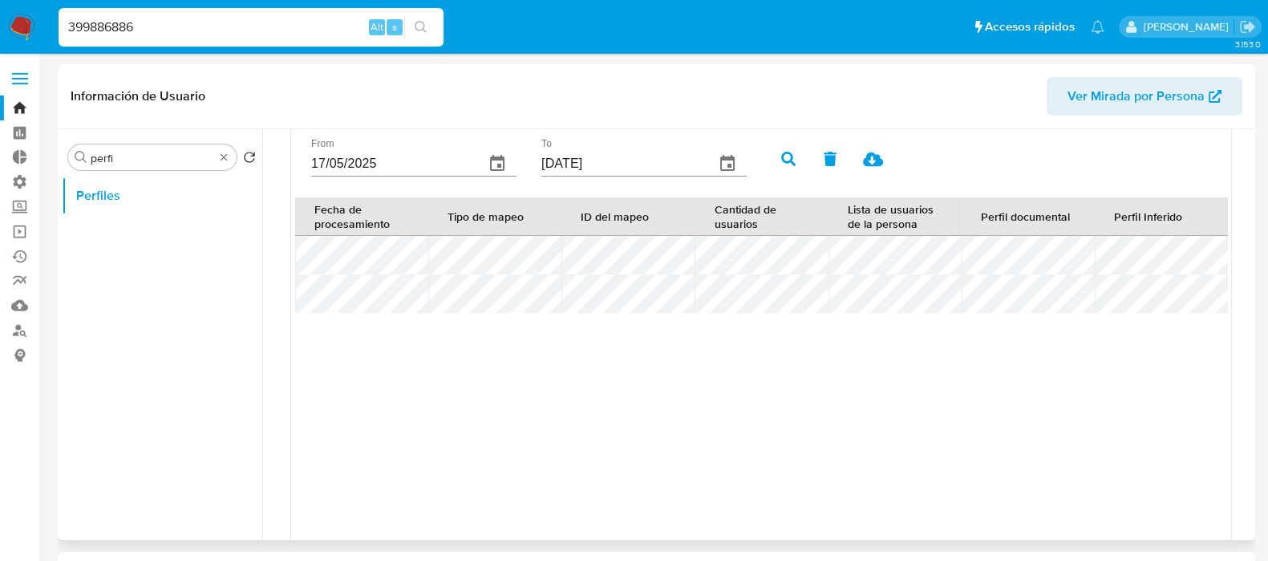
scroll to position [200, 0]
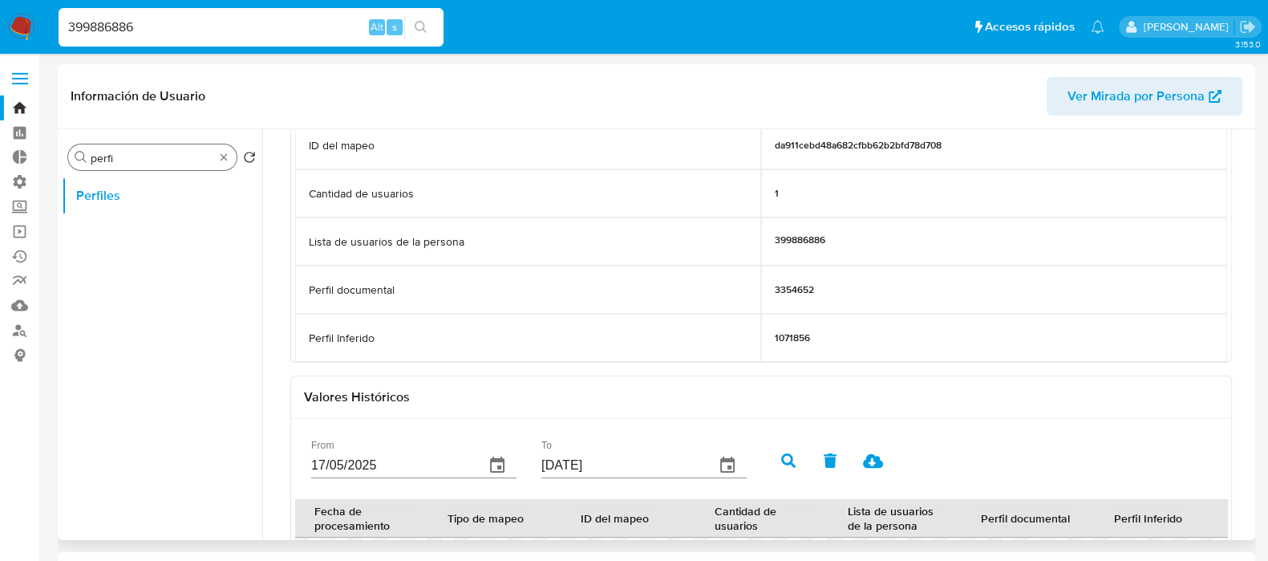
click at [213, 157] on input "perfi" at bounding box center [153, 158] width 124 height 14
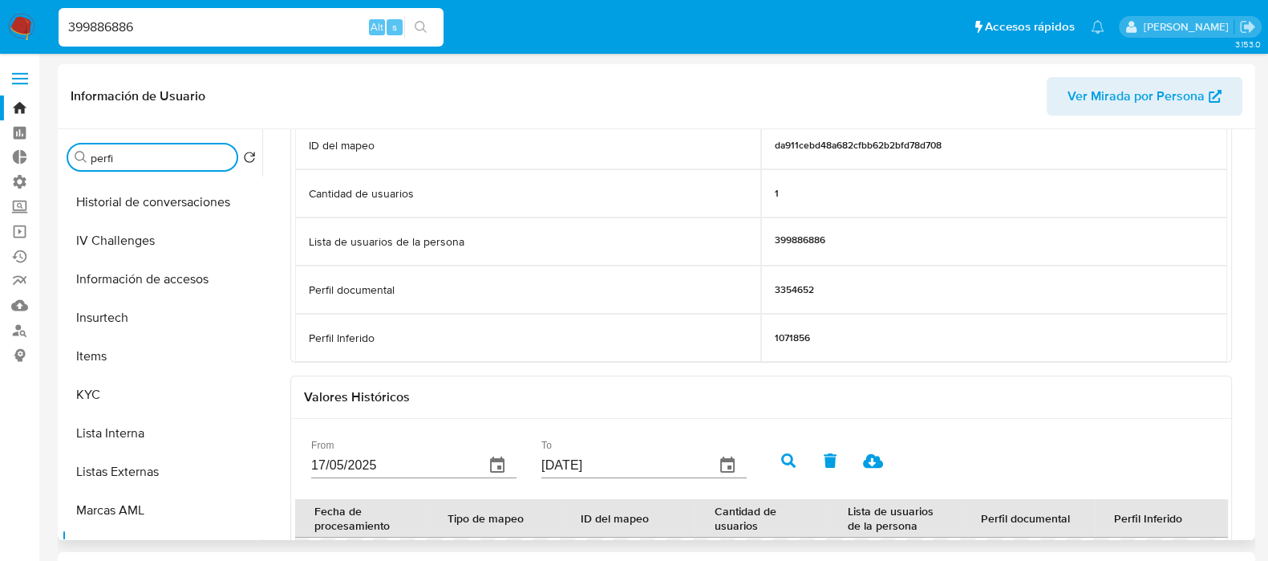
scroll to position [601, 0]
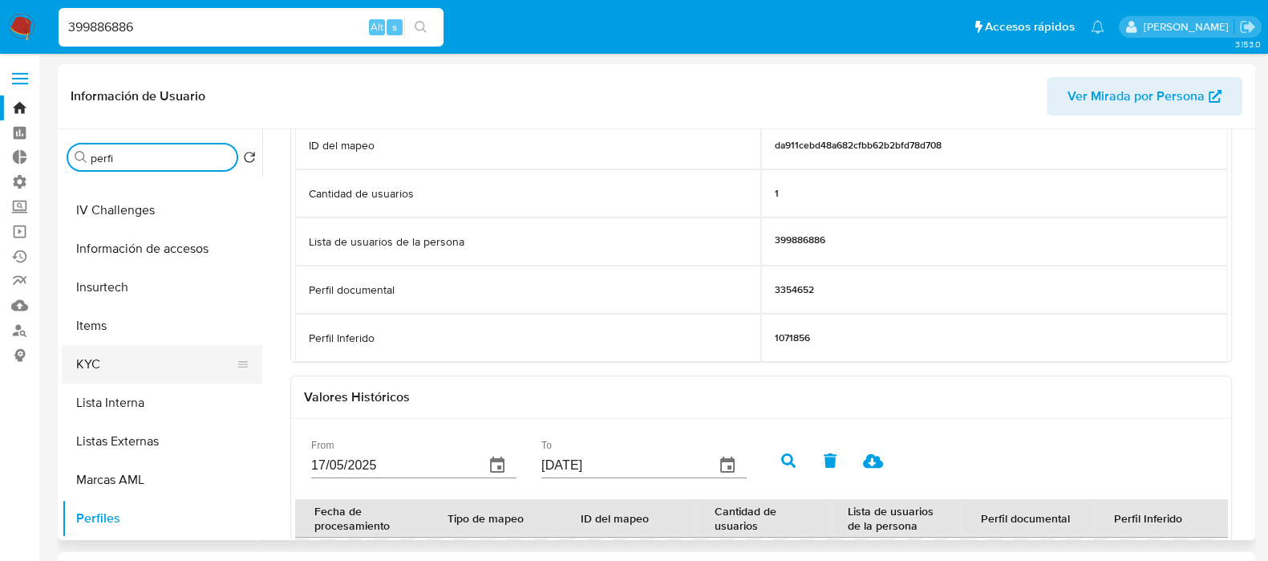
click at [129, 367] on button "KYC" at bounding box center [156, 364] width 188 height 38
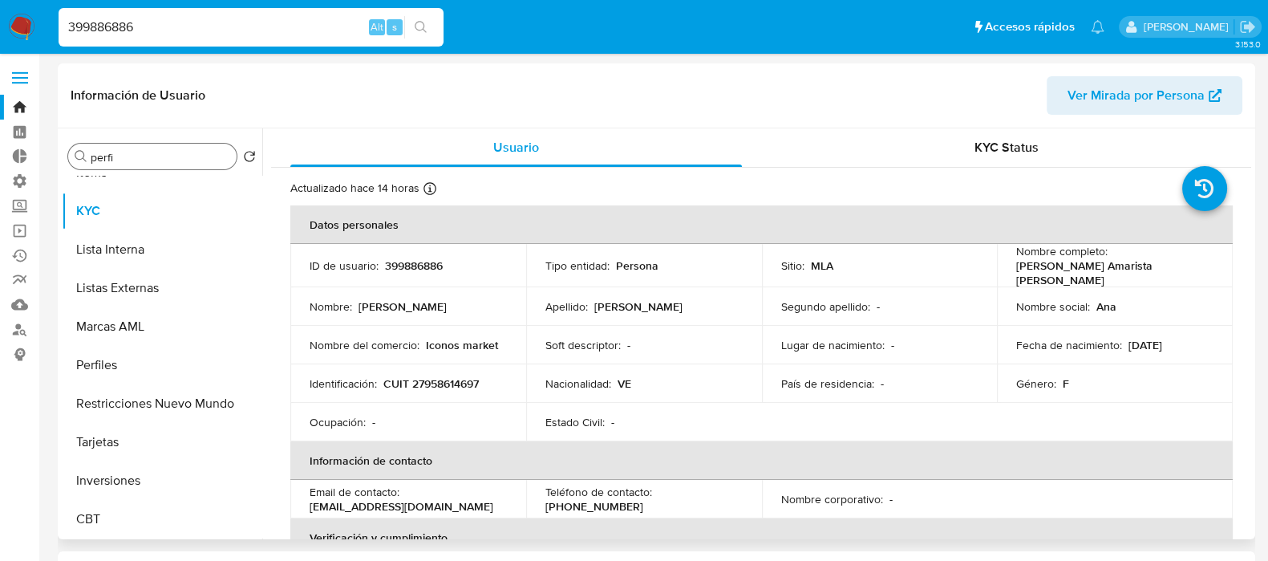
scroll to position [0, 0]
drag, startPoint x: 1244, startPoint y: 209, endPoint x: 1250, endPoint y: 230, distance: 21.8
click at [1250, 230] on div "Usuario KYC Status Actualizado hace 14 horas Creado: [DATE] 21:14:37 Actualizad…" at bounding box center [756, 334] width 989 height 411
click at [818, 385] on p "País de residencia :" at bounding box center [827, 384] width 93 height 14
